Goal: Task Accomplishment & Management: Use online tool/utility

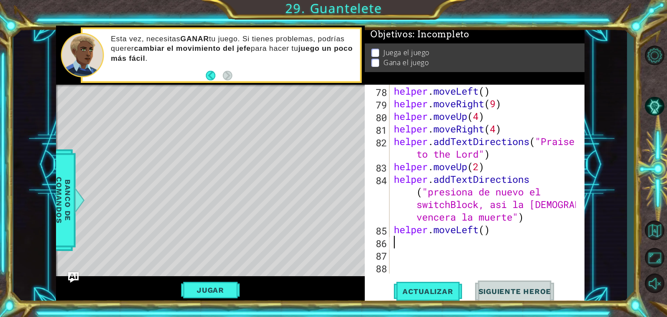
scroll to position [970, 0]
click at [558, 287] on span "Siguiente Heroe" at bounding box center [515, 291] width 90 height 9
drag, startPoint x: 222, startPoint y: 299, endPoint x: 219, endPoint y: 289, distance: 10.2
click at [219, 289] on div "Jugar" at bounding box center [210, 290] width 309 height 28
click at [219, 289] on button "Jugar" at bounding box center [210, 290] width 59 height 17
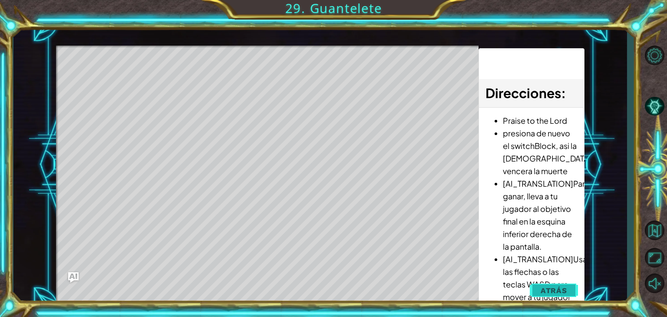
click at [563, 297] on button "Atrás" at bounding box center [554, 290] width 48 height 17
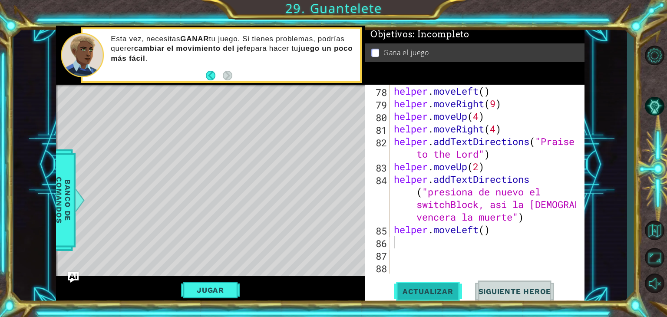
click at [410, 288] on span "Actualizar" at bounding box center [428, 291] width 68 height 9
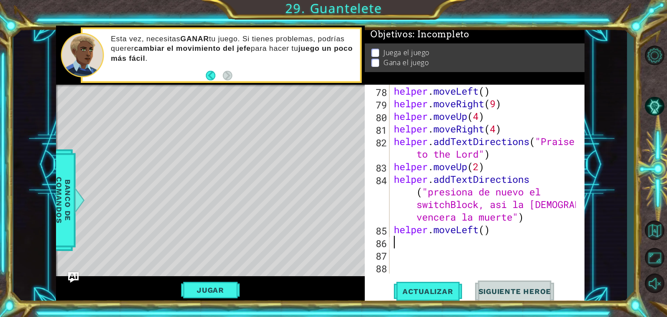
click at [486, 231] on div "helper . build ( "redBlock" ) helper . moveLeft ( ) helper . moveRight ( 9 ) he…" at bounding box center [486, 179] width 188 height 214
type textarea "helper.moveLeft(3)"
click at [424, 294] on span "Actualizar" at bounding box center [428, 291] width 68 height 9
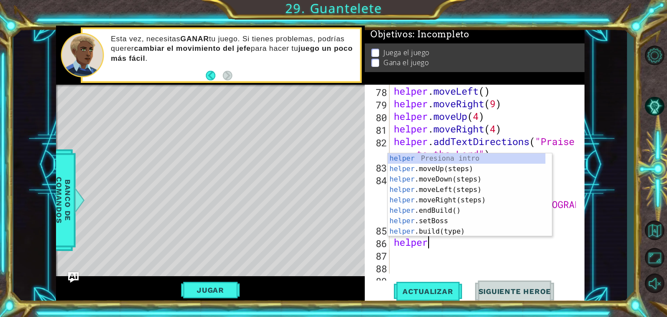
scroll to position [0, 1]
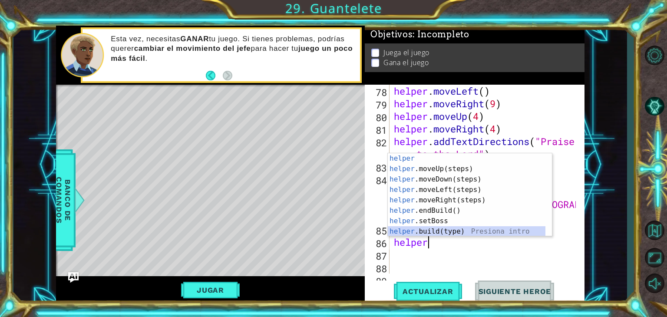
click at [436, 227] on div "helper Presiona intro helper .moveUp(steps) Presiona intro helper .moveDown(ste…" at bounding box center [467, 205] width 158 height 104
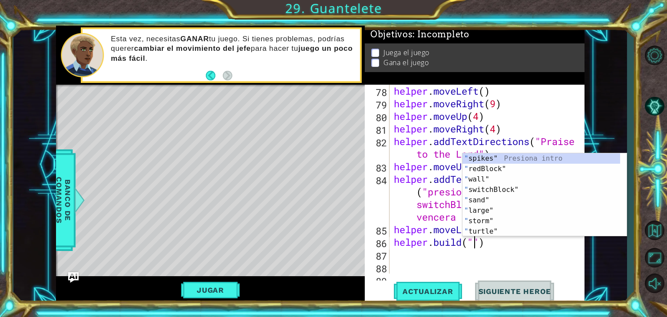
scroll to position [0, 3]
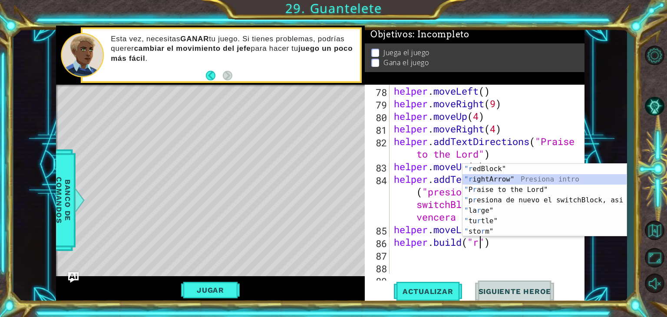
click at [527, 175] on div ""r edBlock" Presiona intro "r ightArrow" Presiona intro " P r aise to the Lord"…" at bounding box center [545, 211] width 164 height 94
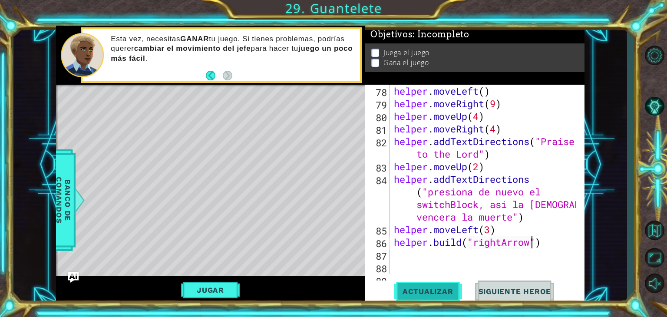
type textarea "[DOMAIN_NAME]("rightArrow")"
click at [427, 296] on button "Actualizar" at bounding box center [428, 292] width 68 height 22
click at [425, 251] on div "helper . build ( "redBlock" ) helper . moveLeft ( ) helper . moveRight ( 9 ) he…" at bounding box center [486, 179] width 188 height 214
click at [462, 244] on div "helper . build ( "redBlock" ) helper . moveLeft ( ) helper . moveRight ( 9 ) he…" at bounding box center [486, 179] width 188 height 214
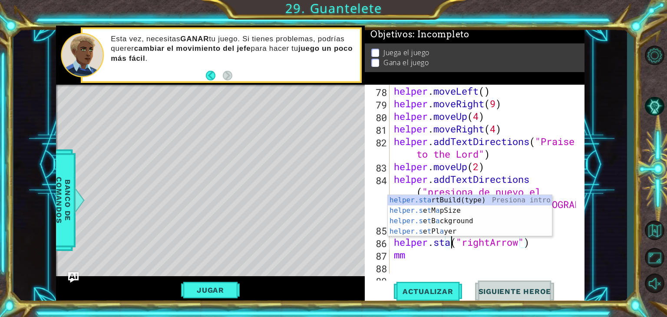
scroll to position [0, 3]
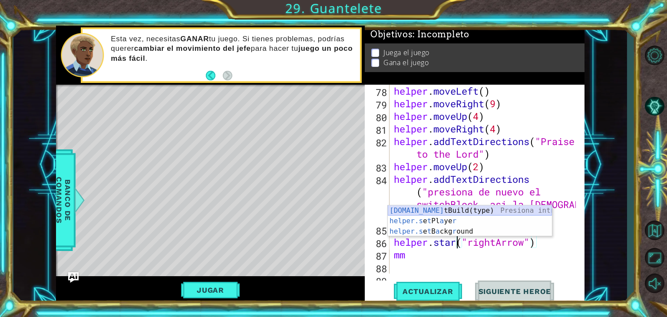
click at [543, 206] on div "[DOMAIN_NAME] tBuild(type) Presiona intro helper.s e t Pl a ye r Presiona intro…" at bounding box center [470, 231] width 164 height 52
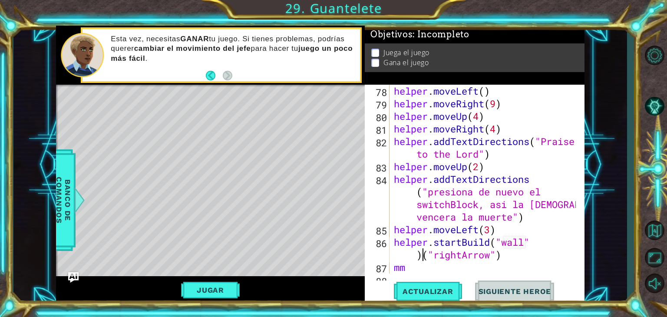
click at [423, 255] on div "helper . build ( "redBlock" ) helper . moveLeft ( ) helper . moveRight ( 9 ) he…" at bounding box center [486, 179] width 188 height 214
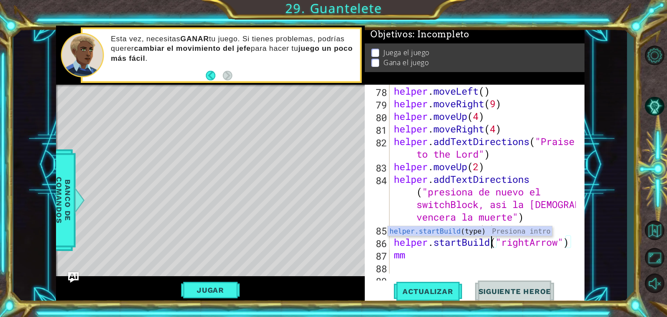
click at [411, 259] on div "helper . build ( "redBlock" ) helper . moveLeft ( ) helper . moveRight ( 9 ) he…" at bounding box center [486, 179] width 188 height 214
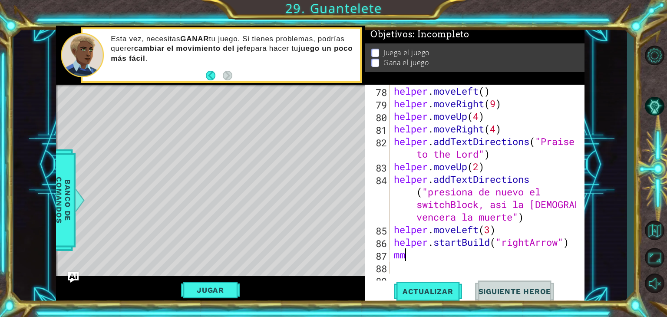
scroll to position [0, 0]
click at [419, 261] on div "helper . build ( "redBlock" ) helper . moveLeft ( ) helper . moveRight ( 9 ) he…" at bounding box center [486, 179] width 188 height 214
type textarea "m"
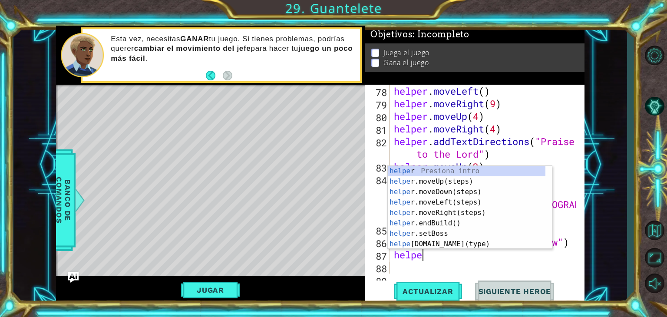
type textarea "helper"
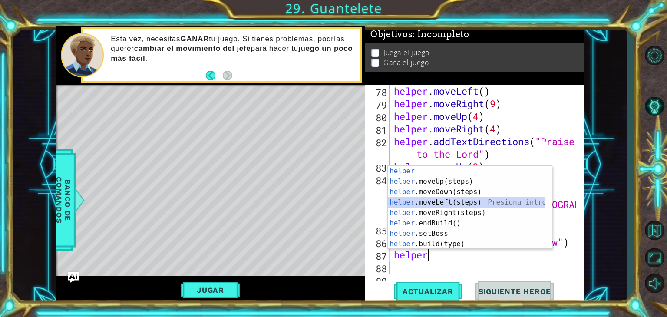
click at [464, 202] on div "helper Presiona intro helper .moveUp(steps) Presiona intro helper .moveDown(ste…" at bounding box center [467, 218] width 158 height 104
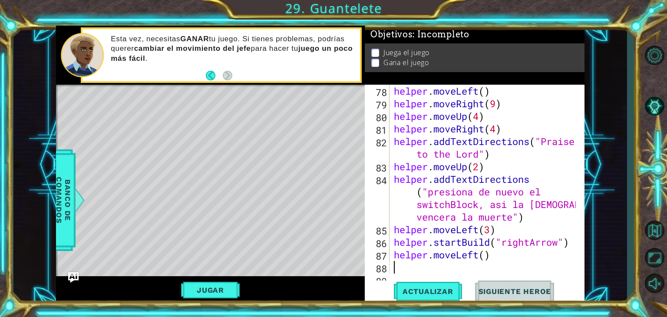
click at [484, 262] on div "helper . build ( "redBlock" ) helper . moveLeft ( ) helper . moveRight ( 9 ) he…" at bounding box center [486, 179] width 188 height 214
drag, startPoint x: 484, startPoint y: 262, endPoint x: 475, endPoint y: 267, distance: 10.3
click at [475, 267] on div "helper . moveLeft ( ) helper . moveRight ( 9 ) helper . moveUp ( 4 ) helper . m…" at bounding box center [486, 192] width 188 height 214
click at [484, 255] on div "helper . moveLeft ( ) helper . moveRight ( 9 ) helper . moveUp ( 4 ) helper . m…" at bounding box center [486, 192] width 188 height 214
type textarea "helper.moveLeft(2)"
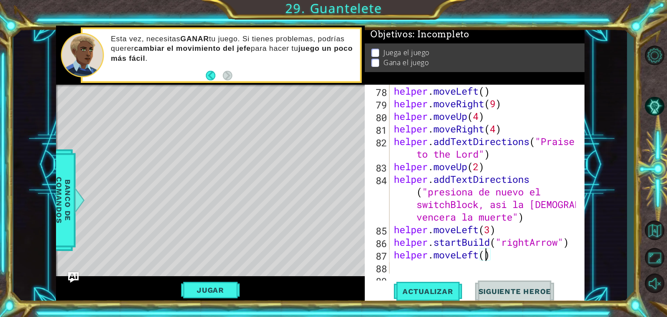
scroll to position [0, 4]
click at [414, 271] on div "helper . moveLeft ( ) helper . moveRight ( 9 ) helper . moveUp ( 4 ) helper . m…" at bounding box center [486, 192] width 188 height 214
click at [447, 266] on div "helper . moveLeft ( ) helper . moveRight ( 9 ) helper . moveUp ( 4 ) helper . m…" at bounding box center [486, 192] width 188 height 214
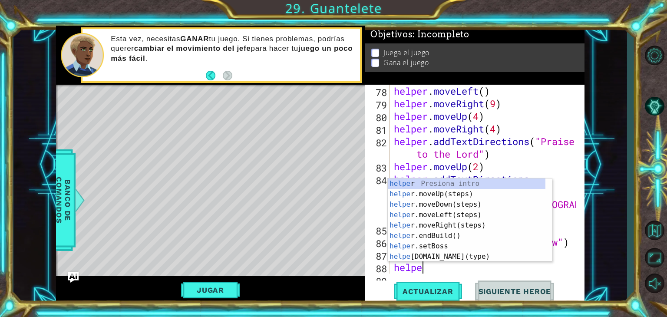
scroll to position [0, 1]
click at [440, 272] on div "helper . moveLeft ( ) helper . moveRight ( 9 ) helper . moveUp ( 4 ) helper . m…" at bounding box center [486, 192] width 188 height 214
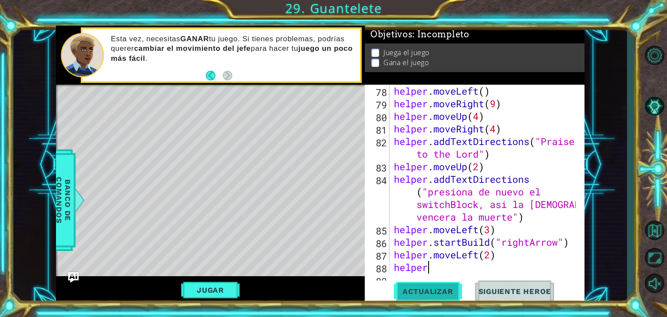
type textarea "helper."
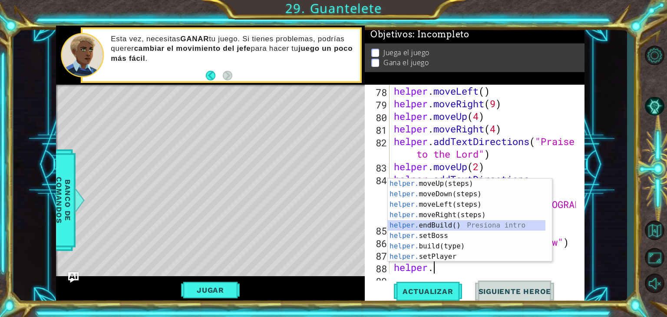
click at [467, 228] on div "helper. moveUp(steps) Presiona intro helper. moveDown(steps) Presiona intro hel…" at bounding box center [467, 231] width 158 height 104
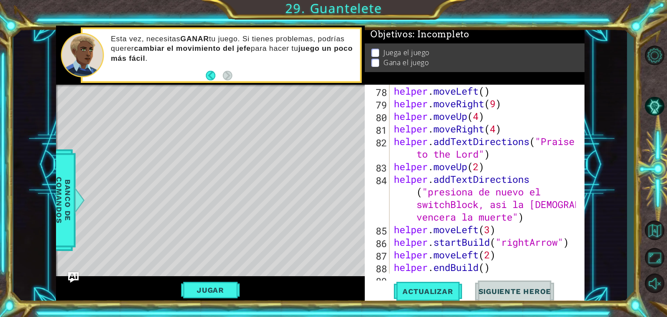
scroll to position [0, 0]
click at [432, 294] on span "Actualizar" at bounding box center [428, 291] width 68 height 9
click at [479, 261] on div "helper . moveLeft ( ) helper . moveRight ( 9 ) helper . moveUp ( 4 ) helper . m…" at bounding box center [486, 192] width 188 height 214
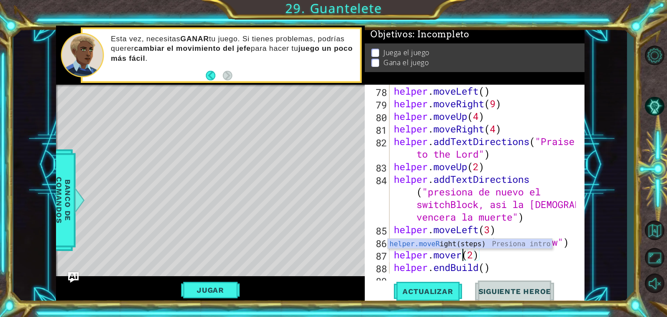
scroll to position [0, 3]
click at [487, 241] on div "helper.moveRi ght(steps) Presiona intro" at bounding box center [470, 254] width 164 height 31
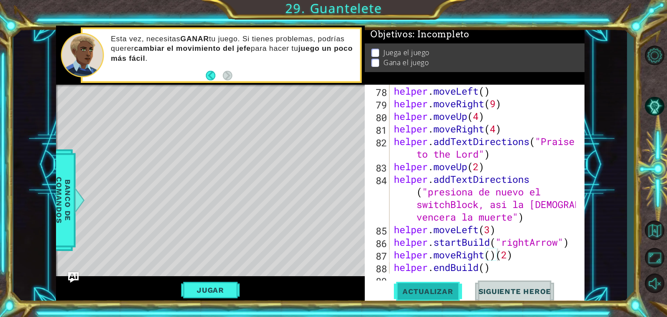
click at [450, 286] on button "Actualizar" at bounding box center [428, 292] width 68 height 22
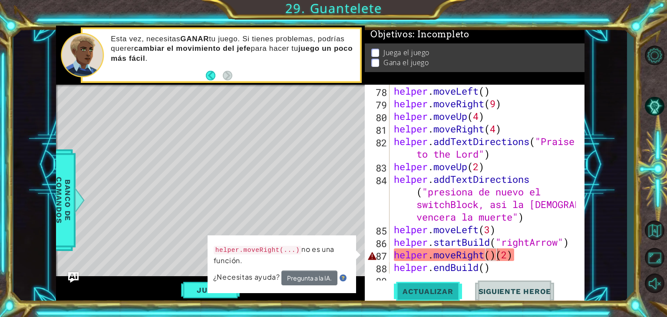
click at [450, 286] on button "Actualizar" at bounding box center [428, 292] width 68 height 22
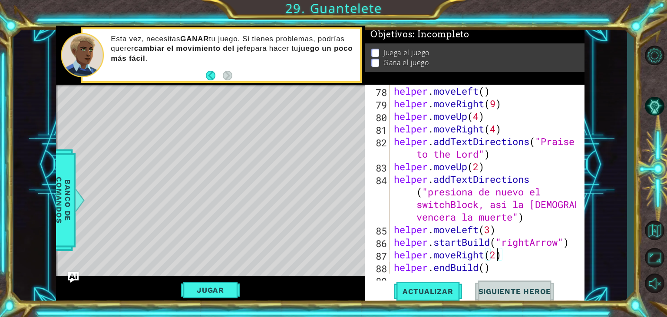
click at [497, 255] on div "helper . moveLeft ( ) helper . moveRight ( 9 ) helper . moveUp ( 4 ) helper . m…" at bounding box center [486, 192] width 188 height 214
click at [442, 295] on span "Actualizar" at bounding box center [428, 291] width 68 height 9
type textarea "helper.moveRight()"
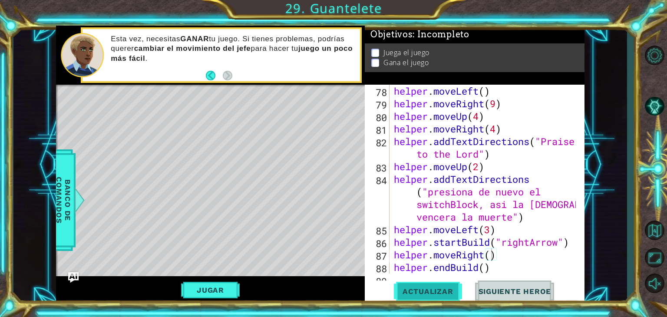
click at [442, 295] on span "Actualizar" at bounding box center [428, 291] width 68 height 9
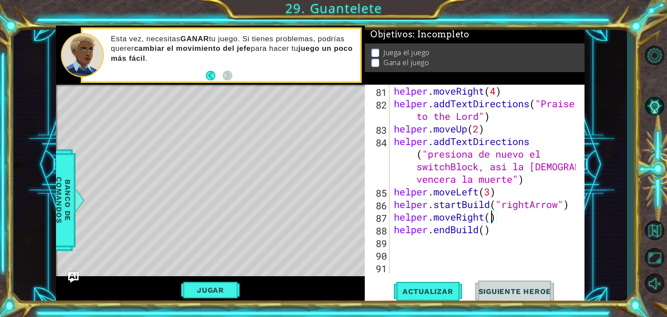
click at [407, 248] on div "helper . moveRight ( 4 ) helper . addTextDirections ( "Praise to the Lord" ) he…" at bounding box center [486, 192] width 188 height 214
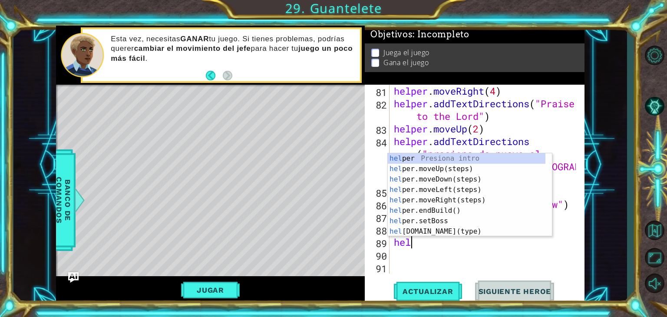
scroll to position [0, 0]
type textarea "helper"
click at [428, 200] on div "helper Presiona intro helper .moveUp(steps) Presiona intro helper .moveDown(ste…" at bounding box center [467, 205] width 158 height 104
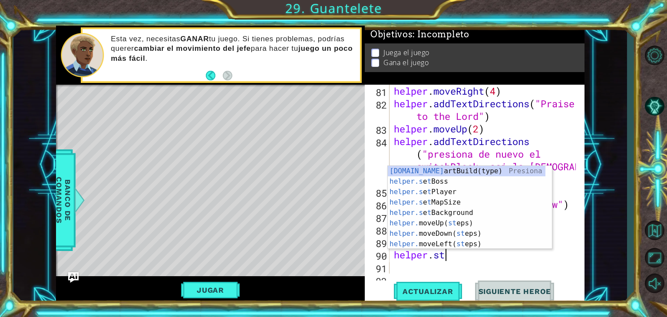
scroll to position [0, 2]
click at [447, 172] on div "[DOMAIN_NAME] artBuild(type) Presiona intro helper.s e t Boss Presiona intro he…" at bounding box center [467, 218] width 158 height 104
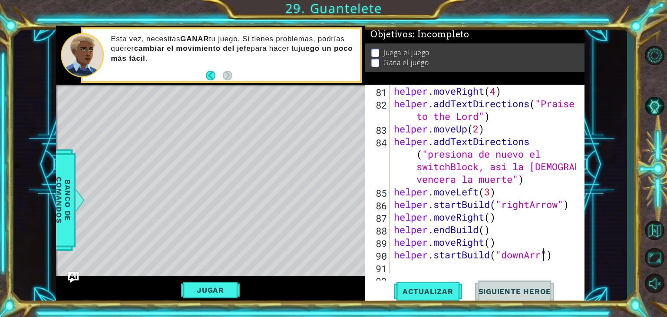
scroll to position [0, 7]
type textarea "helper.startBuild("downArrow")"
click at [404, 266] on div "helper . moveRight ( 4 ) helper . addTextDirections ( "Praise to the Lord" ) he…" at bounding box center [486, 192] width 188 height 214
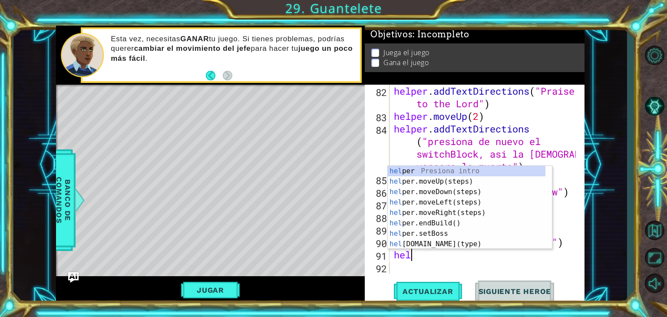
scroll to position [0, 0]
type textarea "helper"
click at [442, 266] on div "helper . addTextDirections ( "Praise to the Lord" ) helper . moveUp ( 2 ) helpe…" at bounding box center [486, 198] width 188 height 227
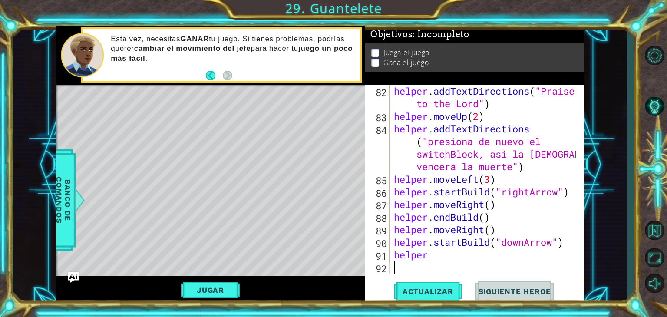
scroll to position [0, 0]
click at [442, 256] on div "helper . addTextDirections ( "Praise to the Lord" ) helper . moveUp ( 2 ) helpe…" at bounding box center [486, 198] width 188 height 227
type textarea "helper.moveDown(7)"
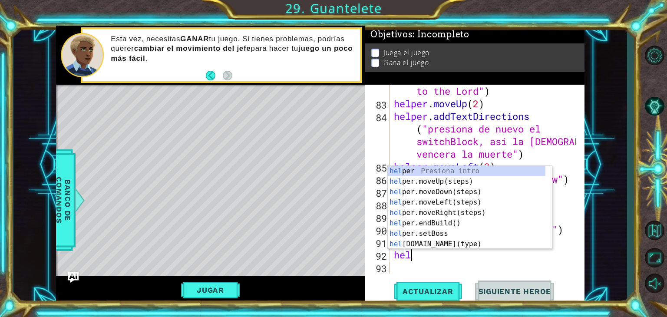
scroll to position [0, 0]
type textarea "helper."
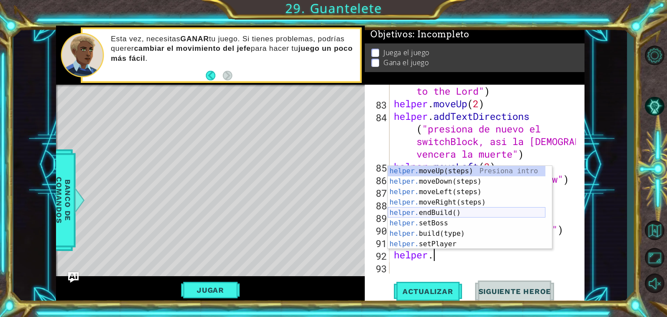
click at [413, 211] on div "helper. moveUp(steps) Presiona intro helper. moveDown(steps) Presiona intro hel…" at bounding box center [467, 218] width 158 height 104
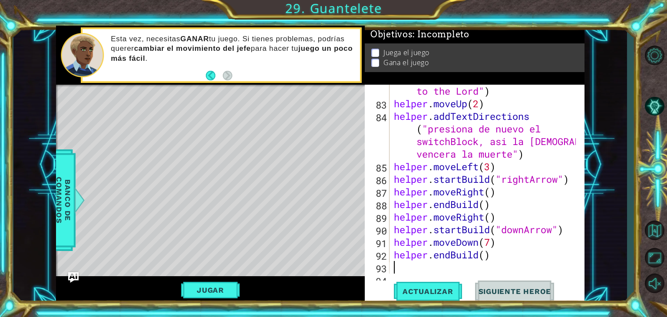
scroll to position [1046, 0]
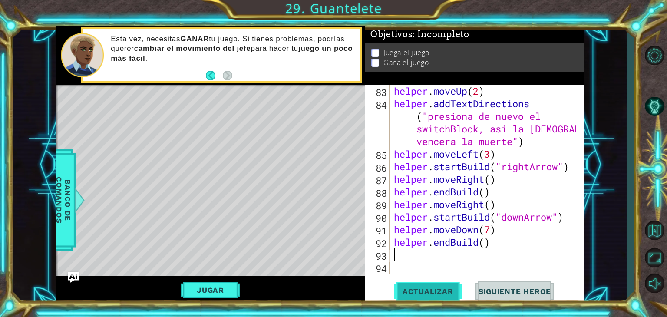
click at [419, 294] on span "Actualizar" at bounding box center [428, 291] width 68 height 9
click at [490, 235] on div "helper . moveUp ( 2 ) helper . addTextDirections ( "presiona de nuevo el switch…" at bounding box center [486, 192] width 188 height 214
type textarea "helper.moveDown(6)"
click at [441, 301] on button "Actualizar" at bounding box center [428, 292] width 68 height 22
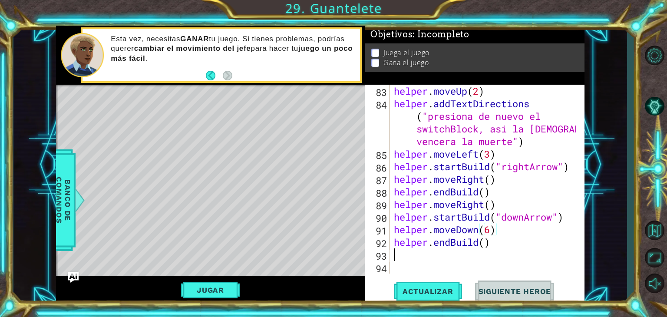
click at [404, 258] on div "helper . moveUp ( 2 ) helper . addTextDirections ( "presiona de nuevo el switch…" at bounding box center [486, 192] width 188 height 214
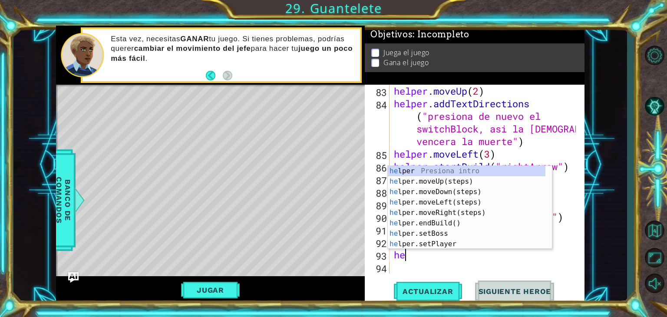
scroll to position [0, 0]
type textarea "helper"
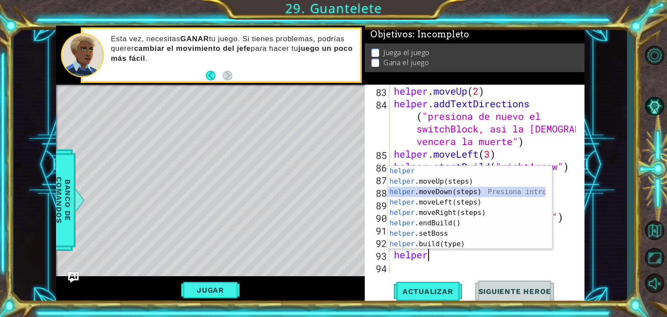
click at [454, 192] on div "helper Presiona intro helper .moveUp(steps) Presiona intro helper .moveDown(ste…" at bounding box center [467, 218] width 158 height 104
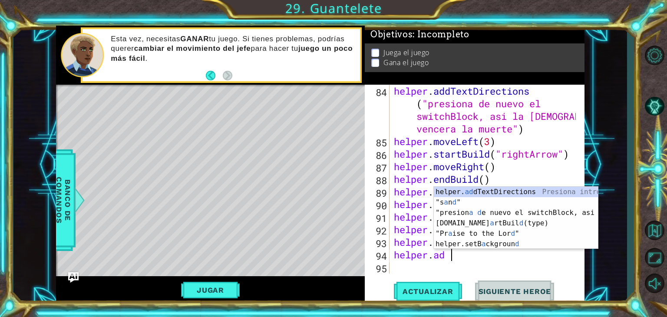
scroll to position [0, 2]
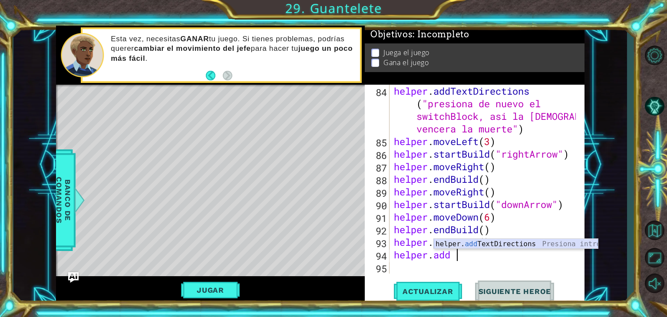
click at [489, 244] on div "helper. add TextDirections Presiona intro" at bounding box center [516, 254] width 164 height 31
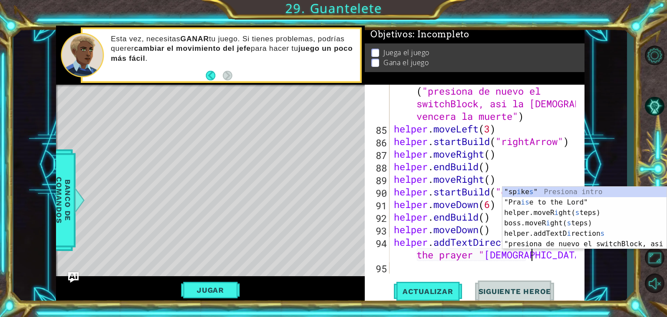
scroll to position [0, 13]
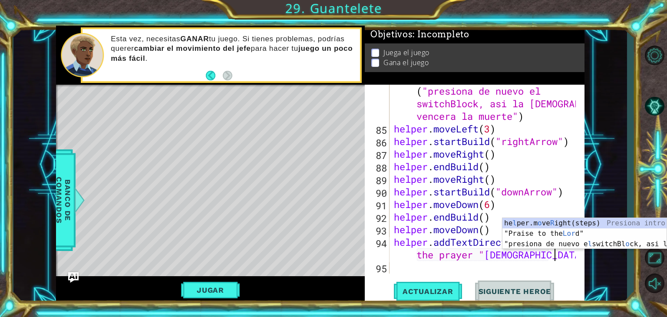
type textarea "helper.addTextDirections("say the prayer "[PERSON_NAME] is [DEMOGRAPHIC_DATA]")"
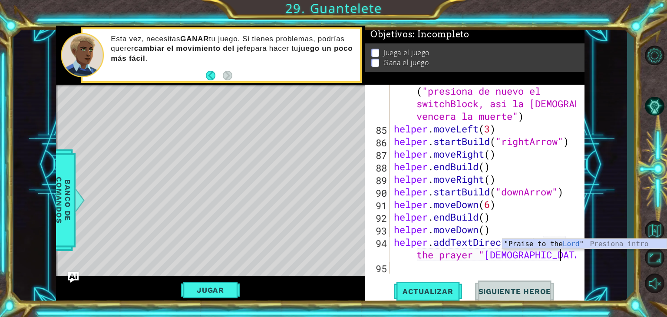
scroll to position [0, 14]
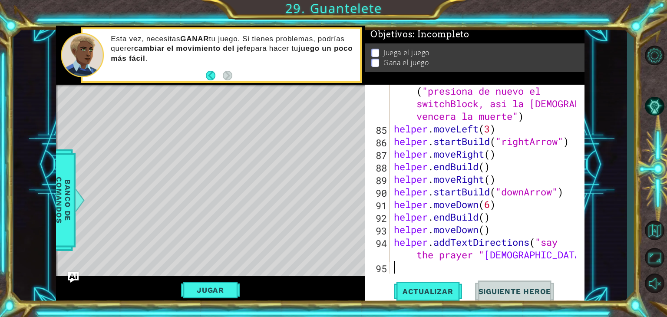
click at [416, 271] on div "helper . addTextDirections ( "presiona de nuevo el switchBlock, asi la Cristo v…" at bounding box center [486, 198] width 188 height 252
click at [559, 252] on div "helper . addTextDirections ( "presiona de nuevo el switchBlock, asi la Cristo v…" at bounding box center [486, 198] width 188 height 252
click at [450, 288] on span "Actualizar" at bounding box center [428, 291] width 68 height 9
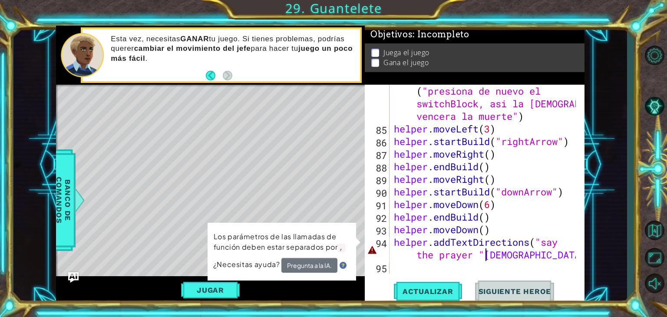
click at [485, 253] on div "helper . addTextDirections ( "presiona de nuevo el switchBlock, asi la Cristo v…" at bounding box center [486, 198] width 188 height 252
type textarea "helper.addTextDirections("say the prayer [PERSON_NAME] is Lord")"
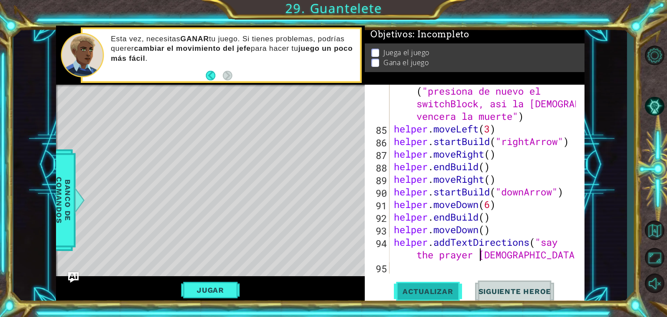
click at [448, 288] on span "Actualizar" at bounding box center [428, 291] width 68 height 9
click at [408, 270] on div "helper . addTextDirections ( "presiona de nuevo el switchBlock, asi la Cristo v…" at bounding box center [486, 198] width 188 height 252
click at [403, 262] on div "helper . addTextDirections ( "presiona de nuevo el switchBlock, asi la Cristo v…" at bounding box center [486, 198] width 188 height 252
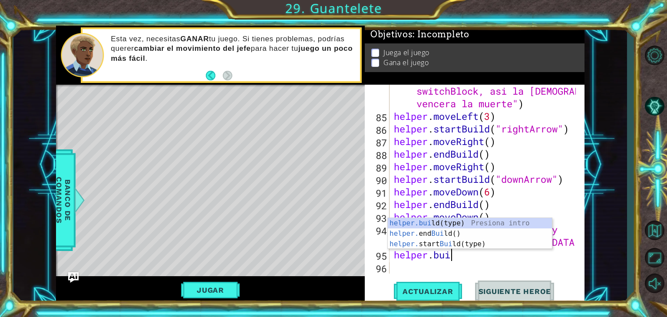
scroll to position [0, 2]
click at [458, 220] on div "[DOMAIN_NAME] (type) Presiona intro helper. end Build () Presiona intro helper.…" at bounding box center [470, 244] width 164 height 52
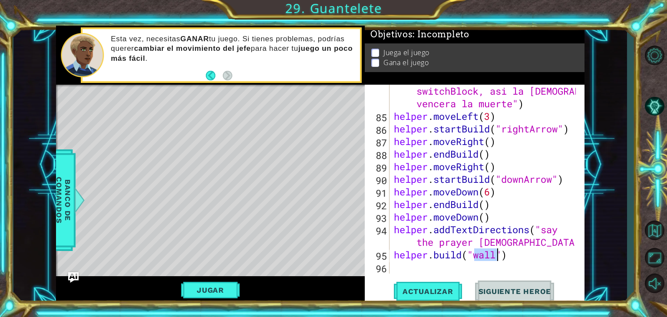
scroll to position [0, 3]
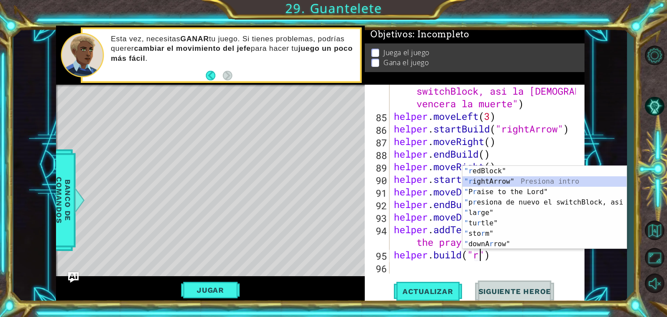
click at [534, 182] on div ""r edBlock" Presiona intro "r ightArrow" Presiona intro " P r aise to the Lord"…" at bounding box center [545, 218] width 164 height 104
type textarea "[DOMAIN_NAME]("rightArrow")"
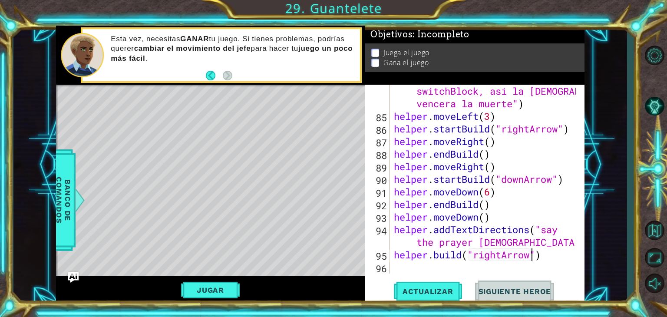
click at [403, 263] on div "helper . addTextDirections ( "presiona de nuevo el switchBlock, asi la Cristo v…" at bounding box center [486, 186] width 188 height 252
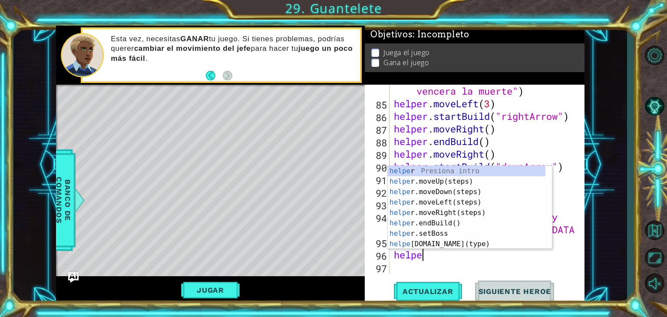
scroll to position [0, 1]
type textarea "helper."
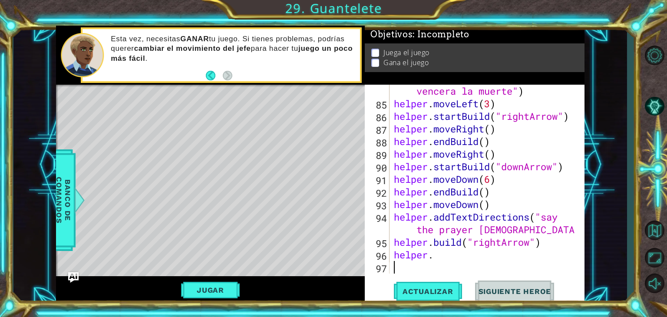
click at [427, 267] on div "helper . addTextDirections ( "presiona de nuevo el switchBlock, asi la Cristo v…" at bounding box center [486, 173] width 188 height 252
click at [453, 262] on div "helper . addTextDirections ( "presiona de nuevo el switchBlock, asi la Cristo v…" at bounding box center [486, 173] width 188 height 252
click at [448, 258] on div "helper . addTextDirections ( "presiona de nuevo el switchBlock, asi la Cristo v…" at bounding box center [486, 173] width 188 height 252
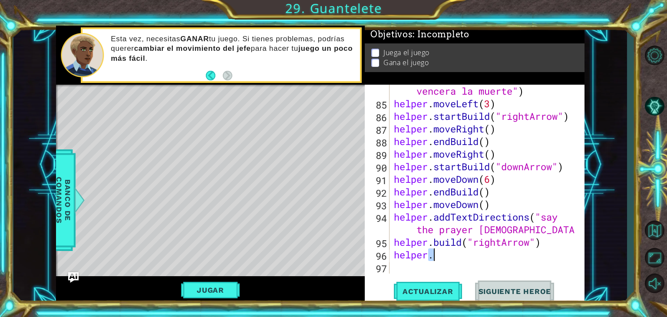
click at [448, 258] on div "helper . addTextDirections ( "presiona de nuevo el switchBlock, asi la Cristo v…" at bounding box center [484, 179] width 184 height 189
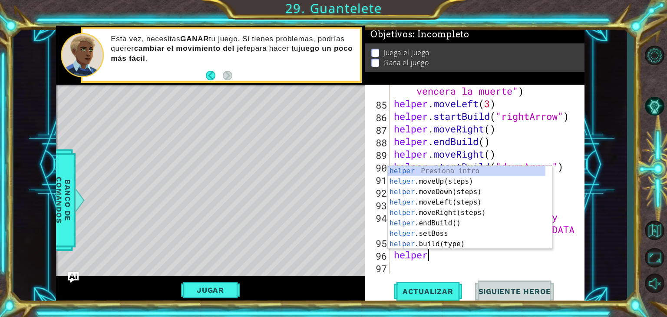
type textarea "h"
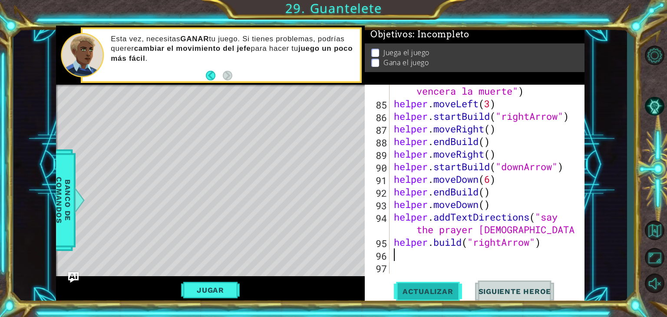
click at [435, 294] on span "Actualizar" at bounding box center [428, 291] width 68 height 9
click at [219, 297] on button "Jugar" at bounding box center [210, 290] width 59 height 17
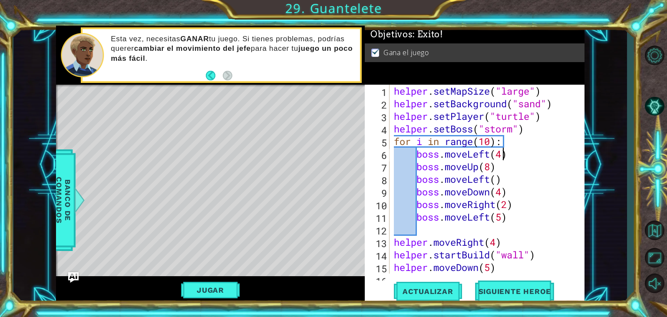
click at [503, 159] on div "helper . setMapSize ( "large" ) helper . setBackground ( "sand" ) helper . setP…" at bounding box center [486, 192] width 188 height 214
click at [492, 143] on div "helper . setMapSize ( "large" ) helper . setBackground ( "sand" ) helper . setP…" at bounding box center [486, 192] width 188 height 214
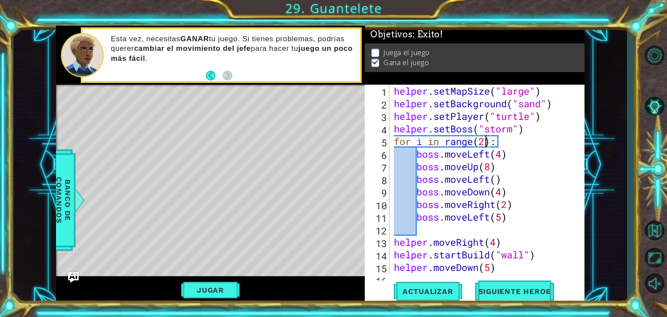
scroll to position [0, 4]
click at [503, 155] on div "helper . setMapSize ( "large" ) helper . setBackground ( "sand" ) helper . setP…" at bounding box center [486, 192] width 188 height 214
click at [236, 289] on button "Jugar" at bounding box center [210, 290] width 59 height 17
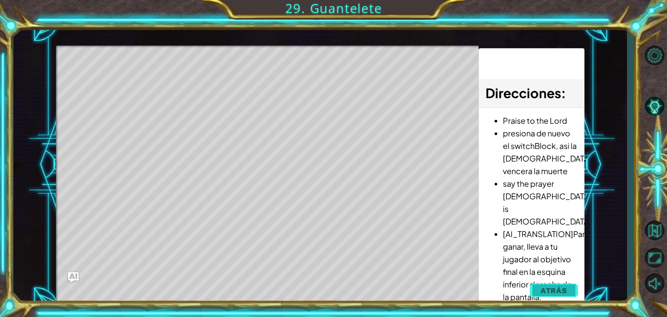
click at [559, 289] on span "Atrás" at bounding box center [554, 290] width 26 height 9
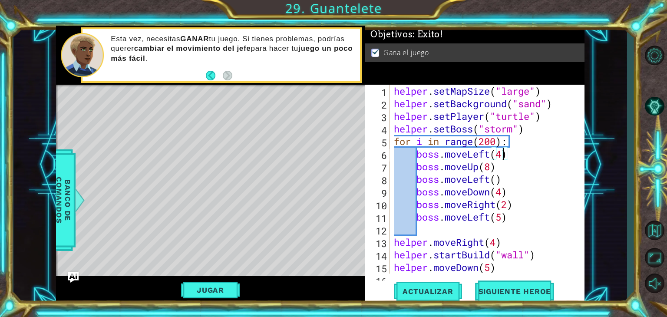
click at [504, 153] on div "helper . setMapSize ( "large" ) helper . setBackground ( "sand" ) helper . setP…" at bounding box center [486, 192] width 188 height 214
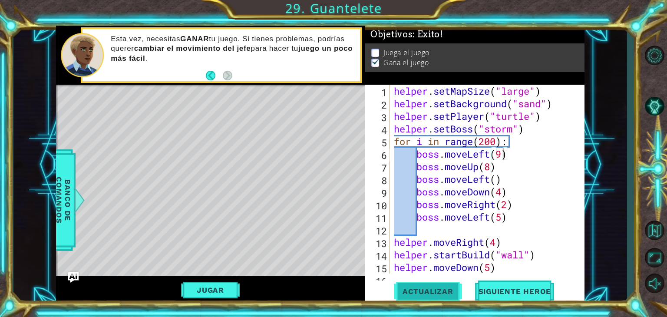
click at [445, 287] on span "Actualizar" at bounding box center [428, 291] width 68 height 9
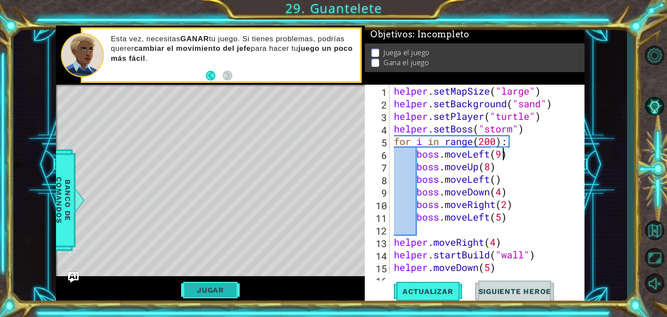
click at [232, 292] on button "Jugar" at bounding box center [210, 290] width 59 height 17
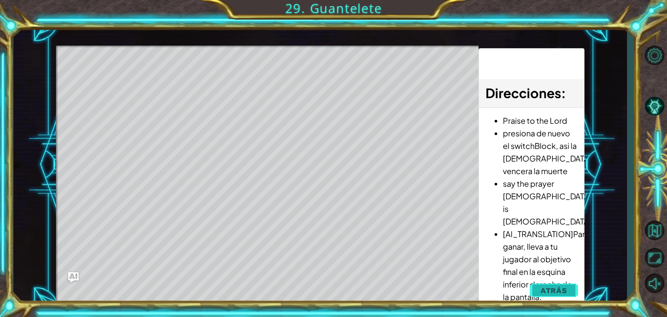
click at [544, 291] on span "Atrás" at bounding box center [554, 290] width 26 height 9
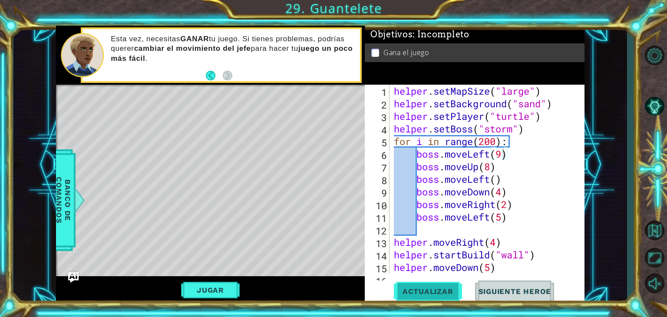
click at [432, 287] on span "Actualizar" at bounding box center [428, 291] width 68 height 9
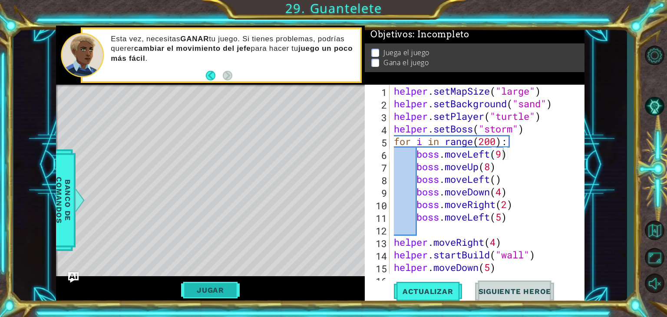
click at [201, 294] on button "Jugar" at bounding box center [210, 290] width 59 height 17
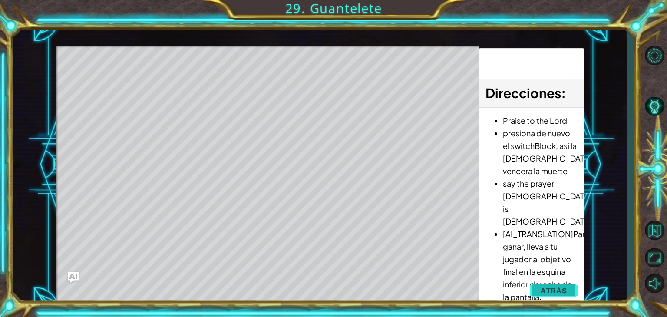
click at [567, 296] on button "Atrás" at bounding box center [554, 290] width 48 height 17
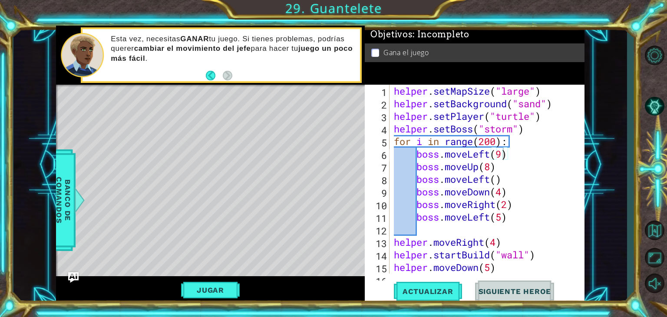
click at [516, 199] on div "helper . setMapSize ( "large" ) helper . setBackground ( "sand" ) helper . setP…" at bounding box center [486, 192] width 188 height 214
click at [507, 196] on div "helper . setMapSize ( "large" ) helper . setBackground ( "sand" ) helper . setP…" at bounding box center [486, 192] width 188 height 214
type textarea "boss.moveDown(4)"
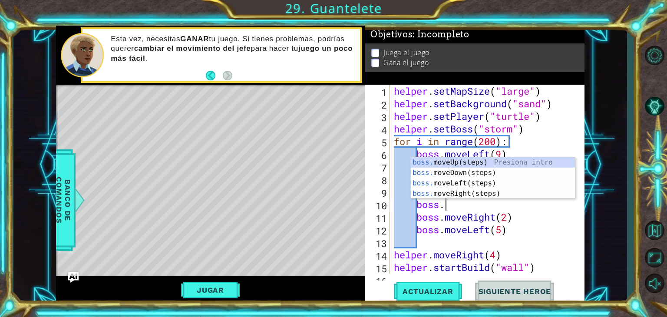
scroll to position [0, 2]
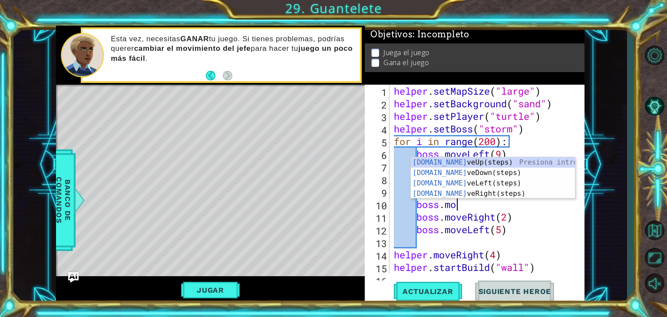
type textarea "boss.move"
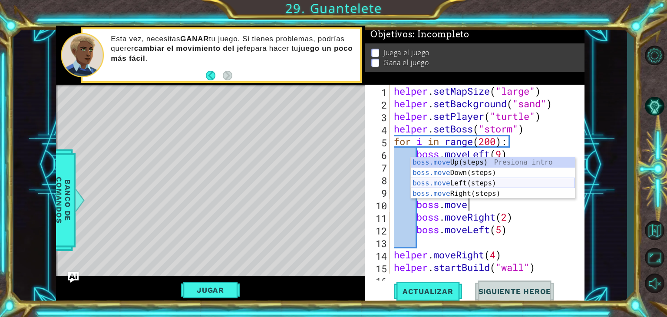
click at [555, 184] on div "boss.move Up(steps) Presiona intro boss.move Down(steps) Presiona intro boss.mo…" at bounding box center [493, 188] width 164 height 63
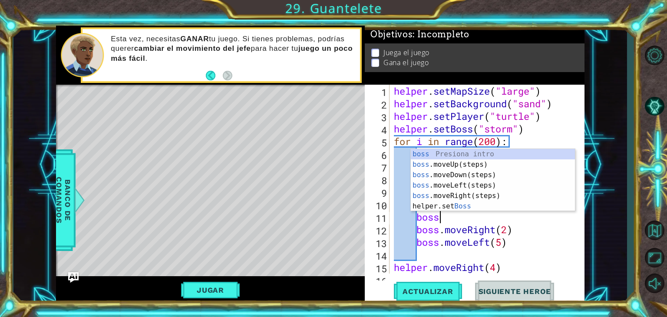
scroll to position [0, 2]
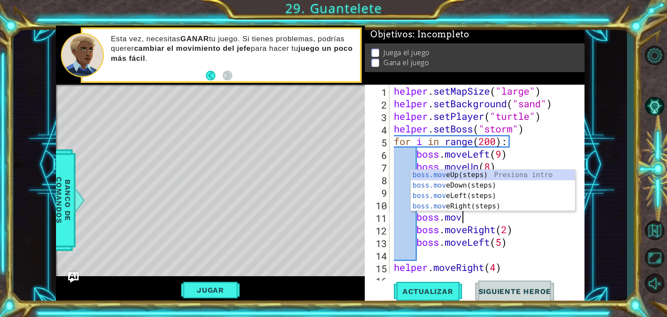
type textarea "boss.move"
click at [477, 185] on div "boss.move Up(steps) Presiona intro boss.move Down(steps) Presiona intro boss.mo…" at bounding box center [493, 201] width 164 height 63
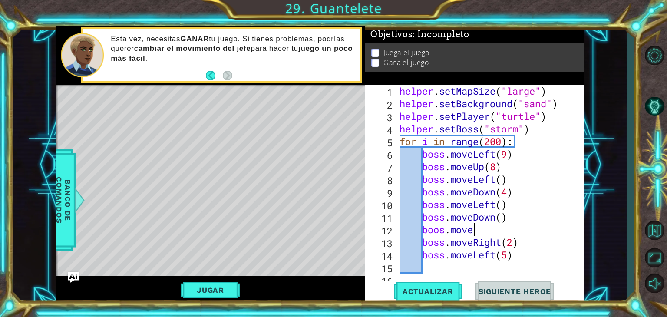
click at [505, 213] on div "helper . setMapSize ( "large" ) helper . setBackground ( "sand" ) helper . setP…" at bounding box center [489, 192] width 182 height 214
click at [475, 234] on div "helper . setMapSize ( "large" ) helper . setBackground ( "sand" ) helper . setP…" at bounding box center [489, 192] width 182 height 214
click at [430, 288] on span "Actualizar" at bounding box center [428, 291] width 68 height 9
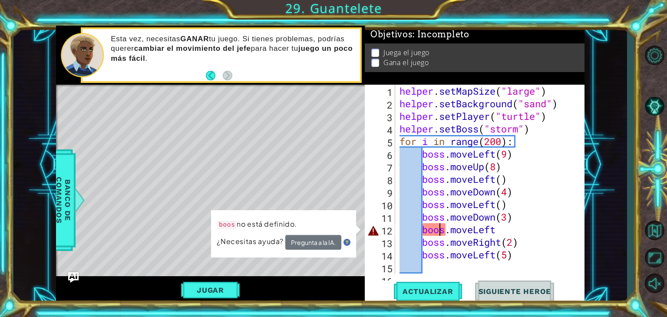
click at [439, 229] on div "helper . setMapSize ( "large" ) helper . setBackground ( "sand" ) helper . setP…" at bounding box center [489, 192] width 182 height 214
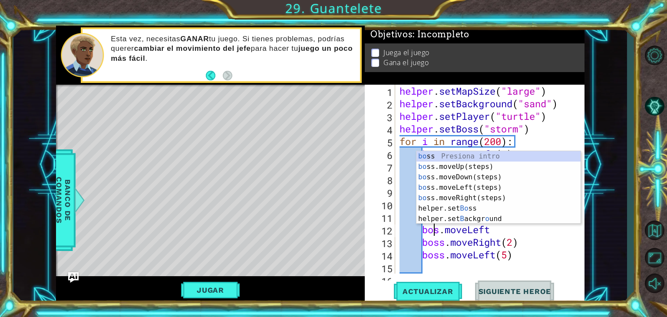
scroll to position [0, 2]
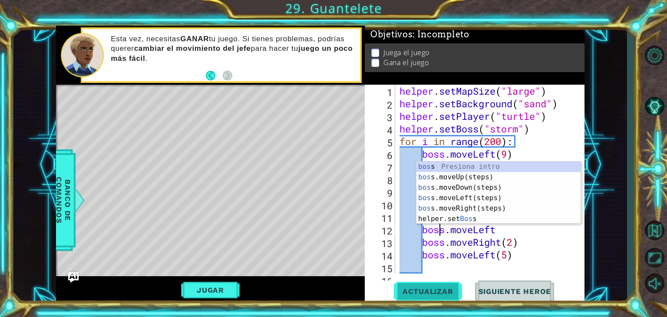
click at [441, 294] on span "Actualizar" at bounding box center [428, 291] width 68 height 9
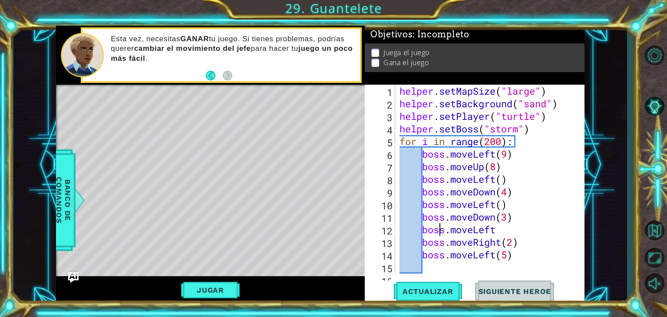
click at [228, 281] on div "Jugar" at bounding box center [210, 290] width 309 height 28
click at [219, 286] on button "Jugar" at bounding box center [210, 290] width 59 height 17
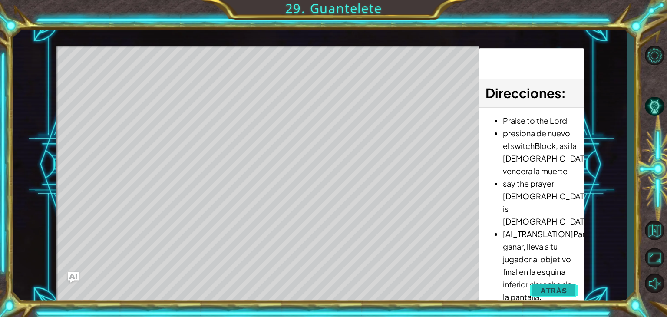
click at [560, 297] on button "Atrás" at bounding box center [554, 290] width 48 height 17
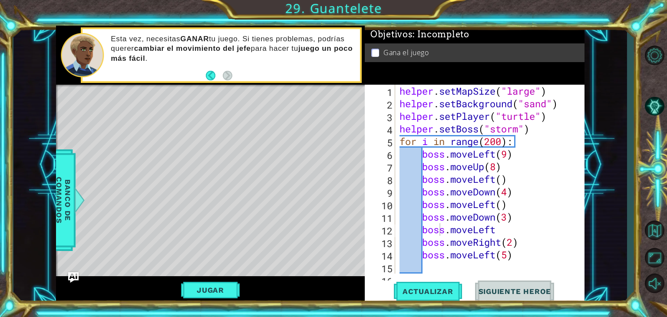
click at [508, 195] on div "helper . setMapSize ( "large" ) helper . setBackground ( "sand" ) helper . setP…" at bounding box center [489, 192] width 182 height 214
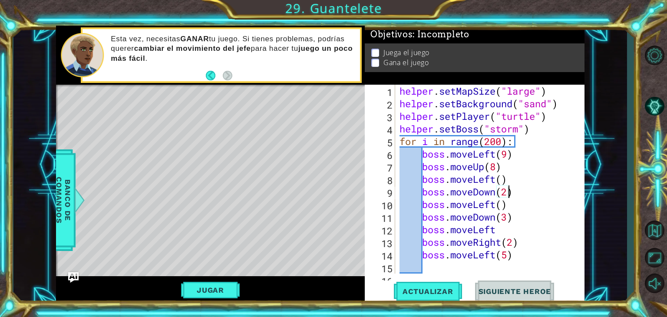
scroll to position [0, 4]
click at [498, 204] on div "helper . setMapSize ( "large" ) helper . setBackground ( "sand" ) helper . setP…" at bounding box center [489, 192] width 182 height 214
type textarea "boss.moveRight"
click at [434, 288] on span "Actualizar" at bounding box center [428, 291] width 68 height 9
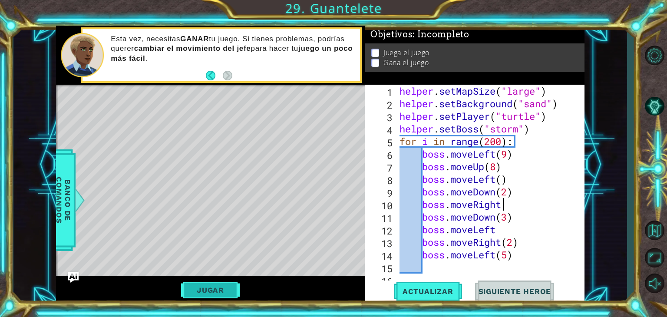
click at [237, 296] on button "Jugar" at bounding box center [210, 290] width 59 height 17
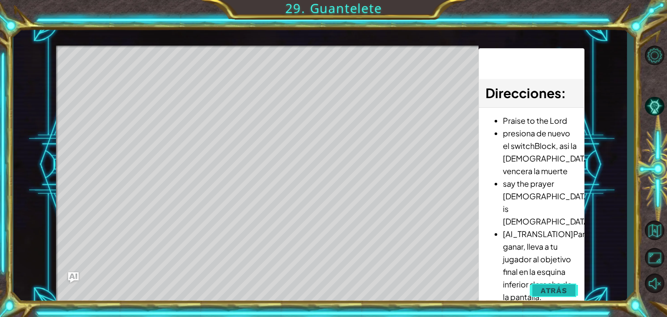
click at [565, 283] on button "Atrás" at bounding box center [554, 290] width 48 height 17
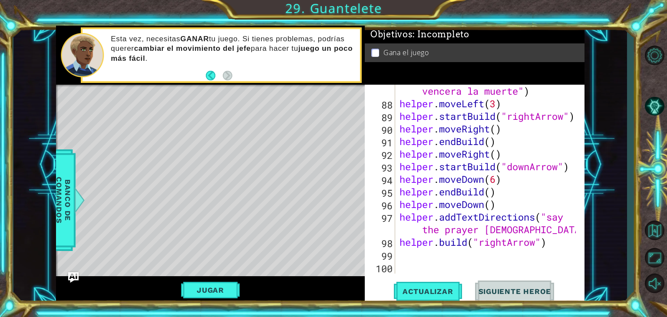
scroll to position [0, 0]
click at [427, 267] on div "helper . addTextDirections ( "presiona de nuevo el switchBlock, asi la Cristo v…" at bounding box center [489, 173] width 182 height 252
click at [411, 261] on div "helper . addTextDirections ( "presiona de nuevo el switchBlock, asi la Cristo v…" at bounding box center [489, 173] width 182 height 252
click at [435, 298] on button "Actualizar" at bounding box center [428, 292] width 68 height 22
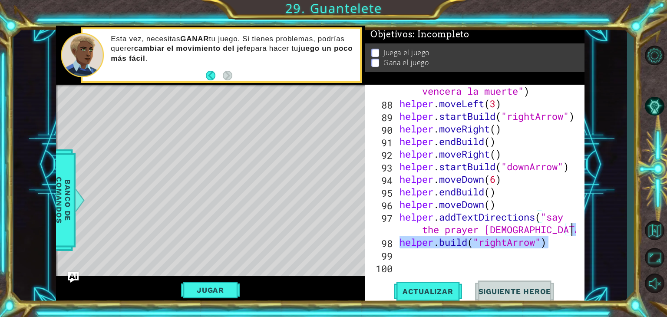
drag, startPoint x: 574, startPoint y: 247, endPoint x: 578, endPoint y: 243, distance: 5.5
click at [578, 243] on div at bounding box center [578, 179] width 9 height 189
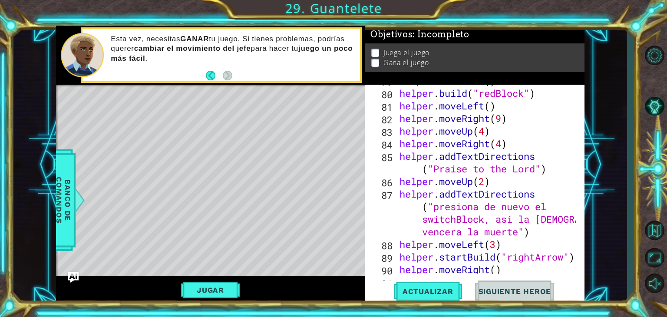
scroll to position [993, 0]
click at [536, 223] on div "helper . moveDown ( ) helper . build ( "redBlock" ) helper . moveLeft ( ) helpe…" at bounding box center [489, 181] width 182 height 214
click at [562, 177] on div "helper . moveDown ( ) helper . build ( "redBlock" ) helper . moveLeft ( ) helpe…" at bounding box center [489, 181] width 182 height 214
click at [397, 191] on div "helper.moveUp(2) 79 80 81 82 83 84 85 86 87 88 89 90 91 helper . moveDown ( ) h…" at bounding box center [474, 179] width 218 height 189
click at [396, 195] on div "helper.moveUp(2) 79 80 81 82 83 84 85 86 87 88 89 90 91 helper . moveDown ( ) h…" at bounding box center [474, 179] width 218 height 189
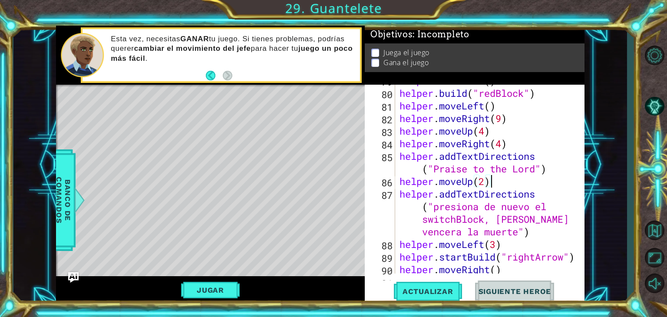
click at [539, 199] on div "helper . moveDown ( ) helper . build ( "redBlock" ) helper . moveLeft ( ) helpe…" at bounding box center [489, 181] width 182 height 214
type textarea "helper.addTextDirections("presiona de nuevo el switchBlock, asi Cristo vencera …"
click at [539, 199] on div "helper . moveDown ( ) helper . build ( "redBlock" ) helper . moveLeft ( ) helpe…" at bounding box center [489, 181] width 182 height 214
click at [402, 197] on div "helper . moveDown ( ) helper . build ( "redBlock" ) helper . moveLeft ( ) helpe…" at bounding box center [489, 181] width 182 height 214
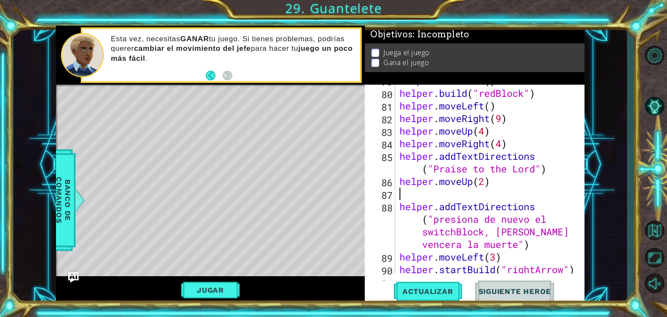
click at [402, 197] on div "helper . moveDown ( ) helper . build ( "redBlock" ) helper . moveLeft ( ) helpe…" at bounding box center [489, 181] width 182 height 214
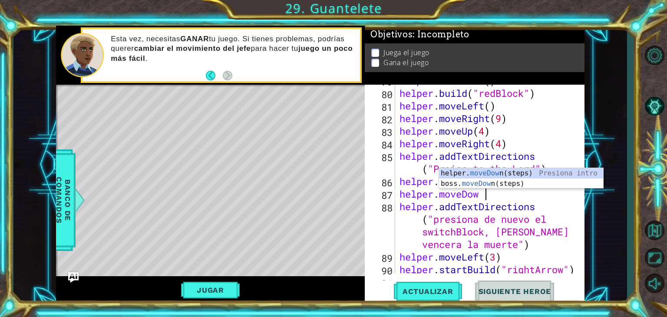
scroll to position [0, 3]
type textarea "helper. [GEOGRAPHIC_DATA]"
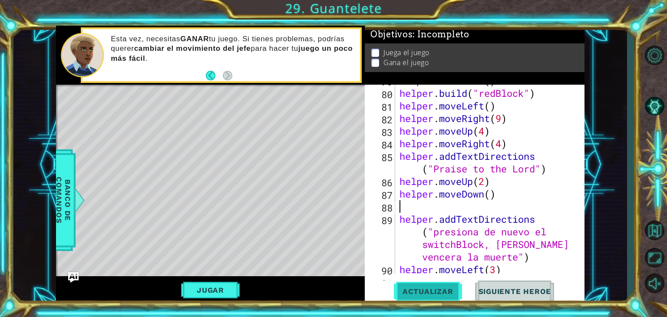
click at [424, 293] on span "Actualizar" at bounding box center [428, 291] width 68 height 9
click at [510, 192] on div "helper . moveDown ( ) helper . build ( "redBlock" ) helper . moveLeft ( ) helpe…" at bounding box center [489, 181] width 182 height 214
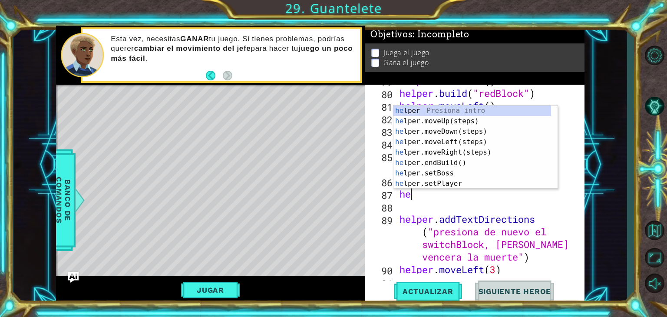
type textarea "h"
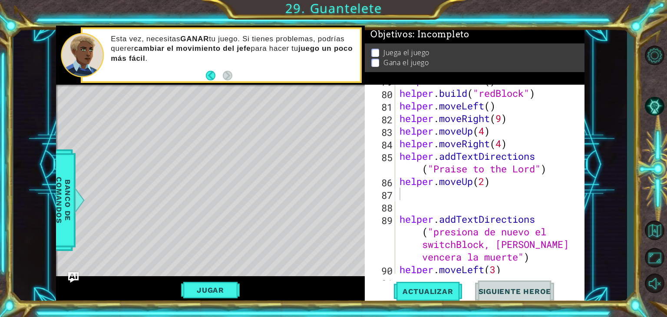
click at [397, 220] on div "79 80 81 82 83 84 85 86 87 88 89 90 91 helper . moveDown ( ) helper . build ( "…" at bounding box center [474, 179] width 218 height 189
click at [400, 221] on div "helper . moveDown ( ) helper . build ( "redBlock" ) helper . moveLeft ( ) helpe…" at bounding box center [489, 181] width 182 height 214
type textarea "helper.addTextDirections("presiona de nuevo el switchBlock, asi Cristo vencera …"
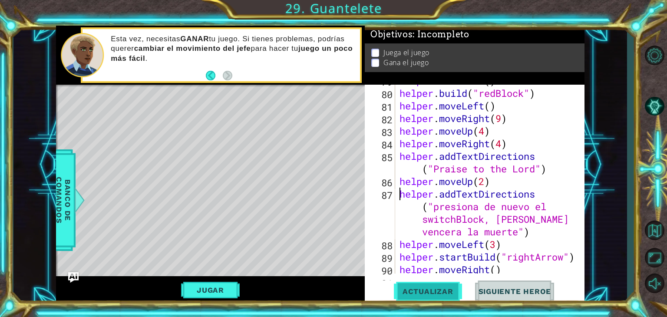
click at [403, 293] on span "Actualizar" at bounding box center [428, 291] width 68 height 9
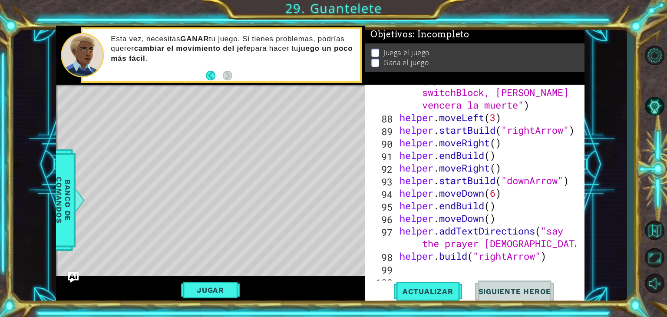
scroll to position [1133, 0]
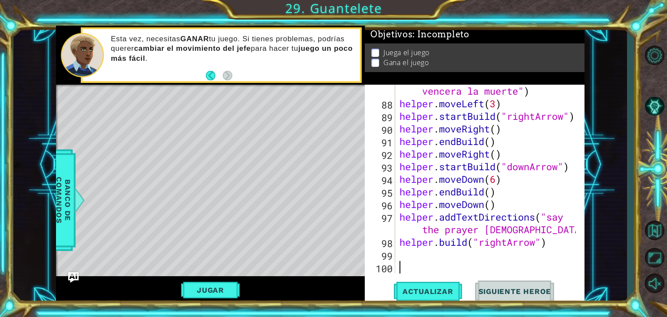
click at [430, 266] on div "helper . addTextDirections ( "presiona de nuevo el switchBlock, [PERSON_NAME] v…" at bounding box center [489, 173] width 182 height 252
click at [424, 253] on div "helper . addTextDirections ( "presiona de nuevo el switchBlock, [PERSON_NAME] v…" at bounding box center [489, 173] width 182 height 252
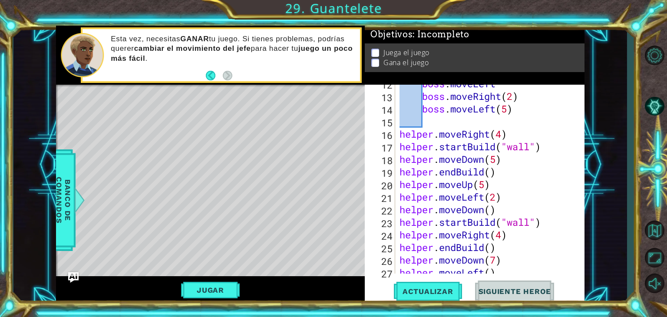
scroll to position [0, 0]
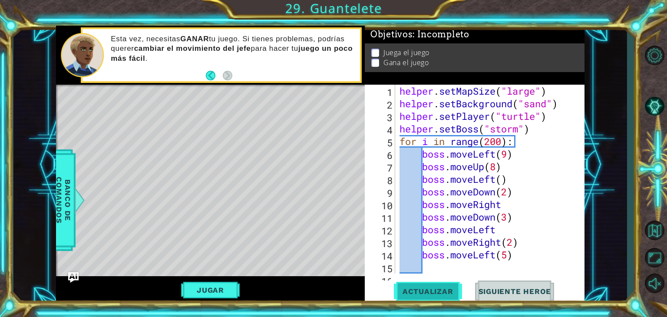
click at [420, 294] on span "Actualizar" at bounding box center [428, 291] width 68 height 9
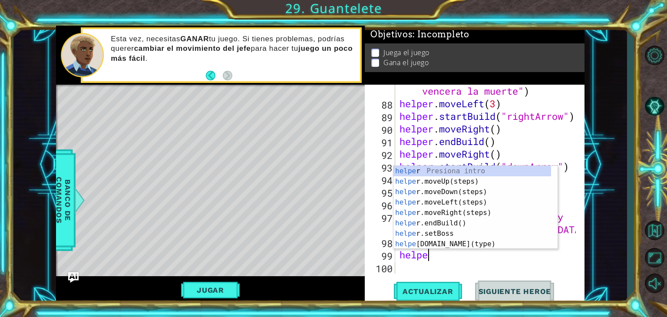
scroll to position [0, 0]
type textarea "h"
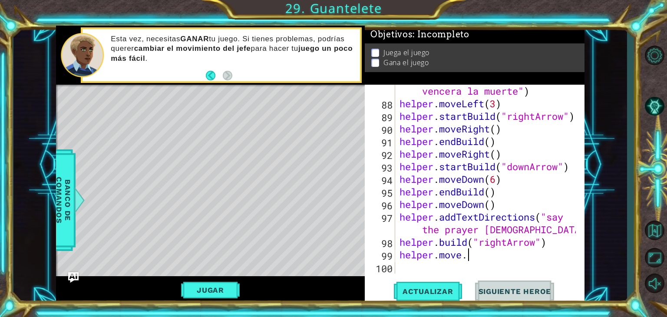
scroll to position [0, 2]
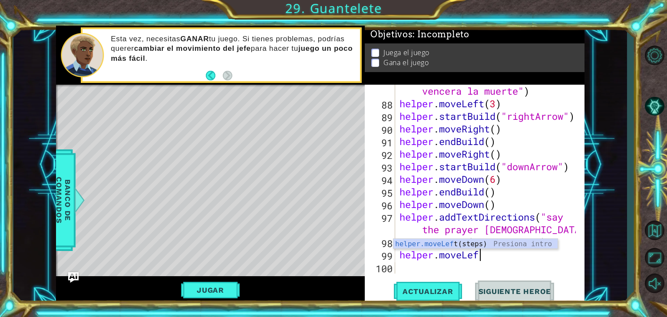
type textarea "helper.moveLeft"
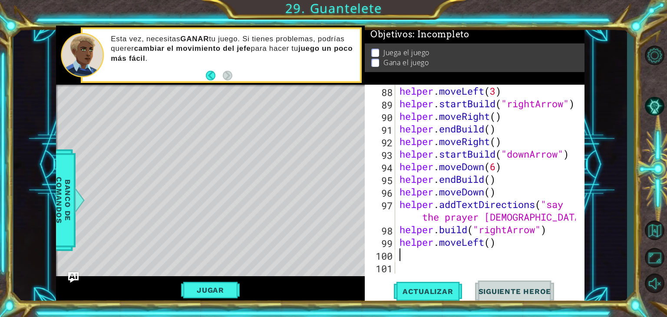
scroll to position [1146, 0]
click at [495, 242] on div "helper . moveLeft ( 3 ) helper . startBuild ( "rightArrow" ) helper . moveRight…" at bounding box center [489, 192] width 182 height 214
click at [489, 242] on div "helper . moveLeft ( 3 ) helper . startBuild ( "rightArrow" ) helper . moveRight…" at bounding box center [489, 192] width 182 height 214
type textarea "helper.moveLeft(5)"
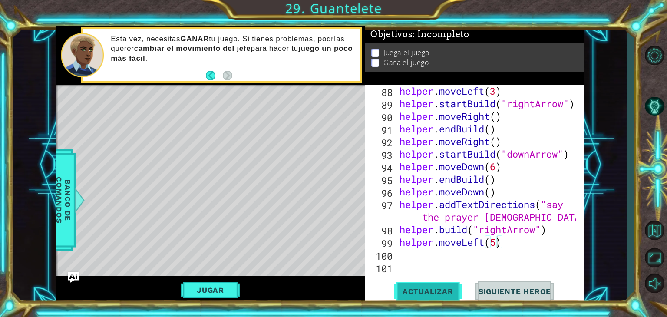
click at [441, 296] on button "Actualizar" at bounding box center [428, 292] width 68 height 22
click at [429, 268] on div "helper . moveLeft ( 3 ) helper . startBuild ( "rightArrow" ) helper . moveRight…" at bounding box center [489, 192] width 182 height 214
click at [422, 258] on div "helper . moveLeft ( 3 ) helper . startBuild ( "rightArrow" ) helper . moveRight…" at bounding box center [489, 192] width 182 height 214
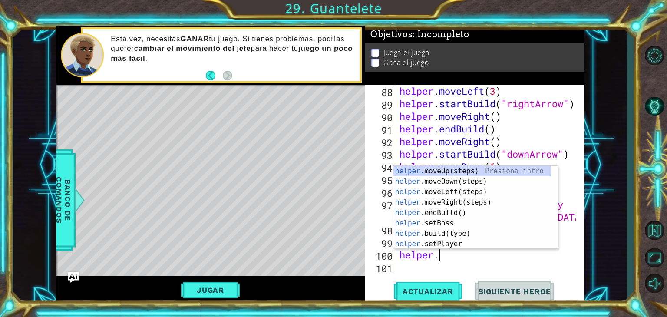
scroll to position [0, 1]
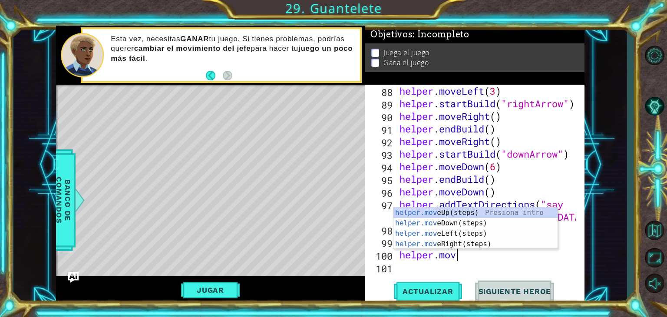
type textarea "helper.move"
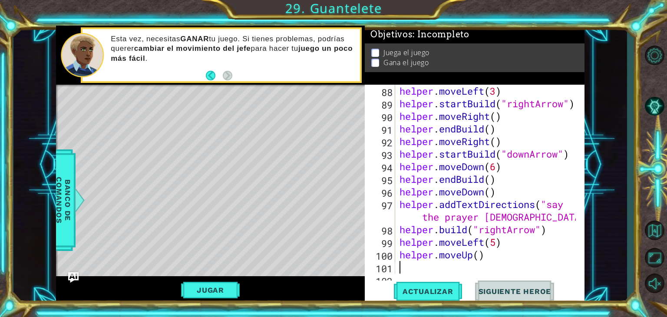
scroll to position [1159, 0]
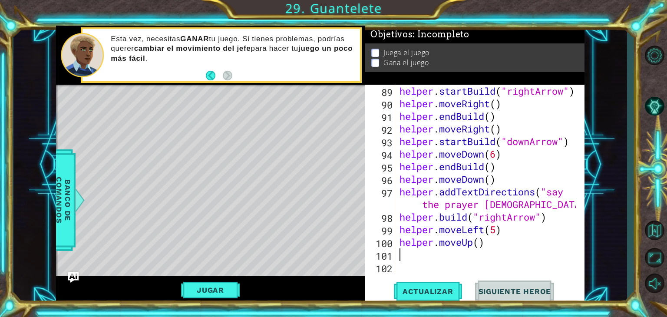
click at [478, 243] on div "helper . startBuild ( "rightArrow" ) helper . moveRight ( ) helper . endBuild (…" at bounding box center [489, 192] width 182 height 214
type textarea "helper.moveUp(2)"
click at [447, 285] on button "Actualizar" at bounding box center [428, 292] width 68 height 22
click at [409, 247] on div "helper . startBuild ( "rightArrow" ) helper . moveRight ( ) helper . endBuild (…" at bounding box center [489, 192] width 182 height 214
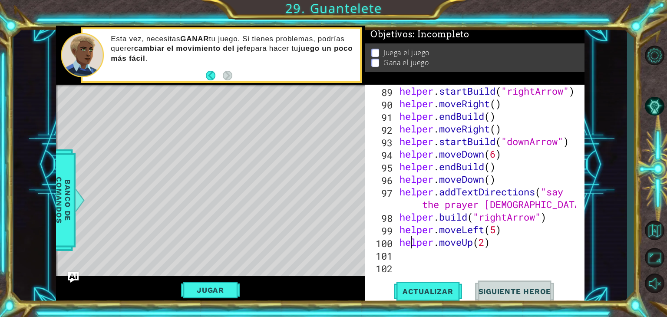
click at [404, 256] on div "helper . startBuild ( "rightArrow" ) helper . moveRight ( ) helper . endBuild (…" at bounding box center [489, 192] width 182 height 214
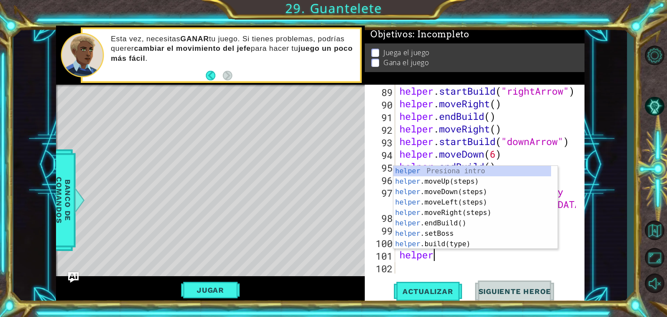
scroll to position [0, 1]
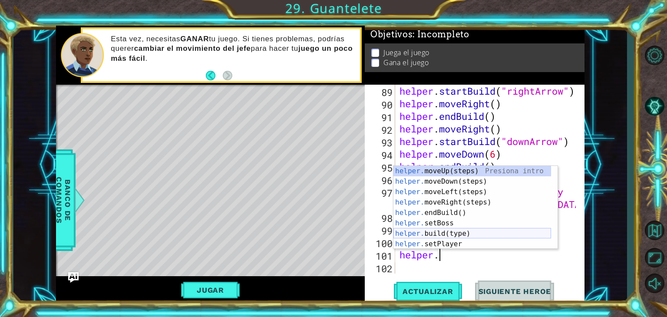
click at [434, 232] on div "helper. moveUp(steps) Presiona intro helper. moveDown(steps) Presiona intro hel…" at bounding box center [473, 218] width 158 height 104
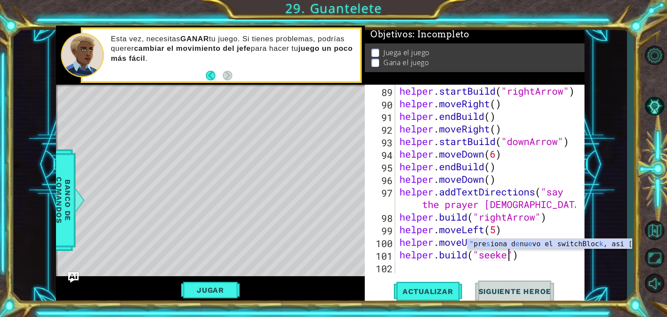
scroll to position [0, 5]
type textarea "[DOMAIN_NAME]("seeker")"
click at [416, 290] on span "Actualizar" at bounding box center [428, 291] width 68 height 9
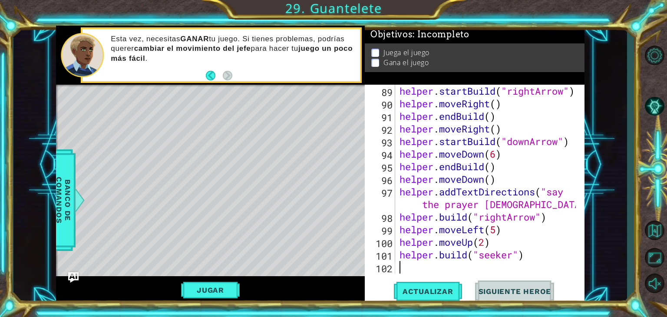
click at [401, 270] on div "helper . startBuild ( "rightArrow" ) helper . moveRight ( ) helper . endBuild (…" at bounding box center [489, 192] width 182 height 214
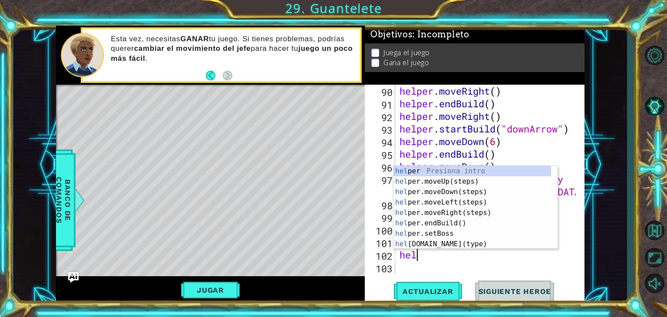
scroll to position [0, 0]
type textarea "helper"
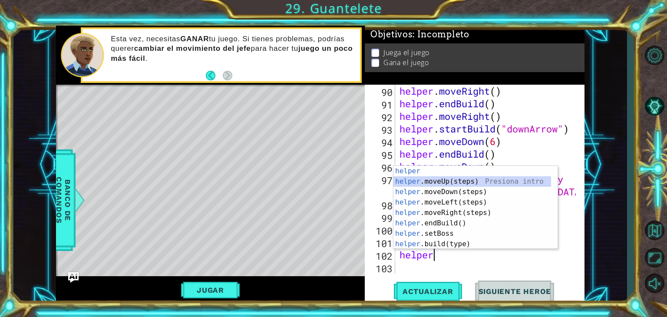
click at [448, 182] on div "helper Presiona intro helper .moveUp(steps) Presiona intro helper .moveDown(ste…" at bounding box center [473, 218] width 158 height 104
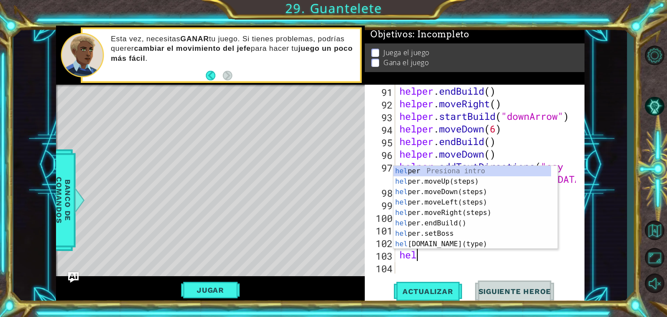
scroll to position [0, 0]
type textarea "helper"
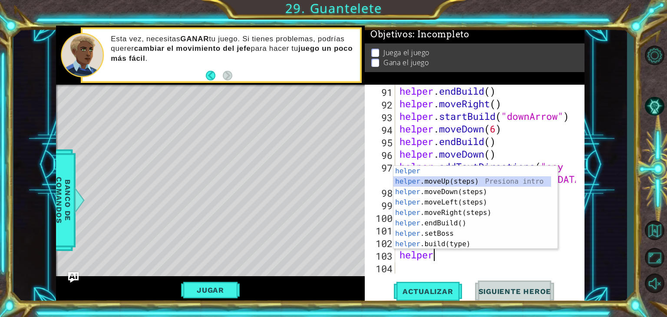
click at [446, 182] on div "helper Presiona intro helper .moveUp(steps) Presiona intro helper .moveDown(ste…" at bounding box center [473, 218] width 158 height 104
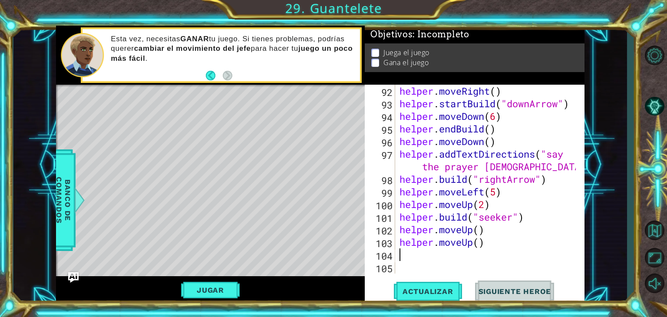
scroll to position [1197, 0]
click at [488, 235] on div "helper . moveRight ( ) helper . startBuild ( "downArrow" ) helper . moveDown ( …" at bounding box center [489, 192] width 182 height 214
click at [485, 247] on div "helper . moveRight ( ) helper . startBuild ( "downArrow" ) helper . moveDown ( …" at bounding box center [489, 192] width 182 height 214
type textarea "h"
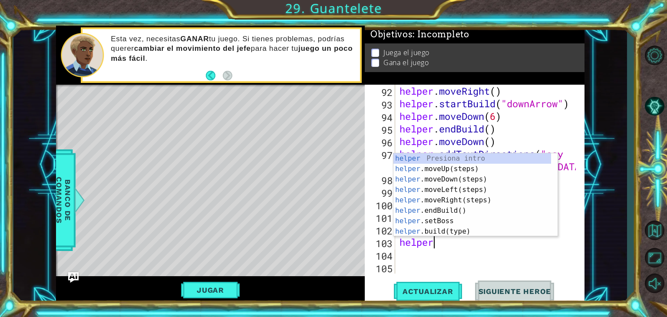
scroll to position [0, 1]
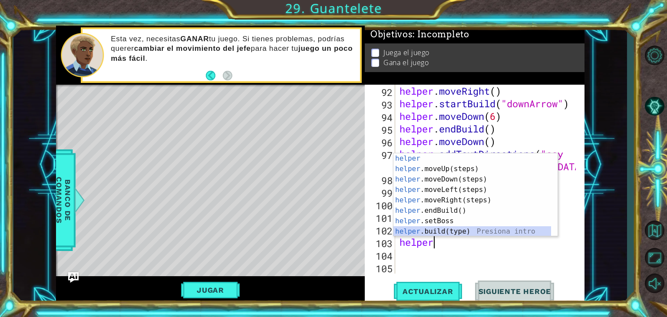
click at [503, 229] on div "helper Presiona intro helper .moveUp(steps) Presiona intro helper .moveDown(ste…" at bounding box center [473, 205] width 158 height 104
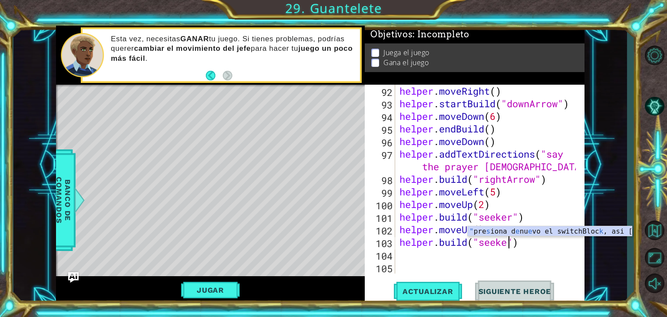
type textarea "[DOMAIN_NAME]("seeker")"
click at [434, 255] on div "helper . moveRight ( ) helper . startBuild ( "downArrow" ) helper . moveDown ( …" at bounding box center [489, 192] width 182 height 214
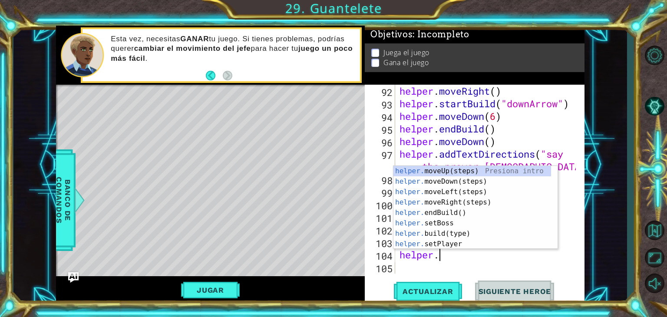
scroll to position [0, 1]
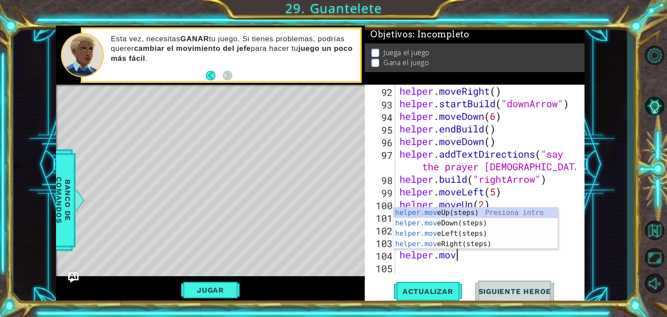
type textarea "helper.move"
click at [474, 214] on div "helper.move Up(steps) Presiona intro helper.move Down(steps) Presiona intro hel…" at bounding box center [476, 239] width 164 height 63
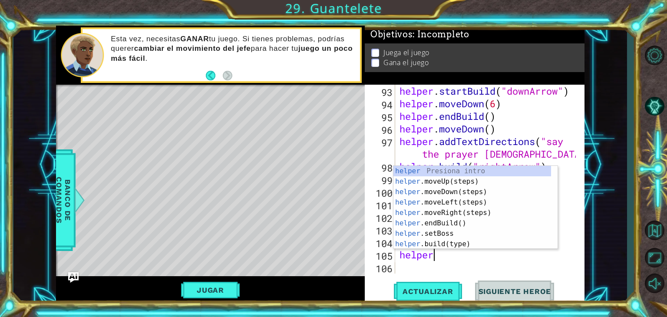
scroll to position [0, 1]
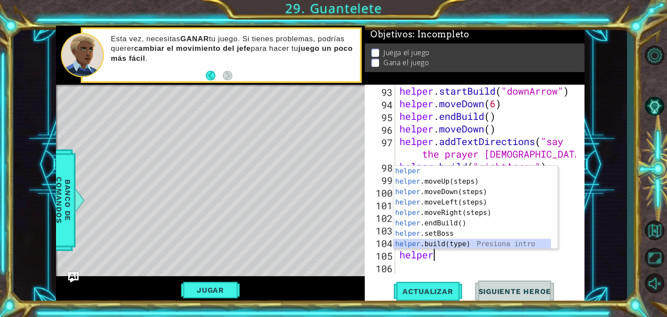
click at [445, 244] on div "helper Presiona intro helper .moveUp(steps) Presiona intro helper .moveDown(ste…" at bounding box center [473, 218] width 158 height 104
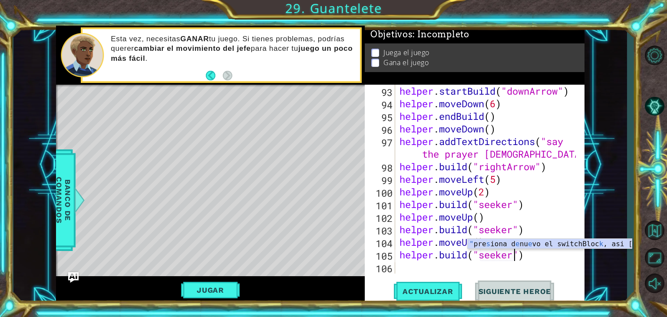
scroll to position [0, 5]
type textarea "[DOMAIN_NAME]("seeker")"
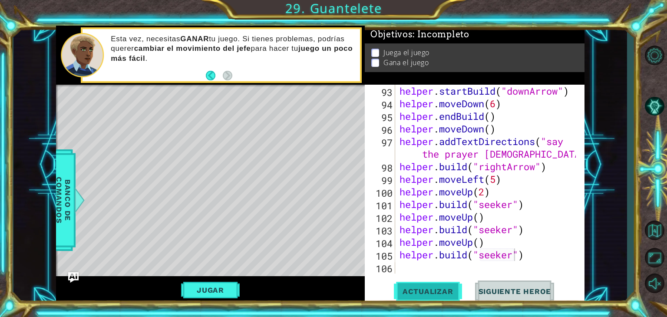
click at [457, 288] on span "Actualizar" at bounding box center [428, 291] width 68 height 9
click at [423, 266] on div "helper . startBuild ( "downArrow" ) helper . moveDown ( 6 ) helper . endBuild (…" at bounding box center [489, 192] width 182 height 214
type textarea "helper"
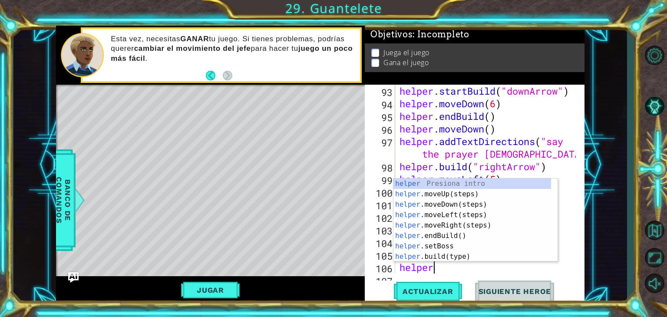
click at [440, 196] on div "helper Presiona intro helper .moveUp(steps) Presiona intro helper .moveDown(ste…" at bounding box center [473, 231] width 158 height 104
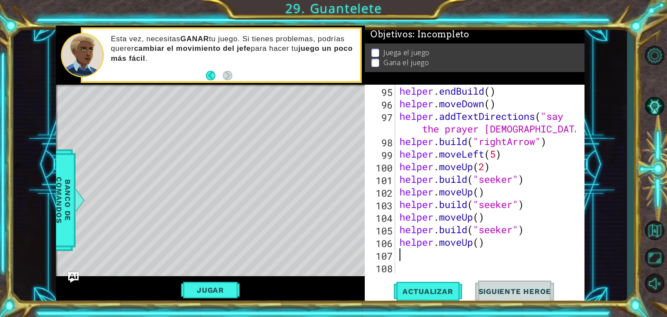
scroll to position [1234, 0]
click at [440, 196] on div "helper . endBuild ( ) helper . moveDown ( ) helper . addTextDirections ( "say t…" at bounding box center [489, 192] width 182 height 214
type textarea "helper.moveUp()"
click at [403, 262] on div "helper . endBuild ( ) helper . moveDown ( ) helper . addTextDirections ( "say t…" at bounding box center [489, 192] width 182 height 214
click at [404, 255] on div "helper . endBuild ( ) helper . moveDown ( ) helper . addTextDirections ( "say t…" at bounding box center [489, 192] width 182 height 214
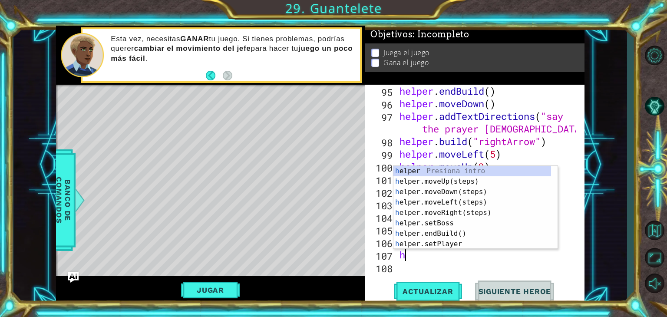
type textarea "helper."
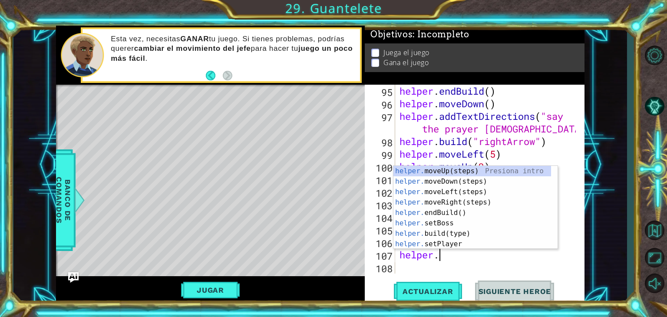
scroll to position [0, 1]
click at [406, 268] on div "helper . endBuild ( ) helper . moveDown ( ) helper . addTextDirections ( "say t…" at bounding box center [489, 192] width 182 height 214
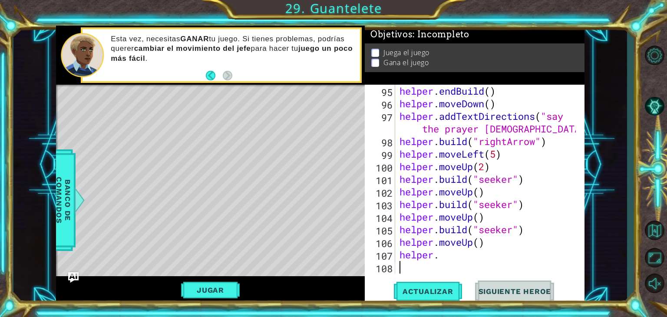
scroll to position [0, 0]
click at [452, 261] on div "helper . endBuild ( ) helper . moveDown ( ) helper . addTextDirections ( "say t…" at bounding box center [489, 192] width 182 height 214
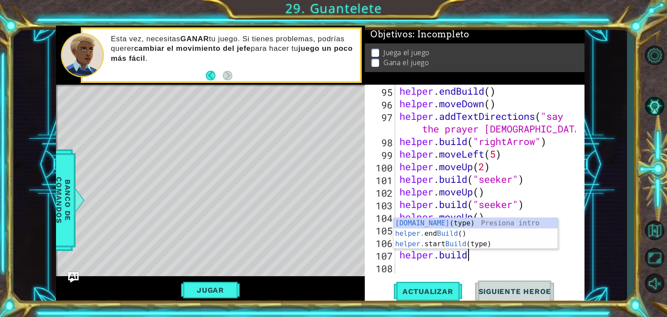
scroll to position [0, 2]
click at [466, 226] on div "[DOMAIN_NAME] (type) Presiona intro helper. end Build () Presiona intro helper.…" at bounding box center [476, 244] width 164 height 52
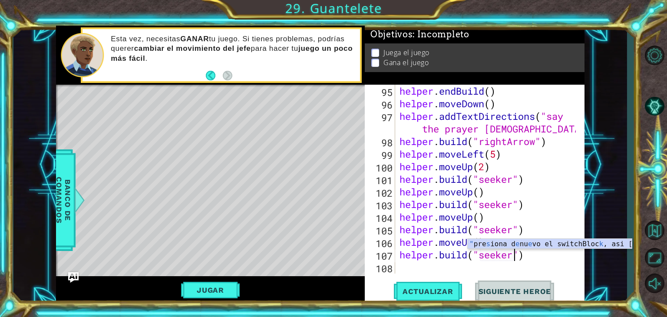
scroll to position [0, 5]
type textarea "[DOMAIN_NAME]("seeker")"
click at [453, 291] on span "Actualizar" at bounding box center [428, 291] width 68 height 9
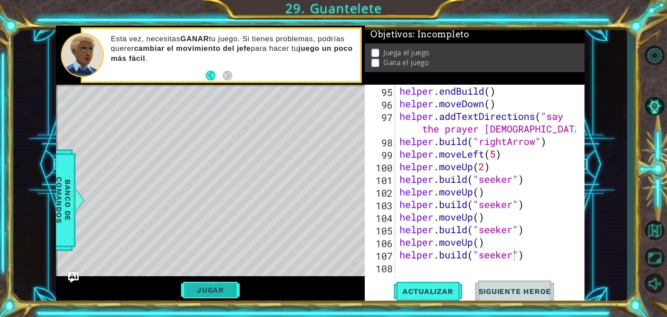
click at [214, 289] on button "Jugar" at bounding box center [210, 290] width 59 height 17
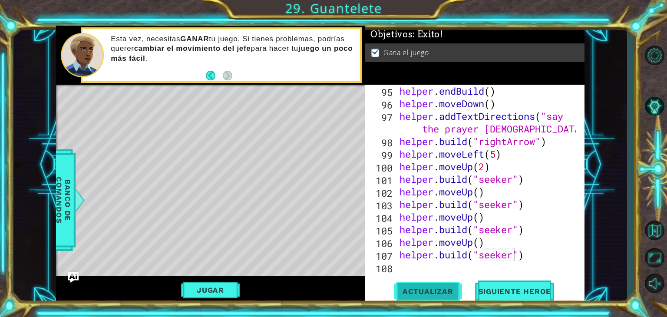
click at [440, 292] on span "Actualizar" at bounding box center [428, 291] width 68 height 9
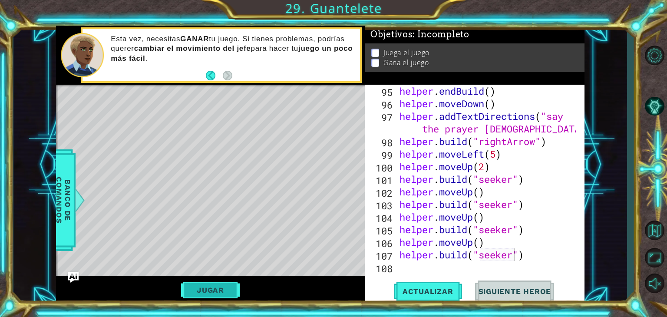
click at [209, 284] on button "Jugar" at bounding box center [210, 290] width 59 height 17
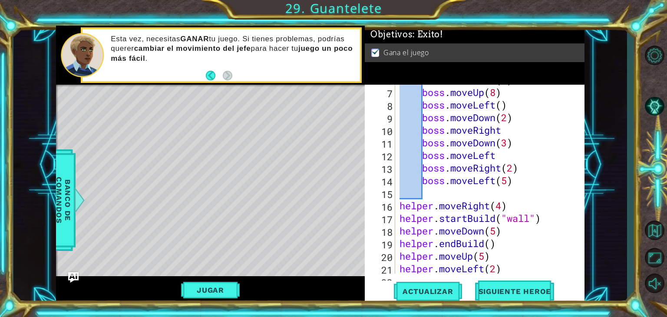
scroll to position [0, 0]
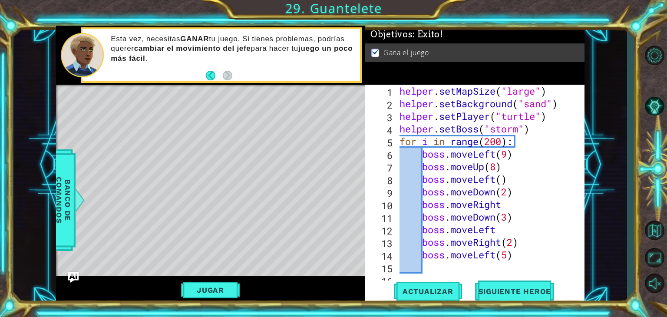
click at [584, 274] on div "[DOMAIN_NAME]("seeker") 1 2 3 4 5 6 7 8 9 10 11 12 13 14 15 16 helper . setMapS…" at bounding box center [475, 194] width 220 height 219
click at [598, 99] on div "1 ההההההההההההההההההההההההההההההההההההההההההההההההההההההההההההההההההההההההההההה…" at bounding box center [320, 164] width 614 height 279
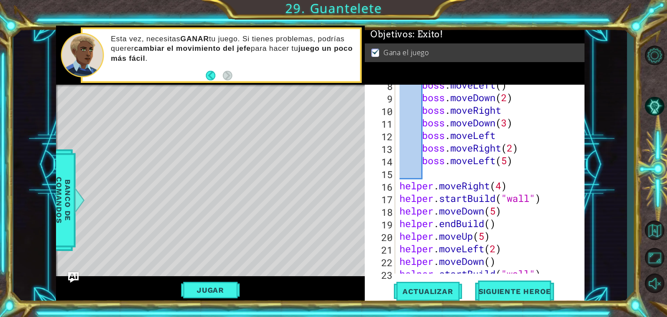
scroll to position [99, 0]
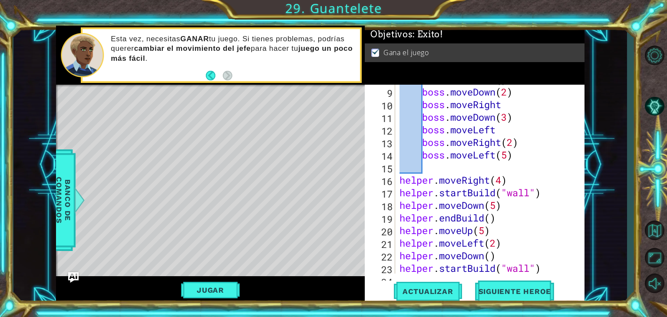
type textarea "helper.moveRight(4)"
click at [400, 180] on div "boss . moveLeft ( ) boss . moveDown ( 2 ) boss . moveRight boss . moveDown ( 3 …" at bounding box center [489, 180] width 182 height 214
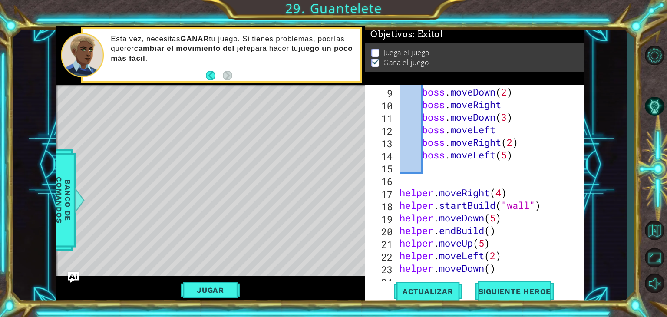
click at [401, 178] on div "boss . moveLeft ( ) boss . moveDown ( 2 ) boss . moveRight boss . moveDown ( 3 …" at bounding box center [489, 180] width 182 height 214
click at [423, 298] on button "Actualizar" at bounding box center [428, 292] width 68 height 22
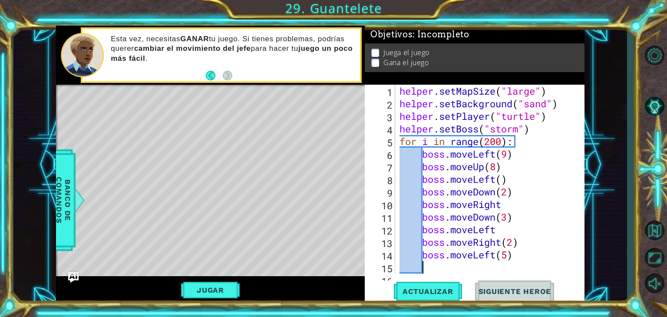
scroll to position [0, 0]
click at [584, 66] on div "Juega el juego Gana el juego" at bounding box center [475, 57] width 220 height 29
click at [344, 297] on div "Jugar" at bounding box center [210, 290] width 309 height 28
click at [304, 303] on div "Jugar" at bounding box center [210, 290] width 309 height 28
click at [584, 66] on div "Juega el juego Gana el juego" at bounding box center [475, 57] width 220 height 29
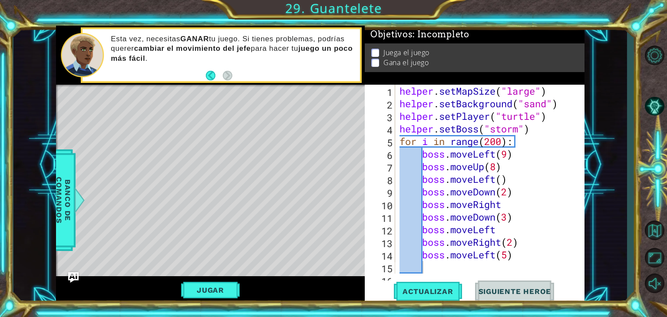
click at [330, 301] on div "Jugar" at bounding box center [210, 290] width 309 height 28
click at [413, 288] on span "Actualizar" at bounding box center [428, 291] width 68 height 9
click at [222, 292] on button "Jugar" at bounding box center [210, 290] width 59 height 17
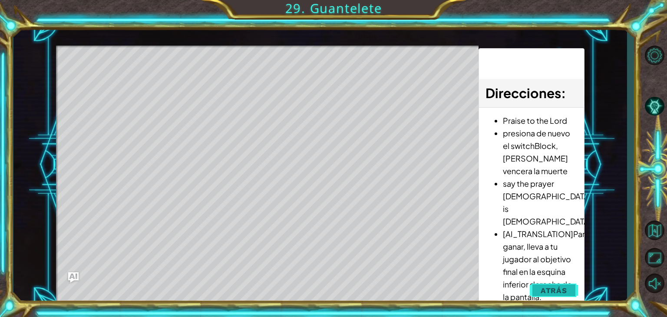
click at [558, 284] on button "Atrás" at bounding box center [554, 290] width 48 height 17
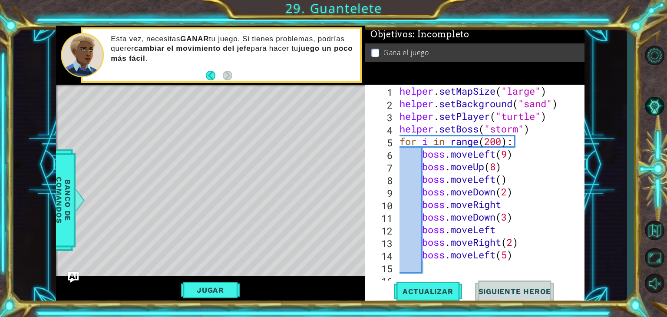
click at [520, 259] on div "helper . setMapSize ( "large" ) helper . setBackground ( "sand" ) helper . setP…" at bounding box center [489, 192] width 182 height 214
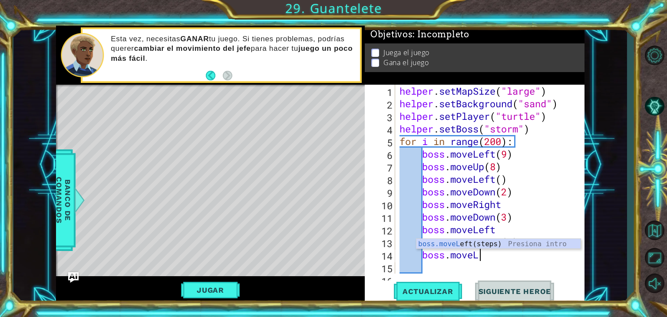
type textarea "b"
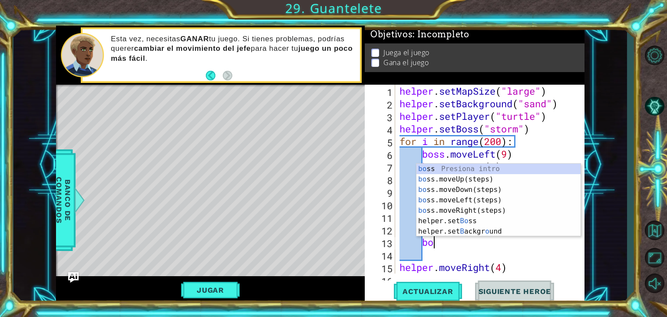
type textarea "b"
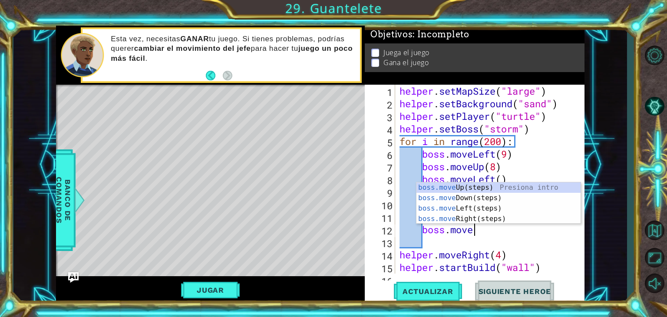
type textarea "b"
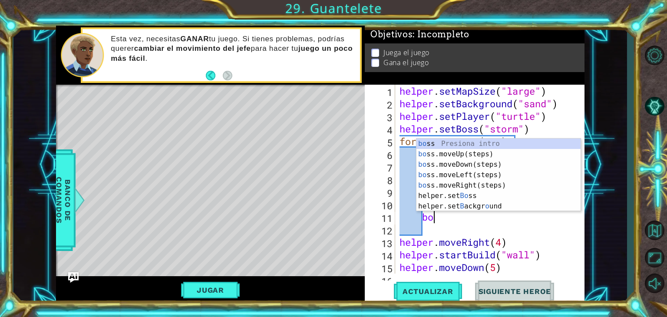
type textarea "b"
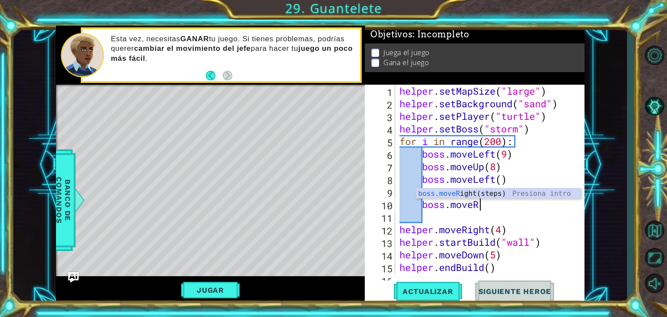
type textarea "b"
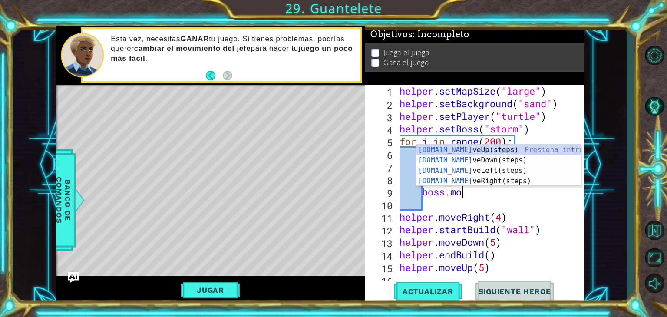
type textarea "b"
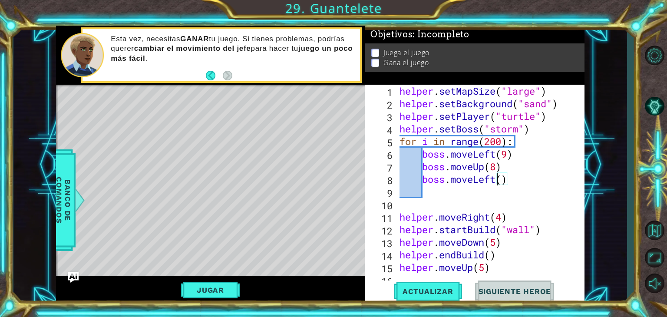
click at [497, 184] on div "helper . setMapSize ( "large" ) helper . setBackground ( "sand" ) helper . setP…" at bounding box center [489, 192] width 182 height 214
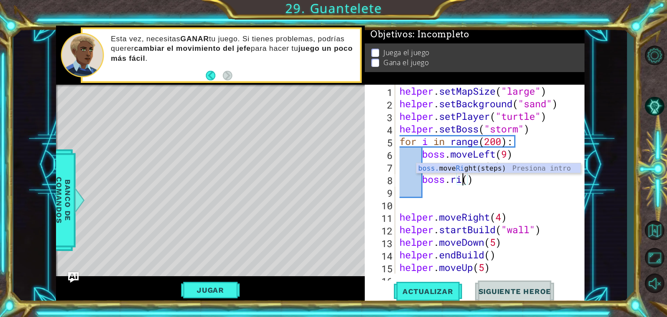
scroll to position [0, 3]
type textarea "boss.moveRight()"
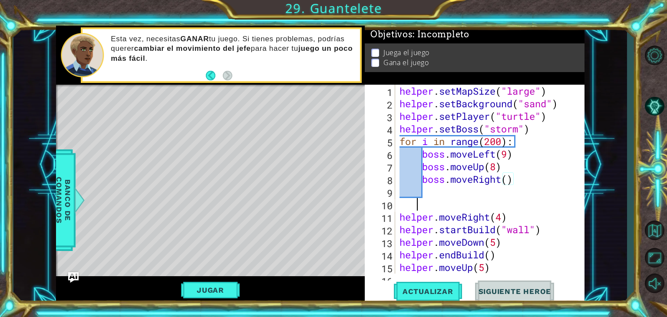
click at [417, 202] on div "helper . setMapSize ( "large" ) helper . setBackground ( "sand" ) helper . setP…" at bounding box center [489, 192] width 182 height 214
click at [431, 194] on div "helper . setMapSize ( "large" ) helper . setBackground ( "sand" ) helper . setP…" at bounding box center [489, 192] width 182 height 214
click at [418, 290] on span "Actualizar" at bounding box center [428, 291] width 68 height 9
click at [202, 299] on div "Jugar" at bounding box center [210, 290] width 309 height 28
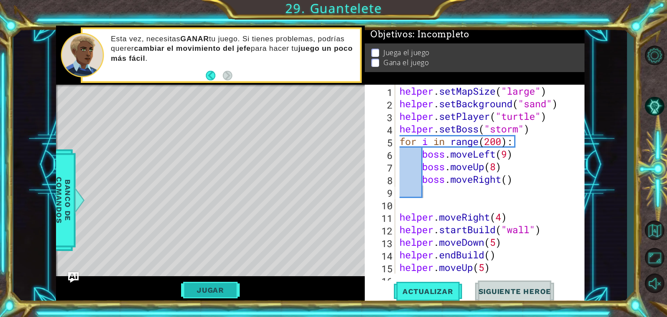
click at [205, 295] on button "Jugar" at bounding box center [210, 290] width 59 height 17
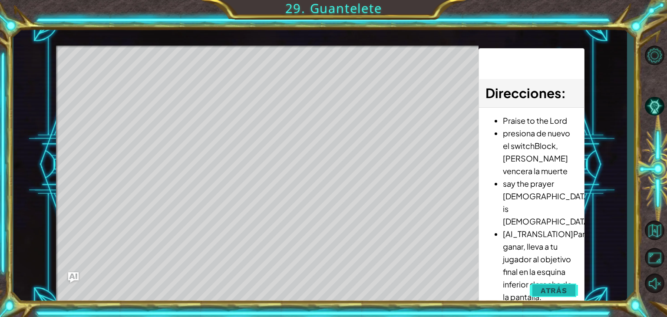
click at [559, 287] on span "Atrás" at bounding box center [554, 290] width 26 height 9
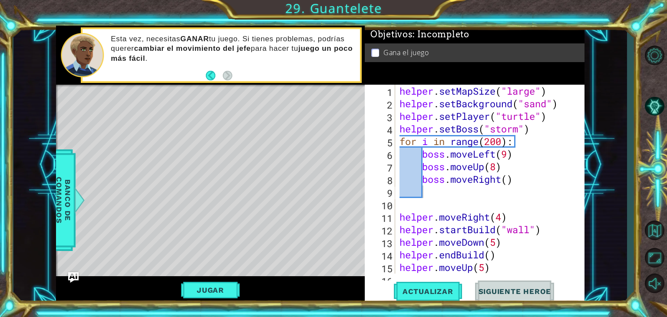
click at [512, 183] on div "helper . setMapSize ( "large" ) helper . setBackground ( "sand" ) helper . setP…" at bounding box center [489, 192] width 182 height 214
click at [505, 182] on div "helper . setMapSize ( "large" ) helper . setBackground ( "sand" ) helper . setP…" at bounding box center [489, 192] width 182 height 214
click at [509, 182] on div "helper . setMapSize ( "large" ) helper . setBackground ( "sand" ) helper . setP…" at bounding box center [489, 192] width 182 height 214
type textarea "boss.moveRight(2)"
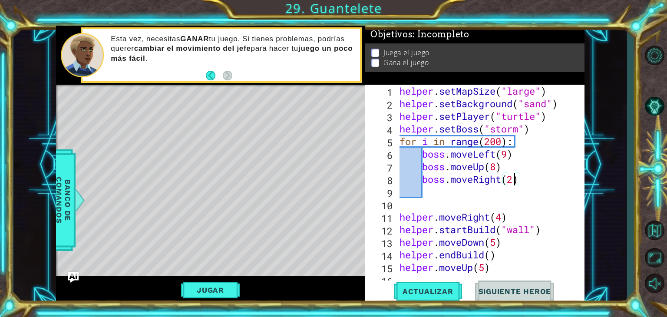
click at [461, 192] on div "helper . setMapSize ( "large" ) helper . setBackground ( "sand" ) helper . setP…" at bounding box center [489, 192] width 182 height 214
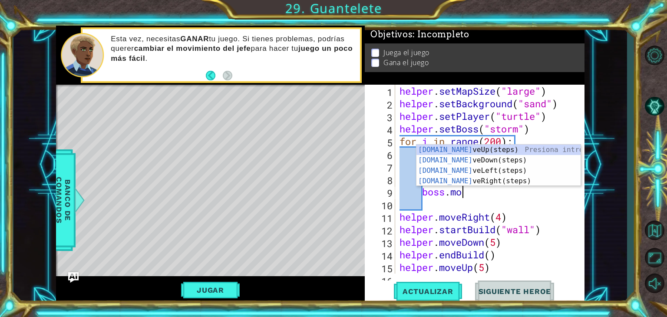
scroll to position [0, 2]
type textarea "boss.move"
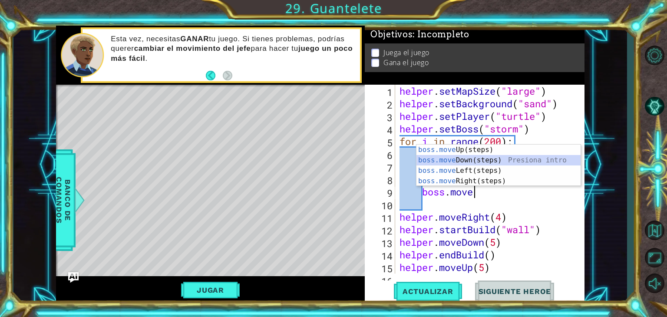
click at [464, 159] on div "boss.move Up(steps) Presiona intro boss.move Down(steps) Presiona intro boss.mo…" at bounding box center [499, 176] width 164 height 63
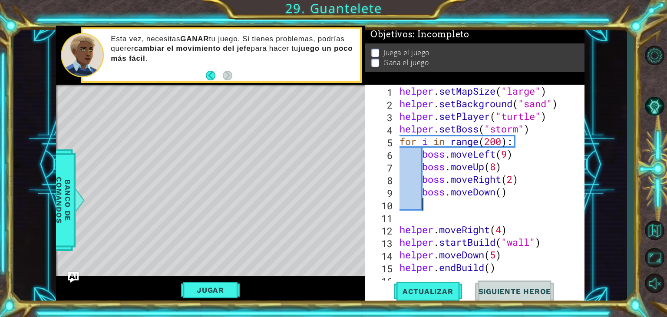
scroll to position [0, 0]
click at [504, 195] on div "helper . setMapSize ( "large" ) helper . setBackground ( "sand" ) helper . setP…" at bounding box center [489, 192] width 182 height 214
type textarea "boss.moveDown(3)"
click at [438, 209] on div "helper . setMapSize ( "large" ) helper . setBackground ( "sand" ) helper . setP…" at bounding box center [489, 192] width 182 height 214
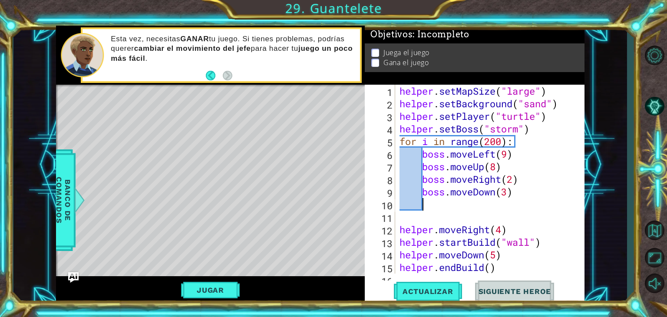
scroll to position [0, 0]
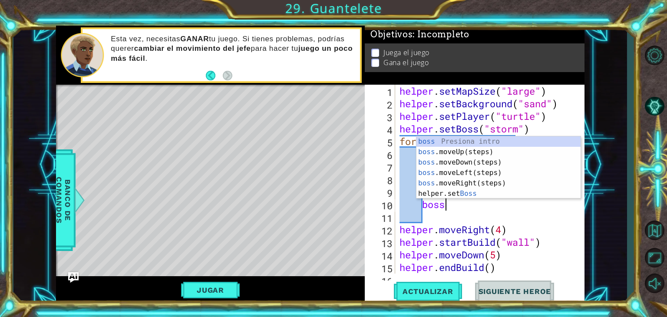
type textarea "boss."
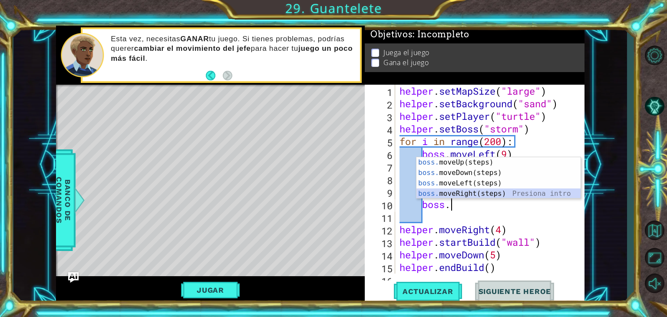
click at [452, 197] on div "boss. moveUp(steps) Presiona intro boss. moveDown(steps) Presiona intro boss. m…" at bounding box center [499, 188] width 164 height 63
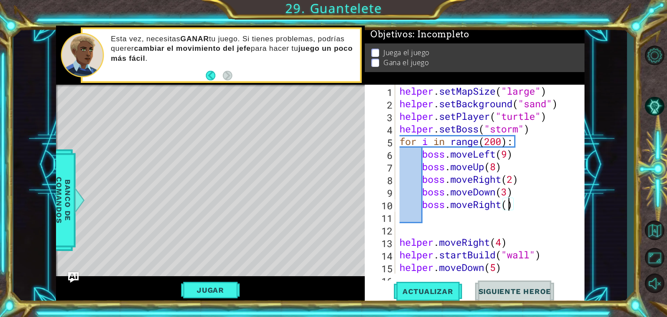
click at [510, 204] on div "helper . setMapSize ( "large" ) helper . setBackground ( "sand" ) helper . setP…" at bounding box center [489, 192] width 182 height 214
type textarea "boss.moveRight(2)"
click at [444, 218] on div "helper . setMapSize ( "large" ) helper . setBackground ( "sand" ) helper . setP…" at bounding box center [489, 192] width 182 height 214
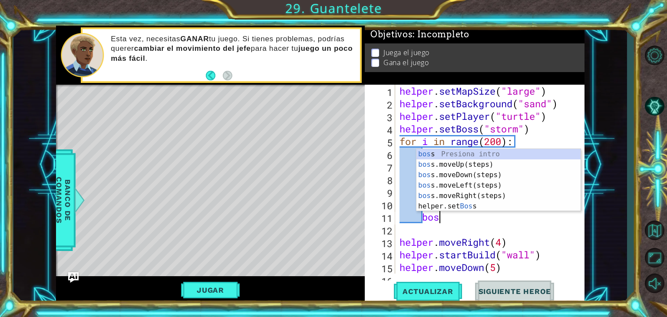
scroll to position [0, 1]
type textarea "boss"
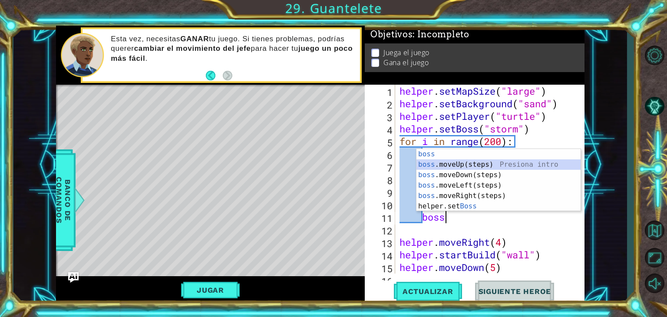
click at [476, 163] on div "boss Presiona intro boss .moveUp(steps) Presiona intro boss .moveDown(steps) Pr…" at bounding box center [499, 190] width 164 height 83
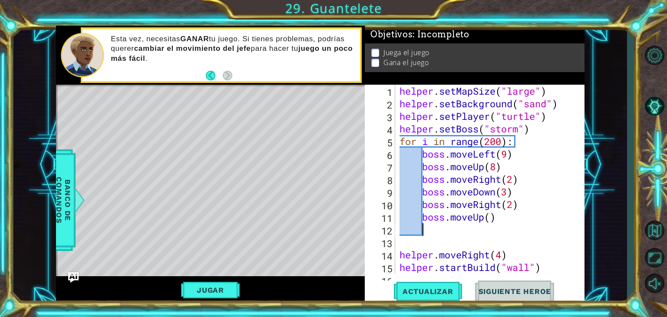
scroll to position [0, 0]
click at [437, 295] on span "Actualizar" at bounding box center [428, 291] width 68 height 9
click at [225, 284] on button "Jugar" at bounding box center [210, 290] width 59 height 17
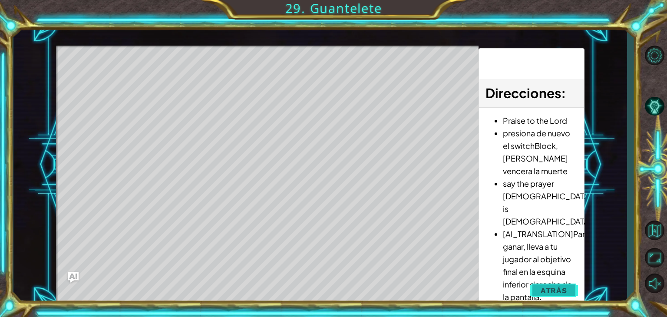
click at [557, 291] on span "Atrás" at bounding box center [554, 290] width 26 height 9
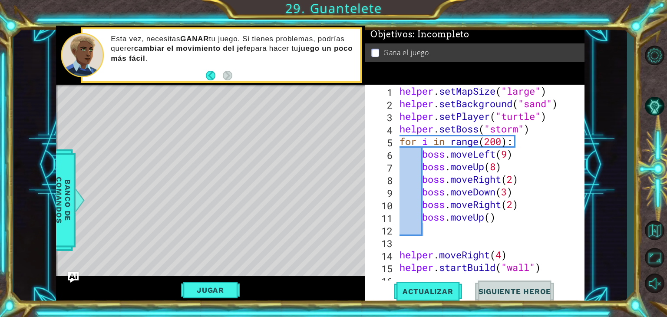
click at [497, 183] on div "helper . setMapSize ( "large" ) helper . setBackground ( "sand" ) helper . setP…" at bounding box center [489, 192] width 182 height 214
click at [504, 183] on div "helper . setMapSize ( "large" ) helper . setBackground ( "sand" ) helper . setP…" at bounding box center [489, 192] width 182 height 214
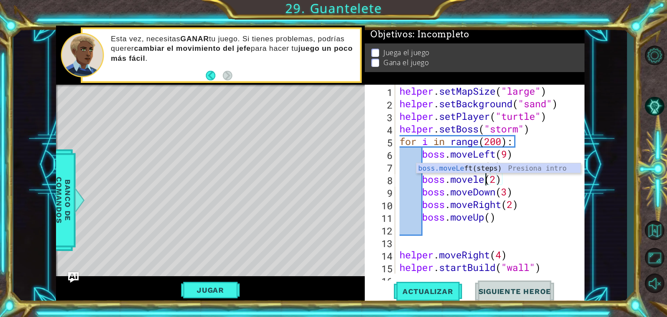
scroll to position [0, 4]
click at [502, 211] on div "helper . setMapSize ( "large" ) helper . setBackground ( "sand" ) helper . setP…" at bounding box center [489, 192] width 182 height 214
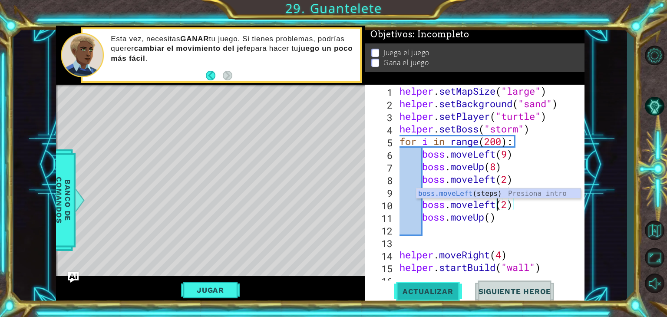
click at [443, 290] on span "Actualizar" at bounding box center [428, 291] width 68 height 9
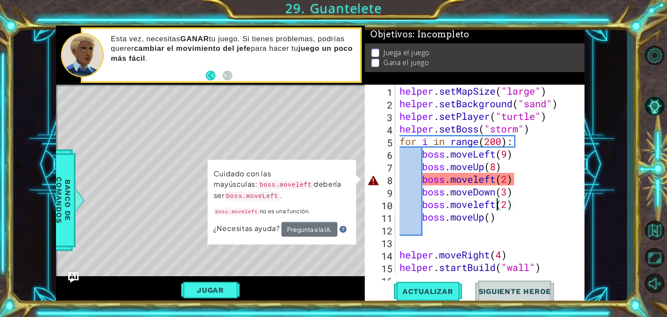
click at [478, 182] on div "helper . setMapSize ( "large" ) helper . setBackground ( "sand" ) helper . setP…" at bounding box center [489, 192] width 182 height 214
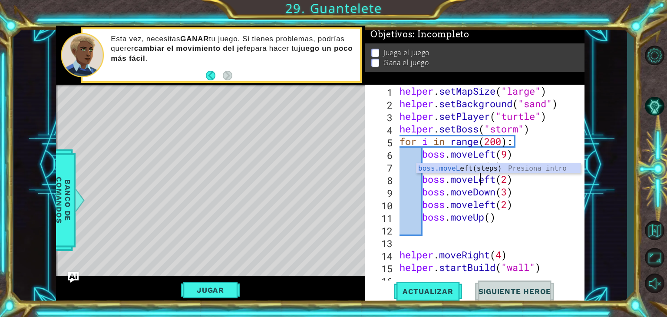
scroll to position [0, 3]
click at [422, 293] on span "Actualizar" at bounding box center [428, 291] width 68 height 9
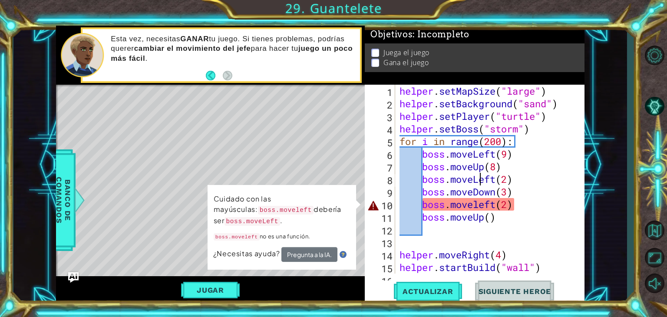
click at [486, 208] on div "helper . setMapSize ( "large" ) helper . setBackground ( "sand" ) helper . setP…" at bounding box center [489, 192] width 182 height 214
click at [472, 209] on div "helper . setMapSize ( "large" ) helper . setBackground ( "sand" ) helper . setP…" at bounding box center [489, 192] width 182 height 214
click at [483, 206] on div "helper . setMapSize ( "large" ) helper . setBackground ( "sand" ) helper . setP…" at bounding box center [489, 192] width 182 height 214
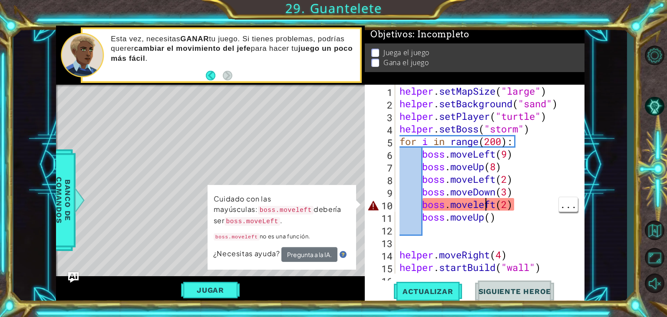
click at [483, 206] on div "helper . setMapSize ( "large" ) helper . setBackground ( "sand" ) helper . setP…" at bounding box center [489, 192] width 182 height 214
click at [476, 203] on div "helper . setMapSize ( "large" ) helper . setBackground ( "sand" ) helper . setP…" at bounding box center [489, 192] width 182 height 214
click at [481, 212] on div "helper . setMapSize ( "large" ) helper . setBackground ( "sand" ) helper . setP…" at bounding box center [489, 192] width 182 height 214
click at [479, 207] on div "helper . setMapSize ( "large" ) helper . setBackground ( "sand" ) helper . setP…" at bounding box center [489, 192] width 182 height 214
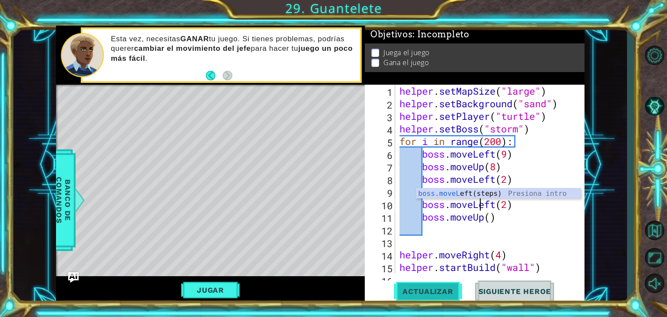
click at [425, 287] on span "Actualizar" at bounding box center [428, 291] width 68 height 9
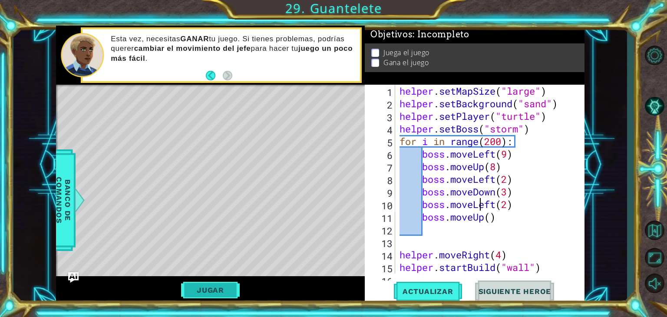
click at [221, 295] on button "Jugar" at bounding box center [210, 290] width 59 height 17
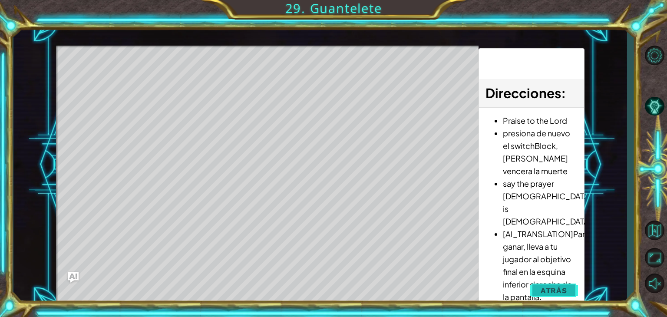
click at [543, 294] on span "Atrás" at bounding box center [554, 290] width 26 height 9
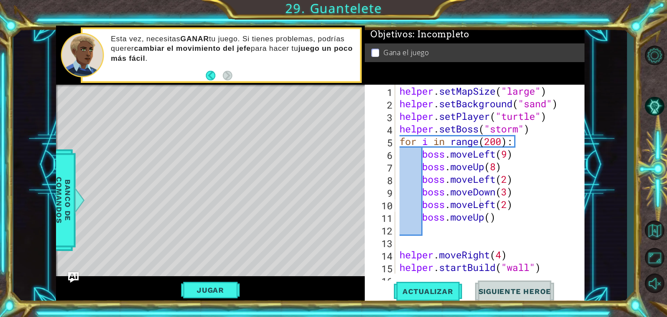
click at [493, 167] on div "helper . setMapSize ( "large" ) helper . setBackground ( "sand" ) helper . setP…" at bounding box center [489, 192] width 182 height 214
click at [496, 168] on div "helper . setMapSize ( "large" ) helper . setBackground ( "sand" ) helper . setP…" at bounding box center [489, 192] width 182 height 214
click at [461, 288] on span "Actualizar" at bounding box center [428, 291] width 68 height 9
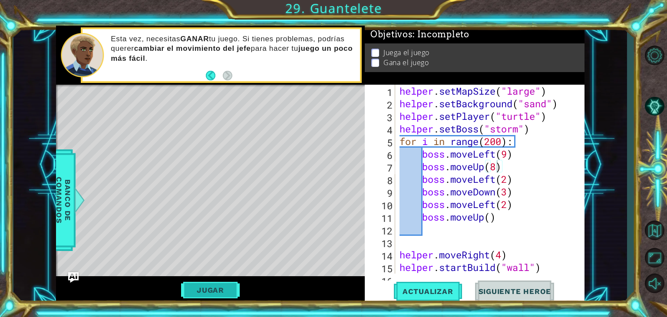
click at [232, 292] on button "Jugar" at bounding box center [210, 290] width 59 height 17
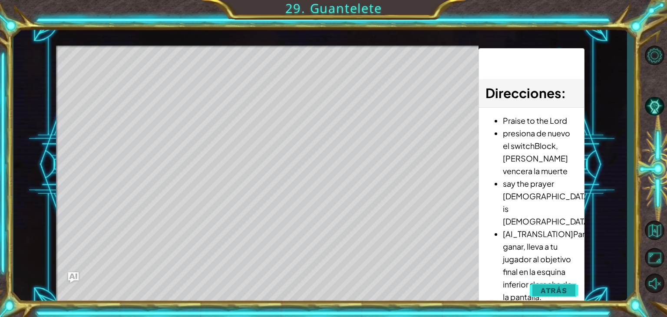
click at [570, 291] on button "Atrás" at bounding box center [554, 290] width 48 height 17
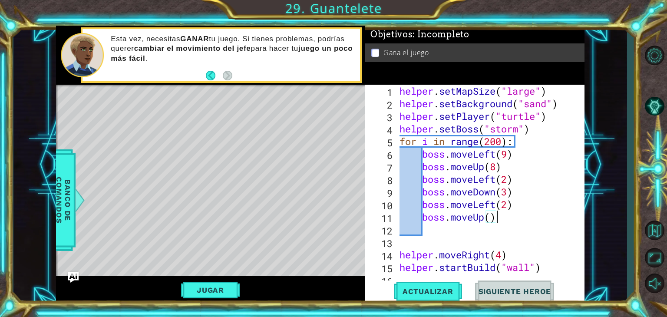
click at [506, 211] on div "helper . setMapSize ( "large" ) helper . setBackground ( "sand" ) helper . setP…" at bounding box center [489, 192] width 182 height 214
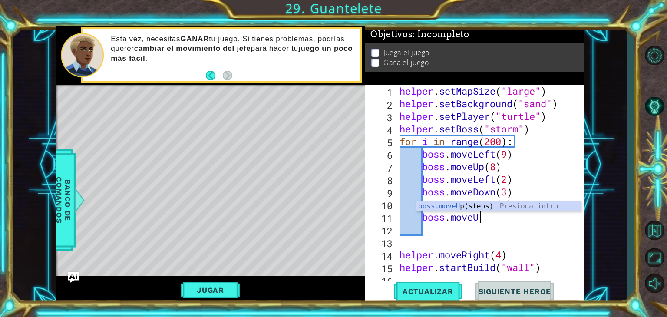
scroll to position [0, 1]
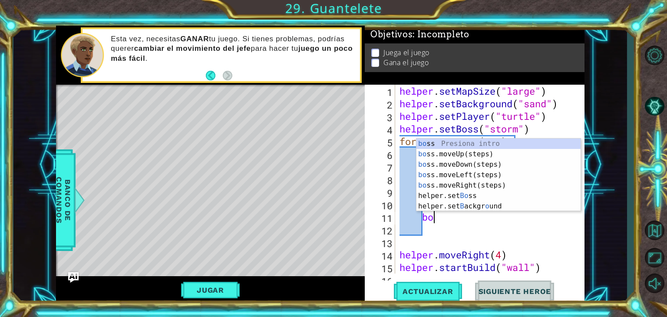
type textarea "b"
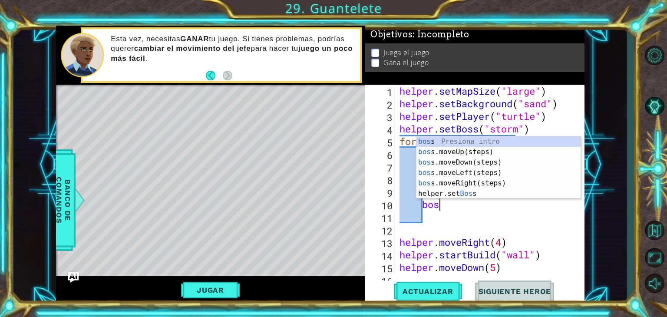
type textarea "b"
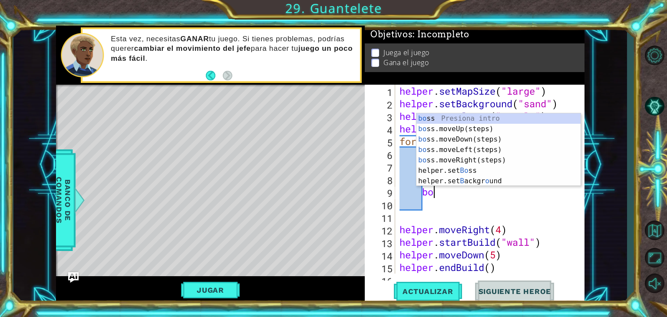
type textarea "b"
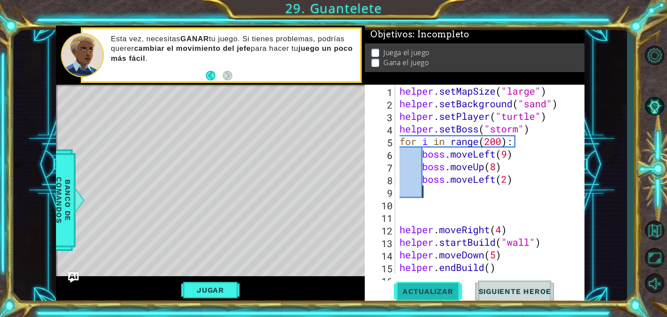
click at [441, 295] on span "Actualizar" at bounding box center [428, 291] width 68 height 9
click at [226, 295] on button "Jugar" at bounding box center [210, 290] width 59 height 17
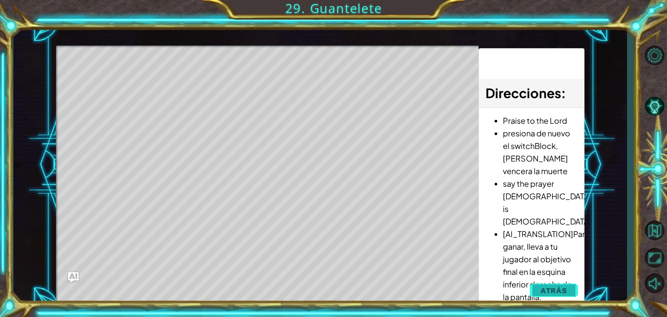
click at [568, 289] on button "Atrás" at bounding box center [554, 290] width 48 height 17
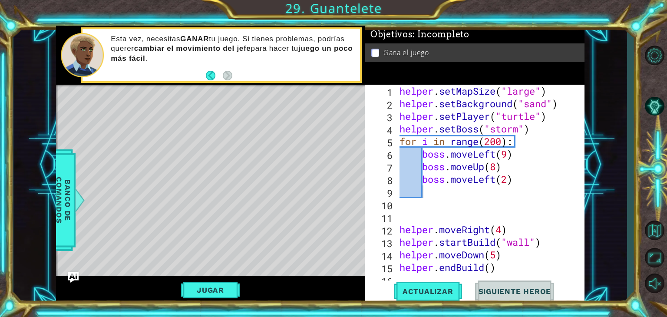
click at [498, 168] on div "helper . setMapSize ( "large" ) helper . setBackground ( "sand" ) helper . setP…" at bounding box center [489, 192] width 182 height 214
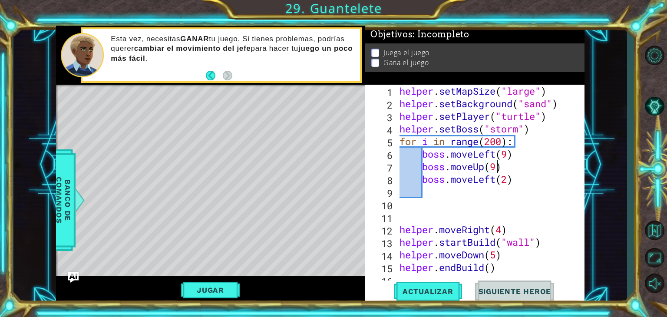
scroll to position [0, 4]
click at [427, 296] on button "Actualizar" at bounding box center [428, 292] width 68 height 22
click at [460, 185] on div "helper . setMapSize ( "large" ) helper . setBackground ( "sand" ) helper . setP…" at bounding box center [489, 192] width 182 height 214
click at [454, 301] on button "Actualizar" at bounding box center [428, 292] width 68 height 22
click at [233, 281] on div "Jugar" at bounding box center [210, 290] width 309 height 28
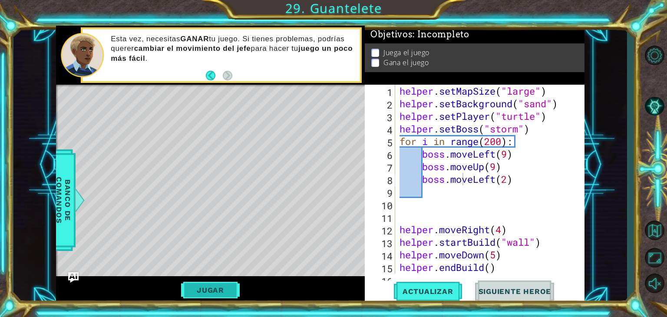
click at [228, 289] on button "Jugar" at bounding box center [210, 290] width 59 height 17
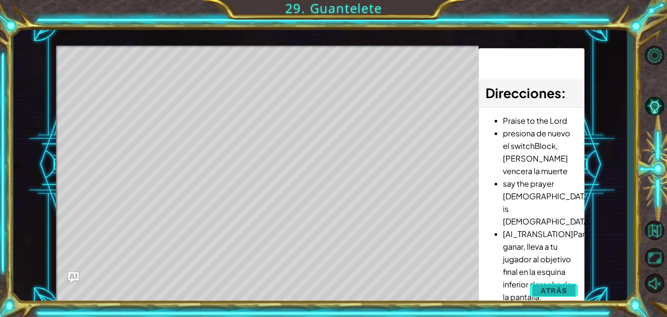
click at [544, 292] on span "Atrás" at bounding box center [554, 290] width 26 height 9
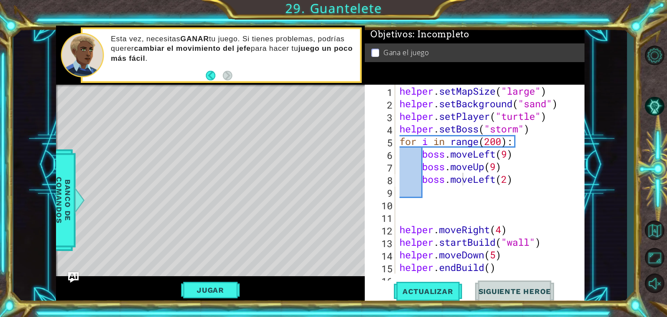
click at [531, 183] on div "helper . setMapSize ( "large" ) helper . setBackground ( "sand" ) helper . setP…" at bounding box center [489, 192] width 182 height 214
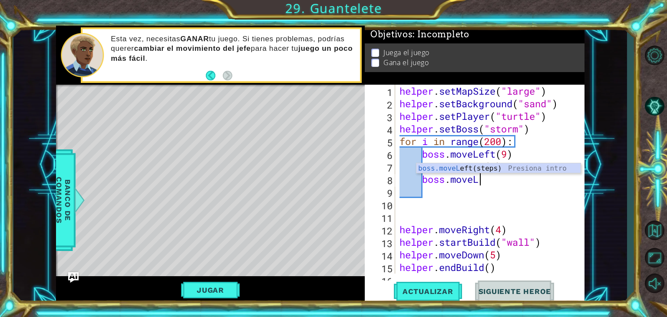
type textarea "boss.move"
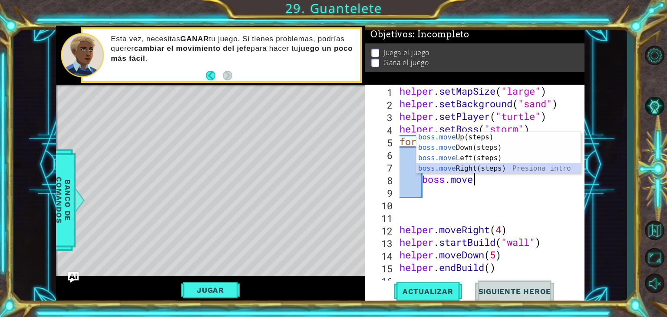
click at [505, 166] on div "boss.move Up(steps) Presiona intro boss.move Down(steps) Presiona intro boss.mo…" at bounding box center [499, 163] width 164 height 63
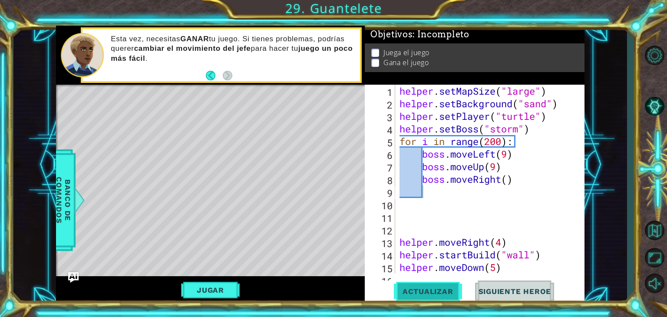
click at [429, 295] on span "Actualizar" at bounding box center [428, 291] width 68 height 9
click at [191, 289] on button "Jugar" at bounding box center [210, 290] width 59 height 17
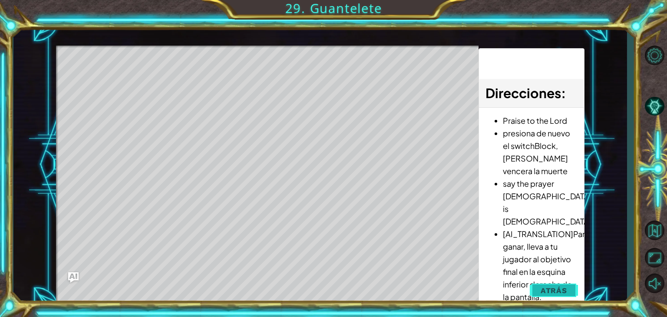
click at [576, 288] on button "Atrás" at bounding box center [554, 290] width 48 height 17
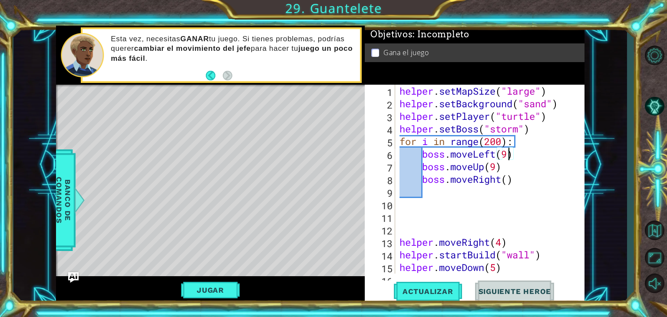
click at [506, 155] on div "helper . setMapSize ( "large" ) helper . setBackground ( "sand" ) helper . setP…" at bounding box center [489, 192] width 182 height 214
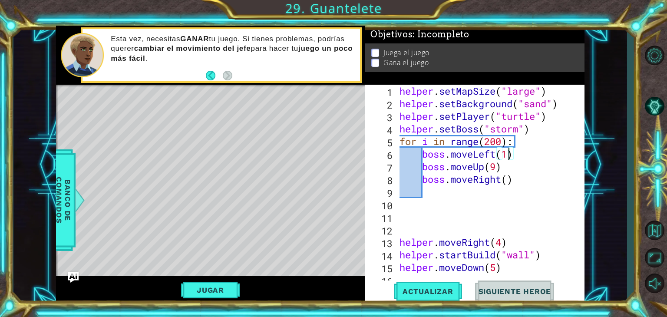
scroll to position [0, 5]
click at [451, 294] on span "Actualizar" at bounding box center [428, 291] width 68 height 9
click at [212, 287] on button "Jugar" at bounding box center [210, 290] width 59 height 17
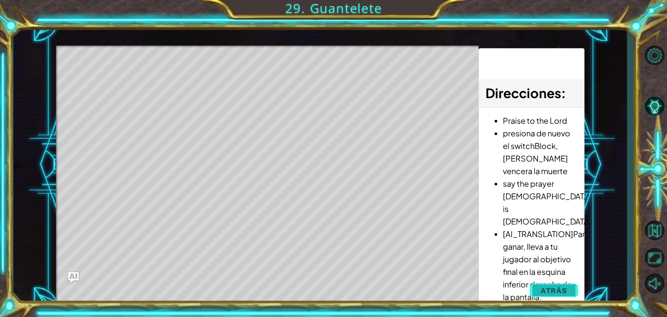
click at [569, 291] on button "Atrás" at bounding box center [554, 290] width 48 height 17
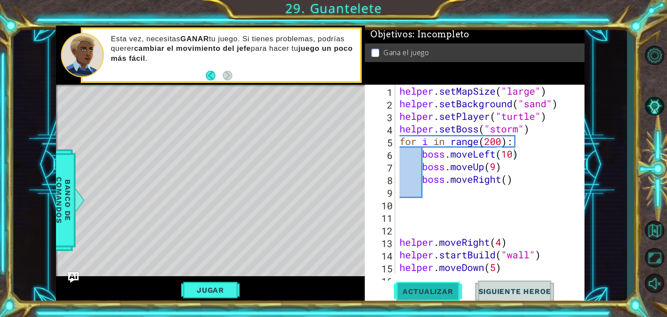
click at [417, 290] on span "Actualizar" at bounding box center [428, 291] width 68 height 9
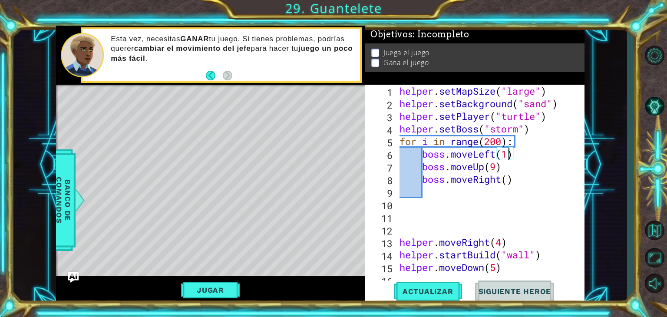
scroll to position [0, 4]
click at [515, 179] on div "helper . setMapSize ( "large" ) helper . setBackground ( "sand" ) helper . setP…" at bounding box center [489, 192] width 182 height 214
type textarea "boss.moveRight()"
click at [472, 189] on div "helper . setMapSize ( "large" ) helper . setBackground ( "sand" ) helper . setP…" at bounding box center [489, 192] width 182 height 214
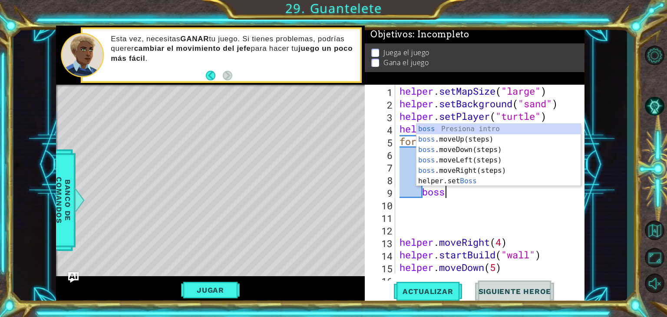
type textarea "boss."
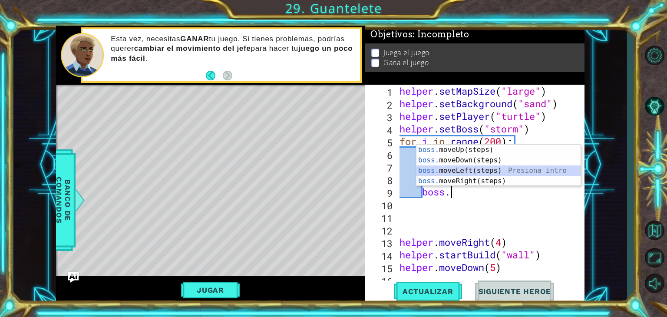
click at [479, 172] on div "boss. moveUp(steps) Presiona intro boss. moveDown(steps) Presiona intro boss. m…" at bounding box center [499, 176] width 164 height 63
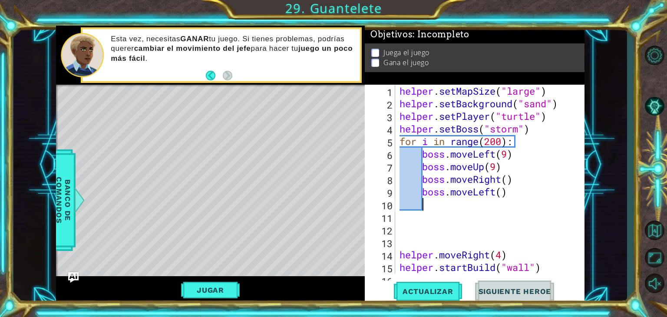
click at [497, 192] on div "helper . setMapSize ( "large" ) helper . setBackground ( "sand" ) helper . setP…" at bounding box center [489, 192] width 182 height 214
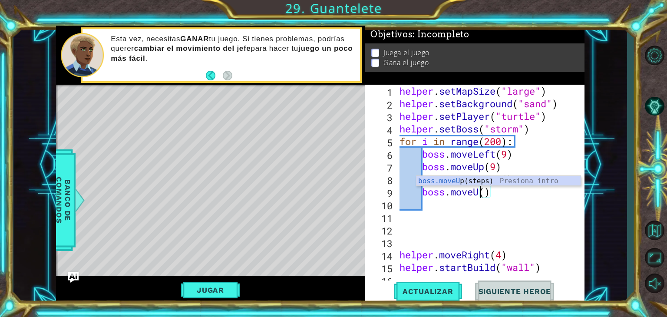
scroll to position [0, 3]
type textarea "boss.moveUp()"
click at [426, 291] on span "Actualizar" at bounding box center [428, 291] width 68 height 9
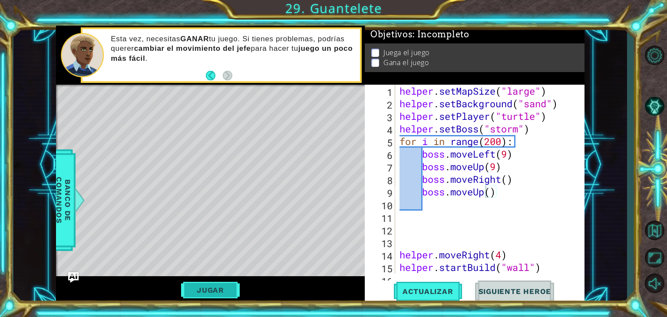
click at [228, 295] on button "Jugar" at bounding box center [210, 290] width 59 height 17
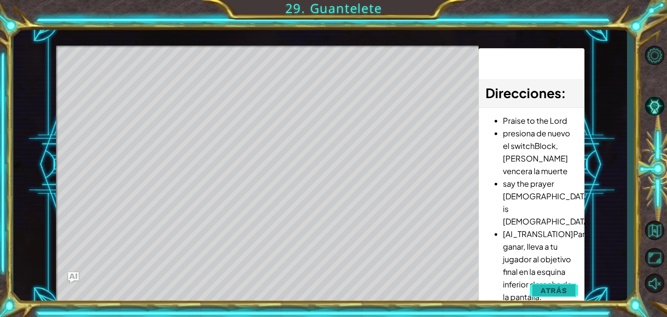
click at [571, 290] on button "Atrás" at bounding box center [554, 290] width 48 height 17
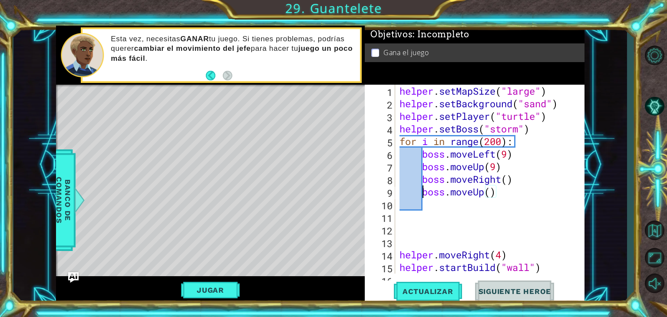
click at [423, 190] on div "helper . setMapSize ( "large" ) helper . setBackground ( "sand" ) helper . setP…" at bounding box center [489, 192] width 182 height 214
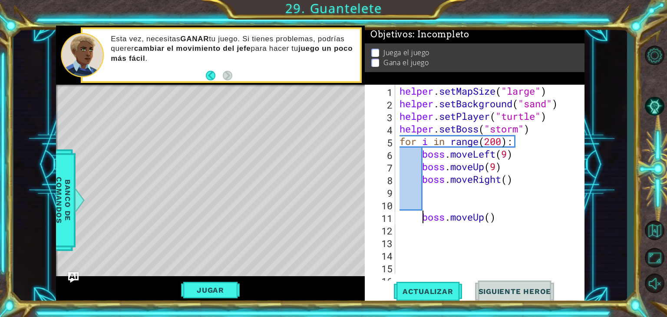
click at [423, 190] on div "helper . setMapSize ( "large" ) helper . setBackground ( "sand" ) helper . setP…" at bounding box center [489, 192] width 182 height 214
type textarea "n"
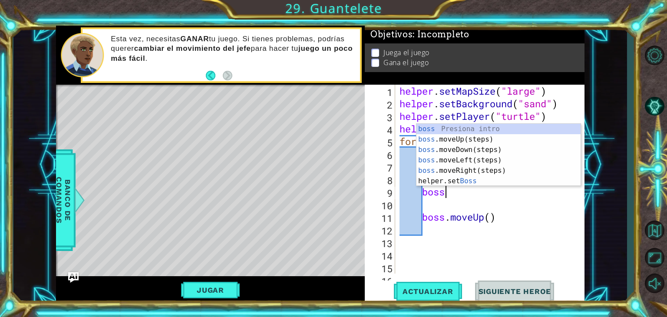
type textarea "boss."
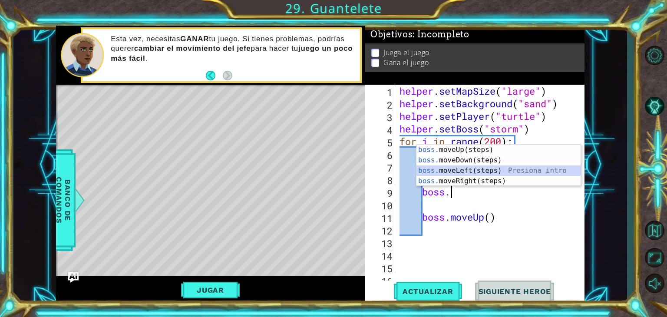
click at [452, 168] on div "boss. moveUp(steps) Presiona intro boss. moveDown(steps) Presiona intro boss. m…" at bounding box center [499, 176] width 164 height 63
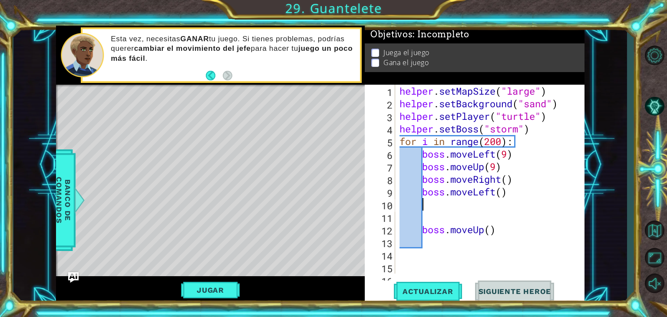
scroll to position [0, 0]
click at [422, 228] on div "helper . setMapSize ( "large" ) helper . setBackground ( "sand" ) helper . setP…" at bounding box center [489, 192] width 182 height 214
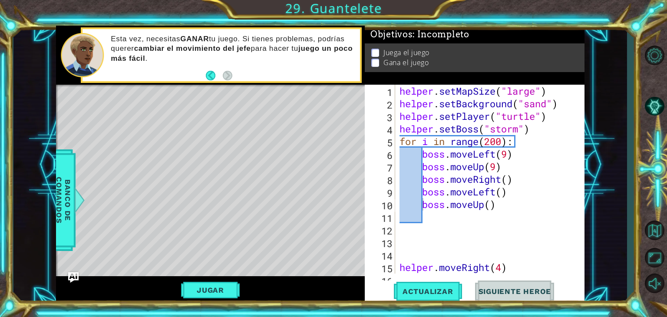
click at [395, 261] on div "boss.moveUp() 1 2 3 4 5 6 7 8 9 10 11 12 13 14 15 16 helper . setMapSize ( "lar…" at bounding box center [474, 179] width 218 height 189
click at [401, 276] on div "boss.moveUp() 1 2 3 4 5 6 7 8 9 10 11 12 13 14 15 16 helper . setMapSize ( "lar…" at bounding box center [475, 194] width 220 height 219
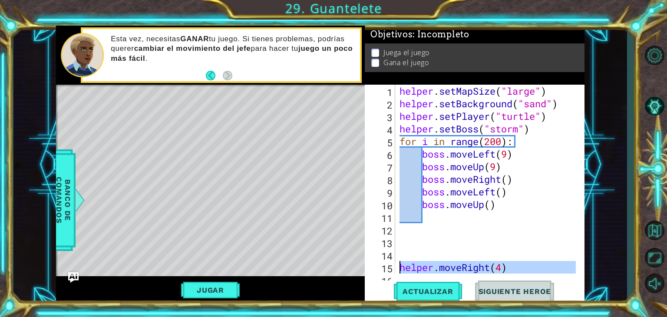
click at [395, 270] on div "15" at bounding box center [381, 268] width 29 height 13
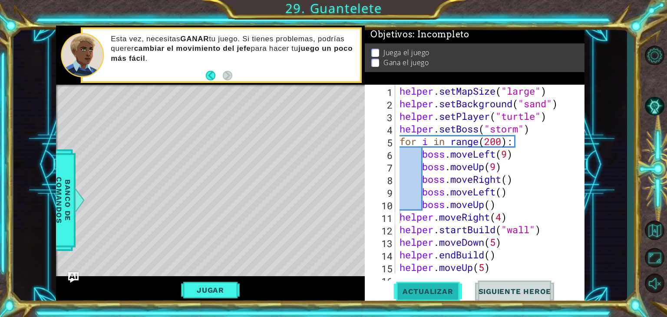
click at [422, 285] on button "Actualizar" at bounding box center [428, 292] width 68 height 22
click at [229, 291] on button "Jugar" at bounding box center [210, 290] width 59 height 17
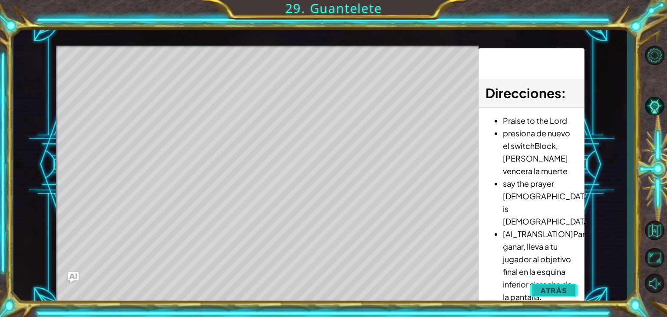
click at [554, 294] on span "Atrás" at bounding box center [554, 290] width 26 height 9
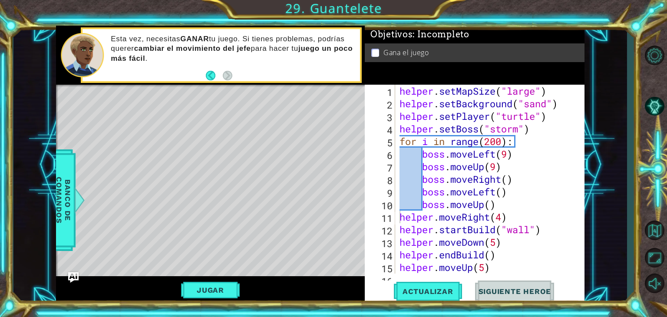
type textarea "boss.moveUp()"
click at [515, 205] on div "helper . setMapSize ( "large" ) helper . setBackground ( "sand" ) helper . setP…" at bounding box center [489, 192] width 182 height 214
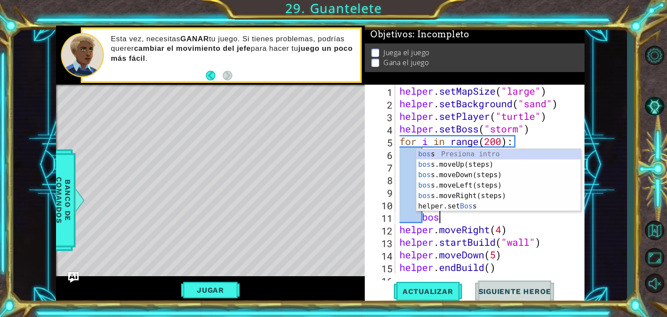
scroll to position [0, 1]
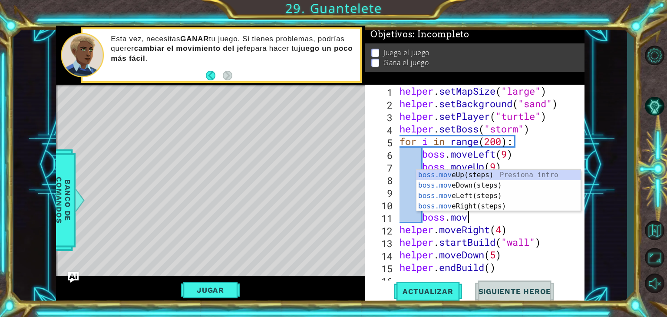
type textarea "boss.move"
click at [483, 174] on div "boss.move Up(steps) Presiona intro boss.move Down(steps) Presiona intro boss.mo…" at bounding box center [499, 201] width 164 height 63
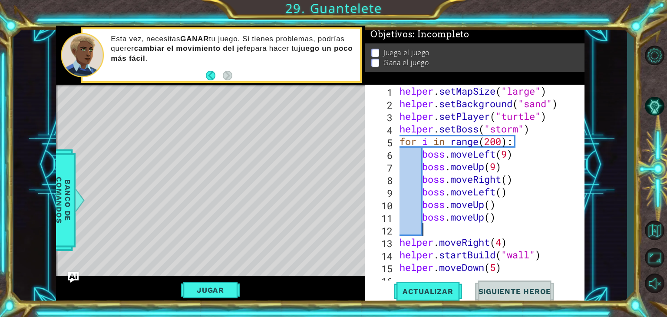
scroll to position [0, 0]
click at [437, 297] on button "Actualizar" at bounding box center [428, 292] width 68 height 22
click at [497, 222] on div "helper . setMapSize ( "large" ) helper . setBackground ( "sand" ) helper . setP…" at bounding box center [489, 192] width 182 height 214
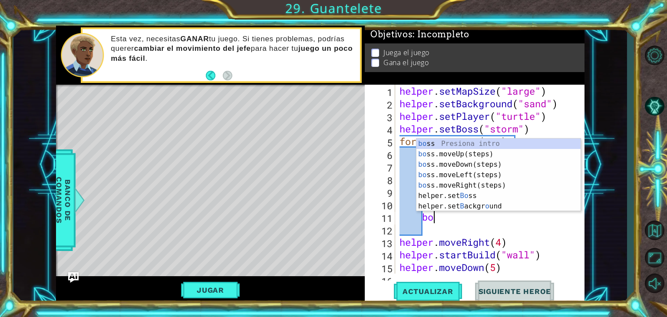
type textarea "b"
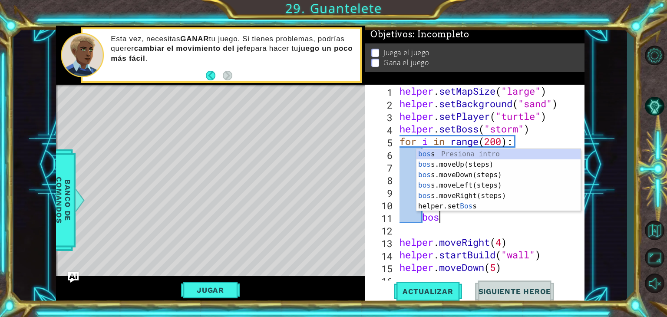
scroll to position [0, 1]
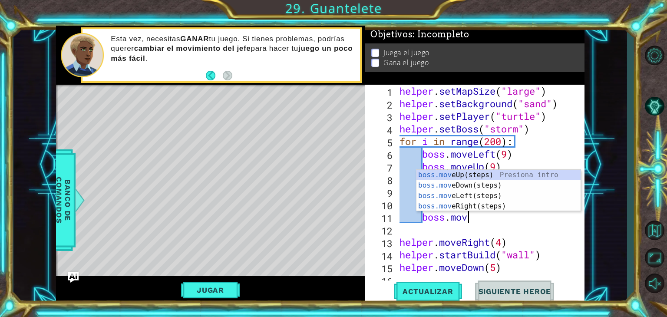
type textarea "boss.move"
click at [506, 186] on div "boss.move Up(steps) Presiona intro boss.move Down(steps) Presiona intro boss.mo…" at bounding box center [499, 201] width 164 height 63
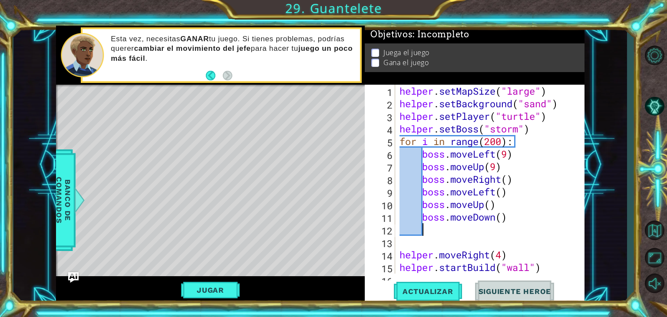
scroll to position [0, 0]
click at [498, 216] on div "helper . setMapSize ( "large" ) helper . setBackground ( "sand" ) helper . setP…" at bounding box center [489, 192] width 182 height 214
click at [503, 217] on div "helper . setMapSize ( "large" ) helper . setBackground ( "sand" ) helper . setP…" at bounding box center [489, 192] width 182 height 214
type textarea "boss.moveDown(5)"
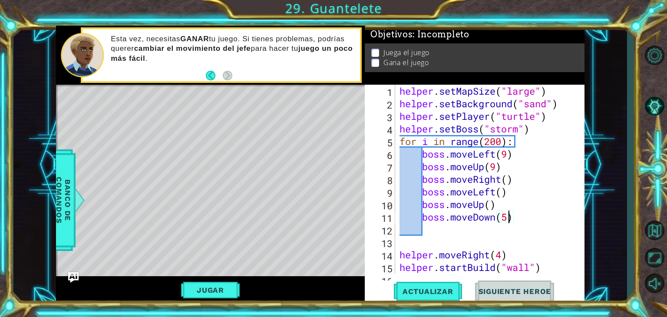
scroll to position [0, 4]
click at [428, 230] on div "helper . setMapSize ( "large" ) helper . setBackground ( "sand" ) helper . setP…" at bounding box center [489, 192] width 182 height 214
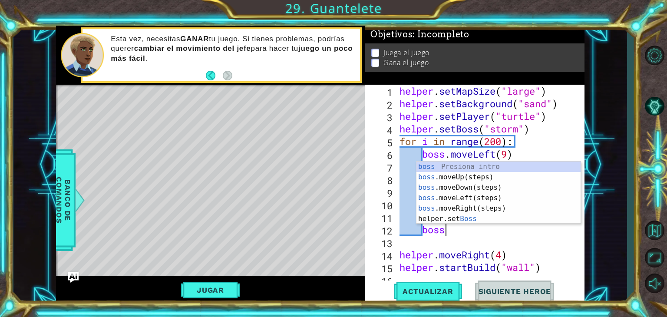
type textarea "boss."
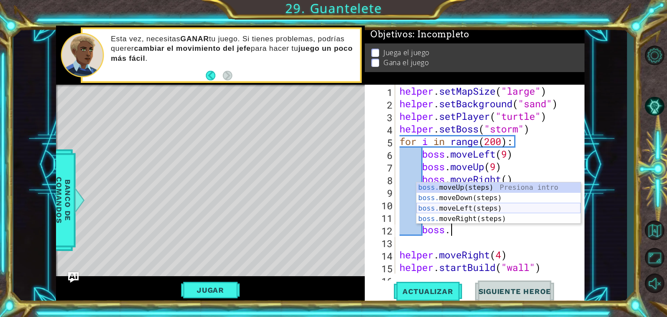
click at [457, 205] on div "boss. moveUp(steps) Presiona intro boss. moveDown(steps) Presiona intro boss. m…" at bounding box center [499, 213] width 164 height 63
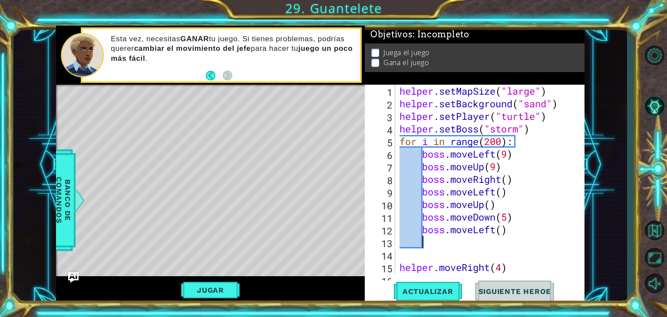
scroll to position [0, 0]
click at [494, 229] on div "helper . setMapSize ( "large" ) helper . setBackground ( "sand" ) helper . setP…" at bounding box center [489, 192] width 182 height 214
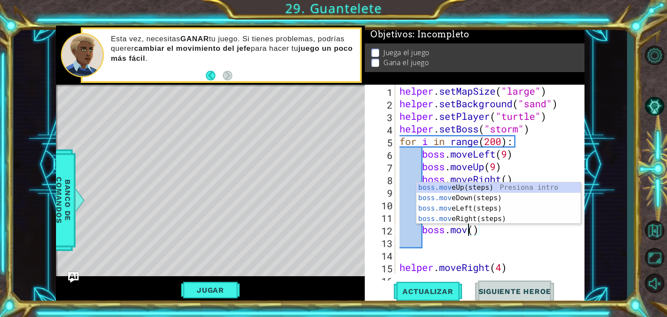
scroll to position [0, 3]
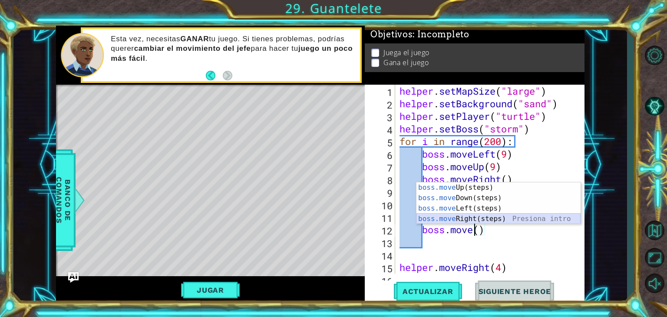
click at [489, 220] on div "boss.move Up(steps) Presiona intro boss.move Down(steps) Presiona intro boss.mo…" at bounding box center [499, 213] width 164 height 63
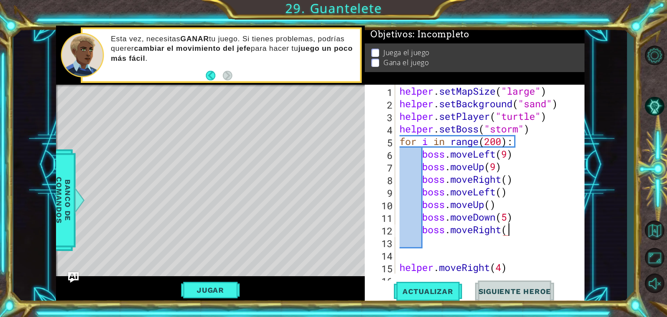
scroll to position [0, 4]
type textarea "boss.moveRight(4)"
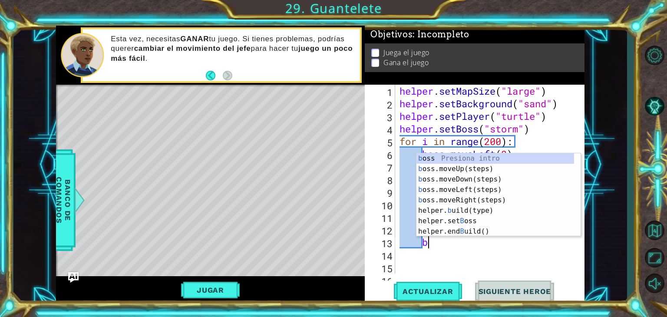
scroll to position [0, 0]
type textarea "b"
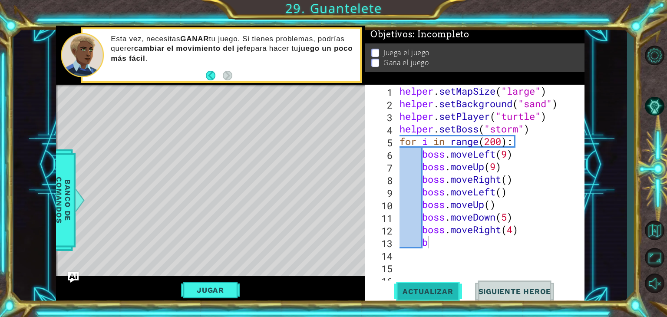
click at [442, 286] on button "Actualizar" at bounding box center [428, 292] width 68 height 22
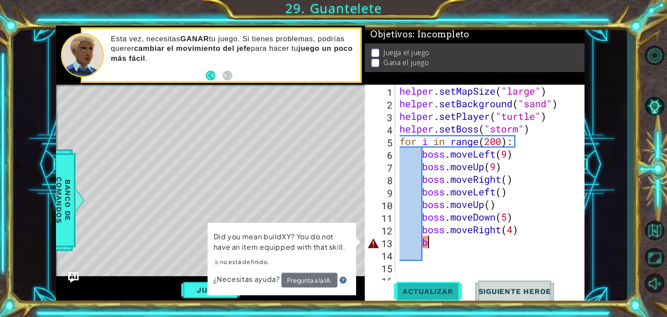
scroll to position [0, 0]
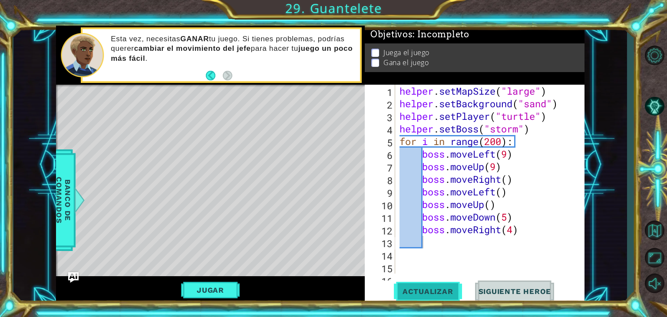
click at [442, 286] on button "Actualizar" at bounding box center [428, 292] width 68 height 22
drag, startPoint x: 442, startPoint y: 286, endPoint x: 213, endPoint y: 288, distance: 228.5
click at [213, 288] on button "Jugar" at bounding box center [210, 290] width 59 height 17
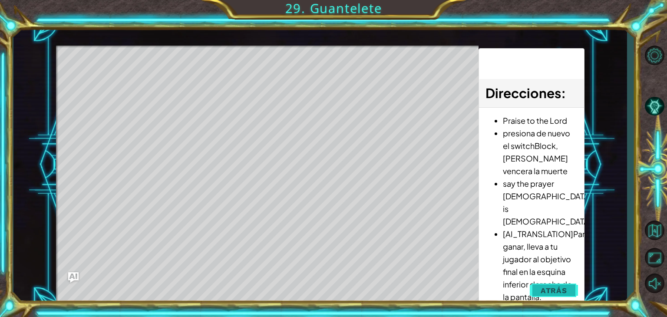
click at [556, 287] on span "Atrás" at bounding box center [554, 290] width 26 height 9
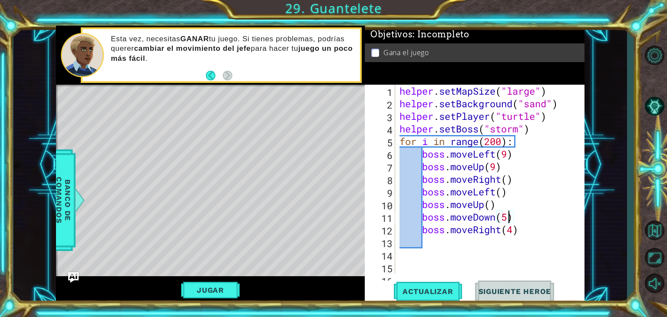
click at [509, 219] on div "helper . setMapSize ( "large" ) helper . setBackground ( "sand" ) helper . setP…" at bounding box center [489, 192] width 182 height 214
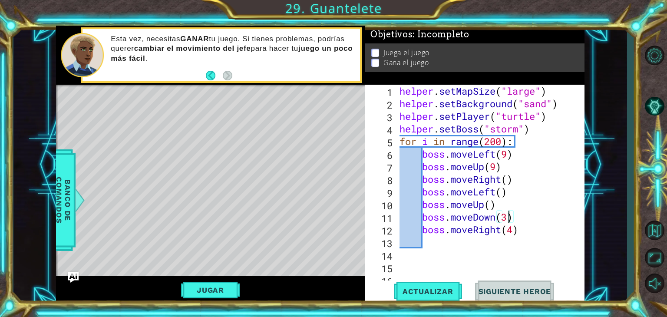
scroll to position [0, 4]
type textarea "boss.moveDown(3)"
click at [443, 289] on span "Actualizar" at bounding box center [428, 291] width 68 height 9
click at [227, 292] on button "Jugar" at bounding box center [210, 290] width 59 height 17
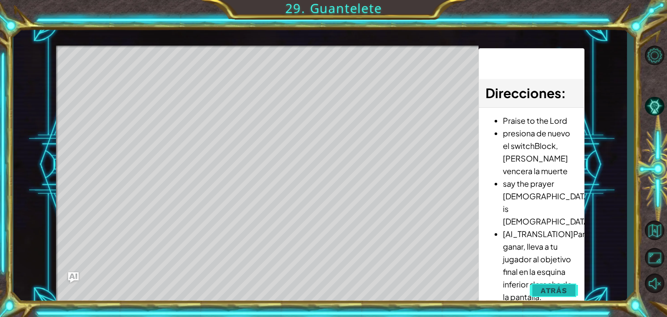
click at [554, 282] on button "Atrás" at bounding box center [554, 290] width 48 height 17
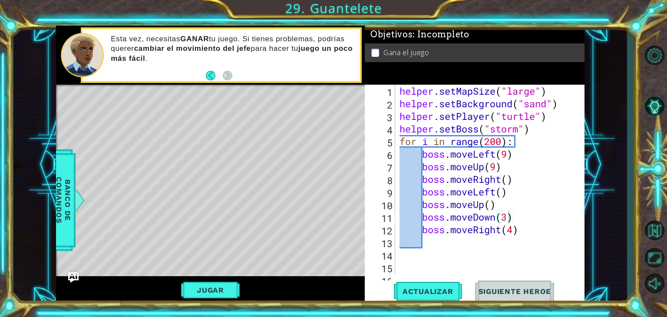
click at [455, 244] on div "helper . setMapSize ( "large" ) helper . setBackground ( "sand" ) helper . setP…" at bounding box center [489, 192] width 182 height 214
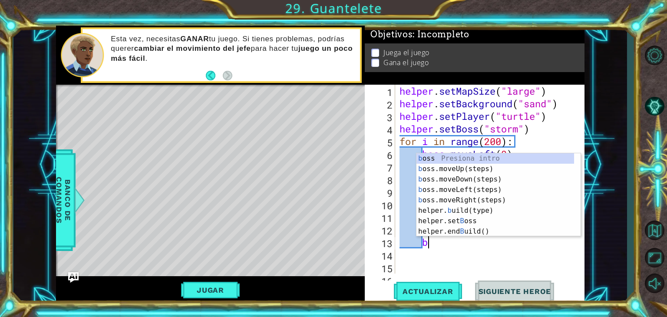
type textarea "bo"
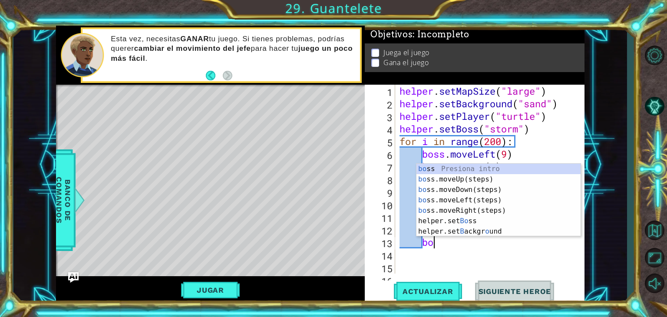
scroll to position [0, 1]
click at [457, 181] on div "bo ss Presiona intro bo ss.moveUp(steps) Presiona intro bo ss.moveDown(steps) P…" at bounding box center [499, 211] width 164 height 94
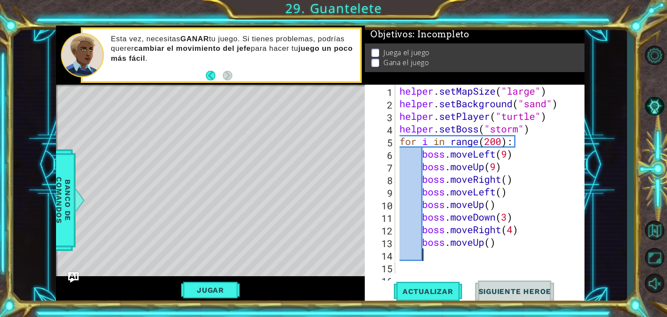
scroll to position [0, 0]
click at [492, 238] on div "helper . setMapSize ( "large" ) helper . setBackground ( "sand" ) helper . setP…" at bounding box center [489, 192] width 182 height 214
type textarea "boss.moveUp(4)"
click at [426, 295] on span "Actualizar" at bounding box center [428, 291] width 68 height 9
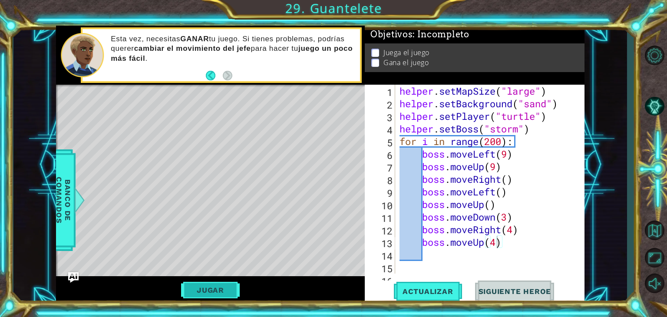
click at [226, 291] on button "Jugar" at bounding box center [210, 290] width 59 height 17
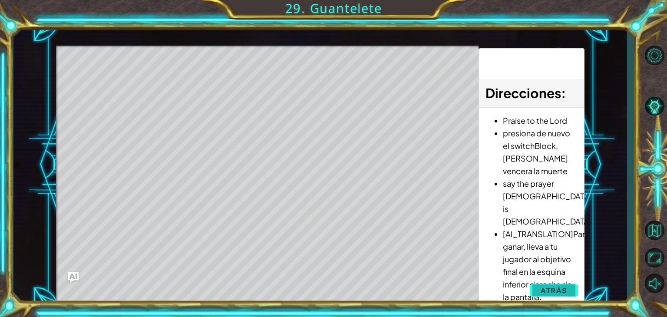
click at [554, 295] on span "Atrás" at bounding box center [554, 290] width 26 height 9
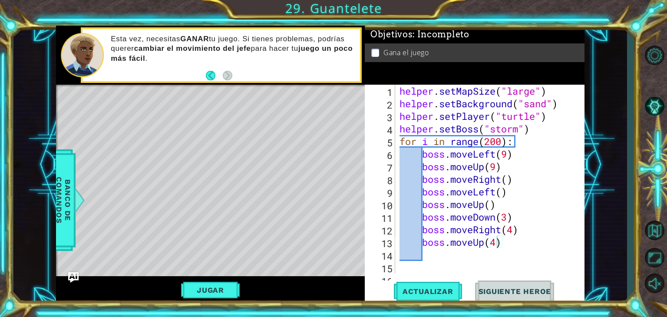
click at [444, 260] on div "helper . setMapSize ( "large" ) helper . setBackground ( "sand" ) helper . setP…" at bounding box center [489, 192] width 182 height 214
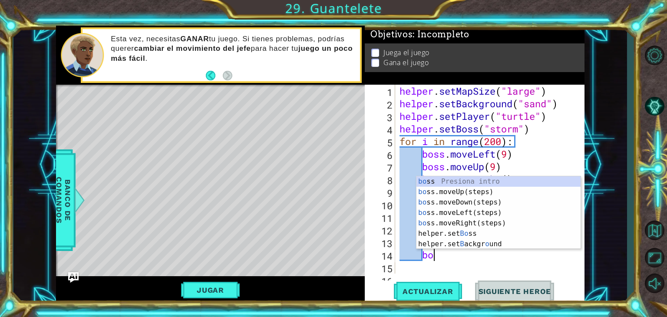
scroll to position [0, 1]
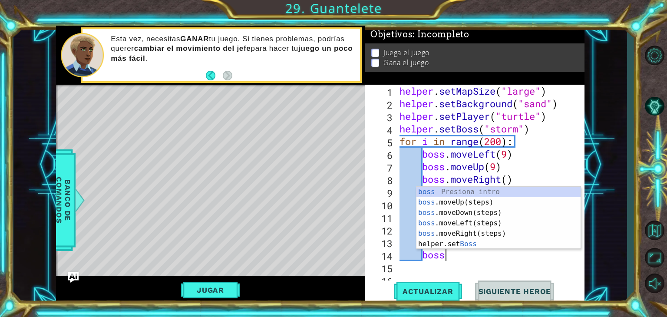
type textarea "boss."
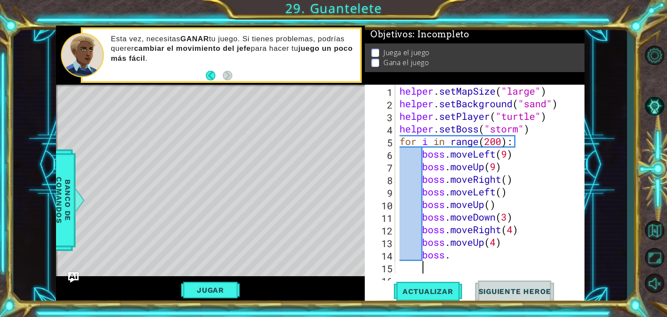
click at [440, 266] on div "helper . setMapSize ( "large" ) helper . setBackground ( "sand" ) helper . setP…" at bounding box center [489, 192] width 182 height 214
click at [473, 259] on div "helper . setMapSize ( "large" ) helper . setBackground ( "sand" ) helper . setP…" at bounding box center [489, 192] width 182 height 214
click at [498, 242] on div "helper . setMapSize ( "large" ) helper . setBackground ( "sand" ) helper . setP…" at bounding box center [489, 192] width 182 height 214
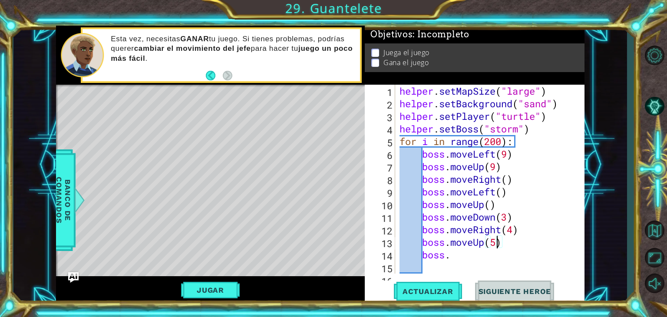
click at [469, 258] on div "helper . setMapSize ( "large" ) helper . setBackground ( "sand" ) helper . setP…" at bounding box center [489, 192] width 182 height 214
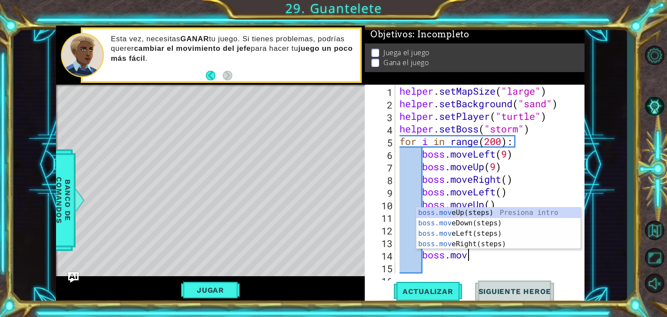
type textarea "boss.move"
click at [508, 241] on div "boss.move Up(steps) Presiona intro boss.move Down(steps) Presiona intro boss.mo…" at bounding box center [499, 239] width 164 height 63
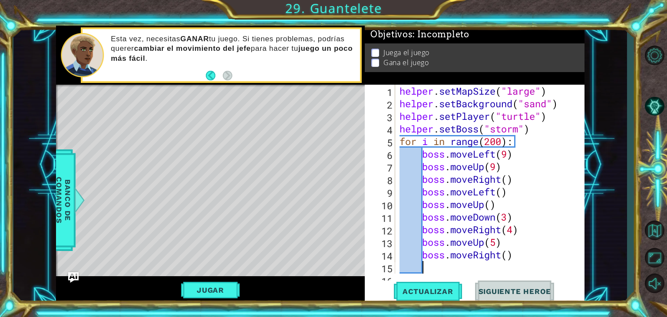
scroll to position [0, 0]
click at [435, 299] on button "Actualizar" at bounding box center [428, 292] width 68 height 22
click at [191, 290] on button "Jugar" at bounding box center [210, 290] width 59 height 17
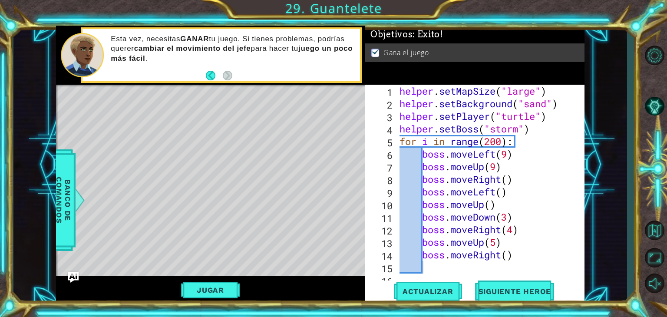
type textarea "boss.moveRight()"
click at [445, 261] on div "helper . setMapSize ( "large" ) helper . setBackground ( "sand" ) helper . setP…" at bounding box center [489, 192] width 182 height 214
click at [427, 263] on div "helper . setMapSize ( "large" ) helper . setBackground ( "sand" ) helper . setP…" at bounding box center [489, 192] width 182 height 214
